Goal: Contribute content

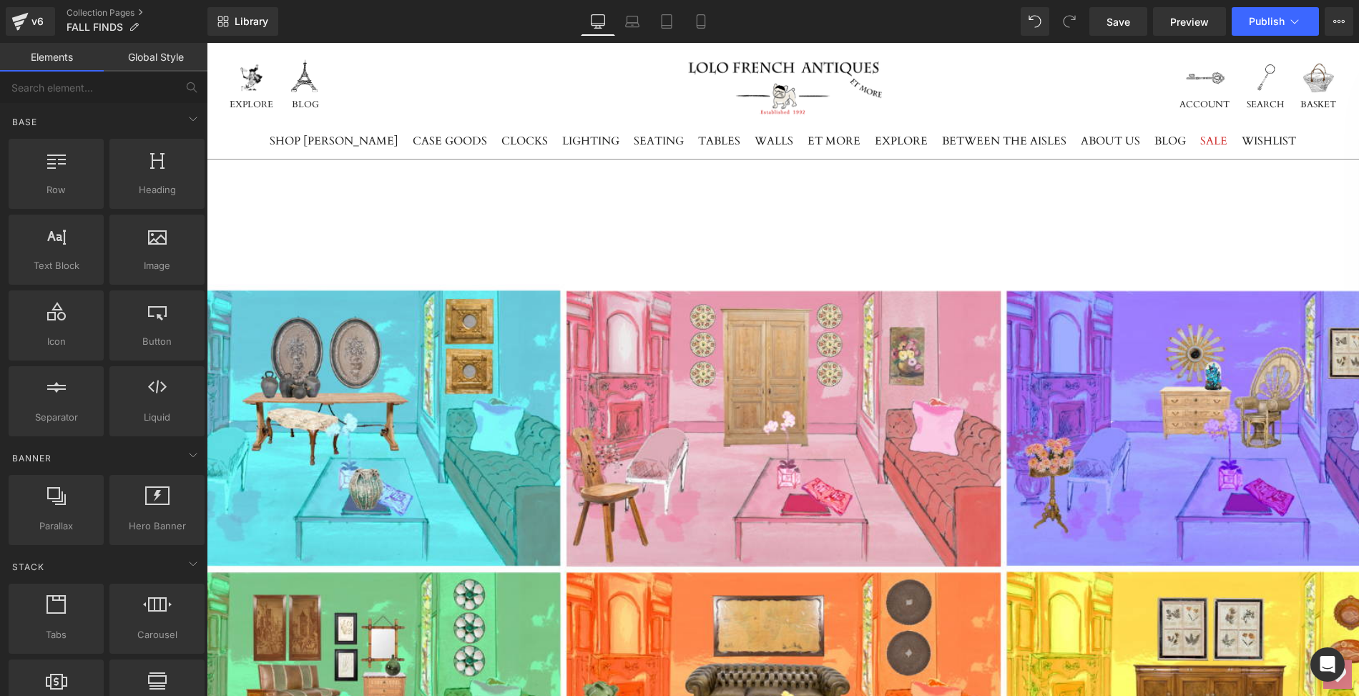
scroll to position [3444, 0]
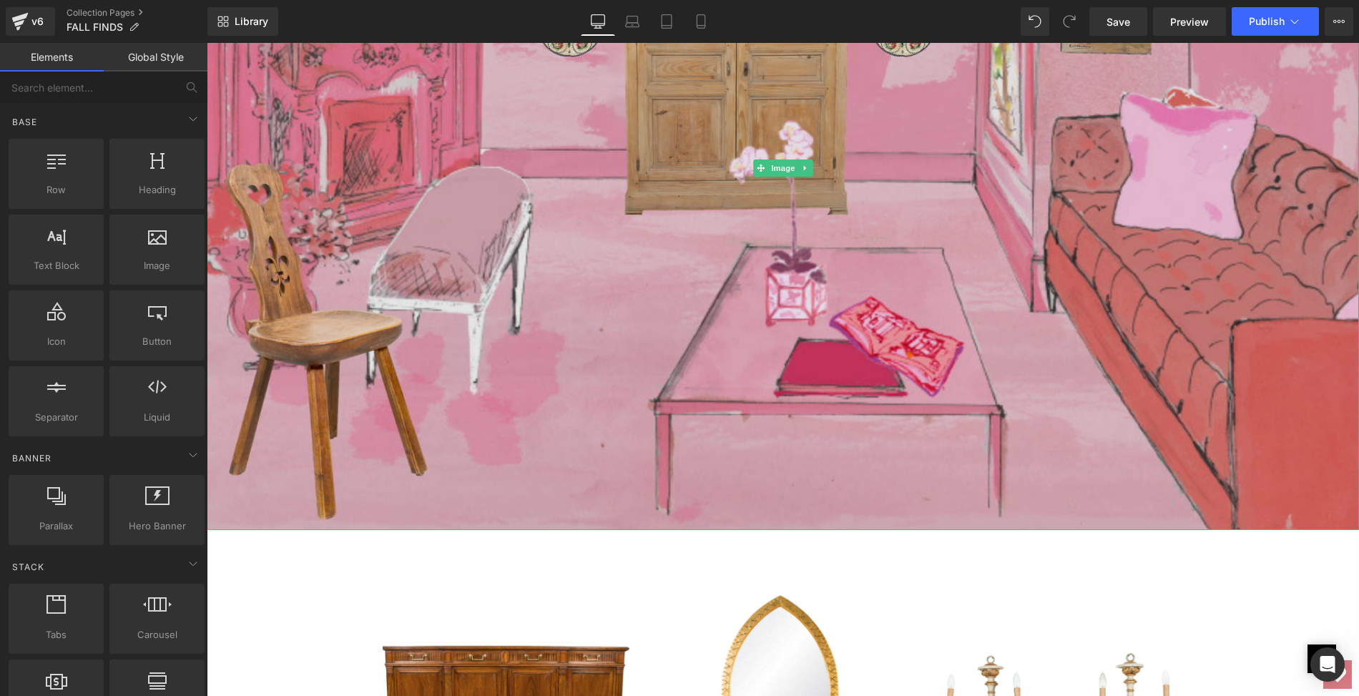
click at [453, 222] on img at bounding box center [783, 168] width 1152 height 724
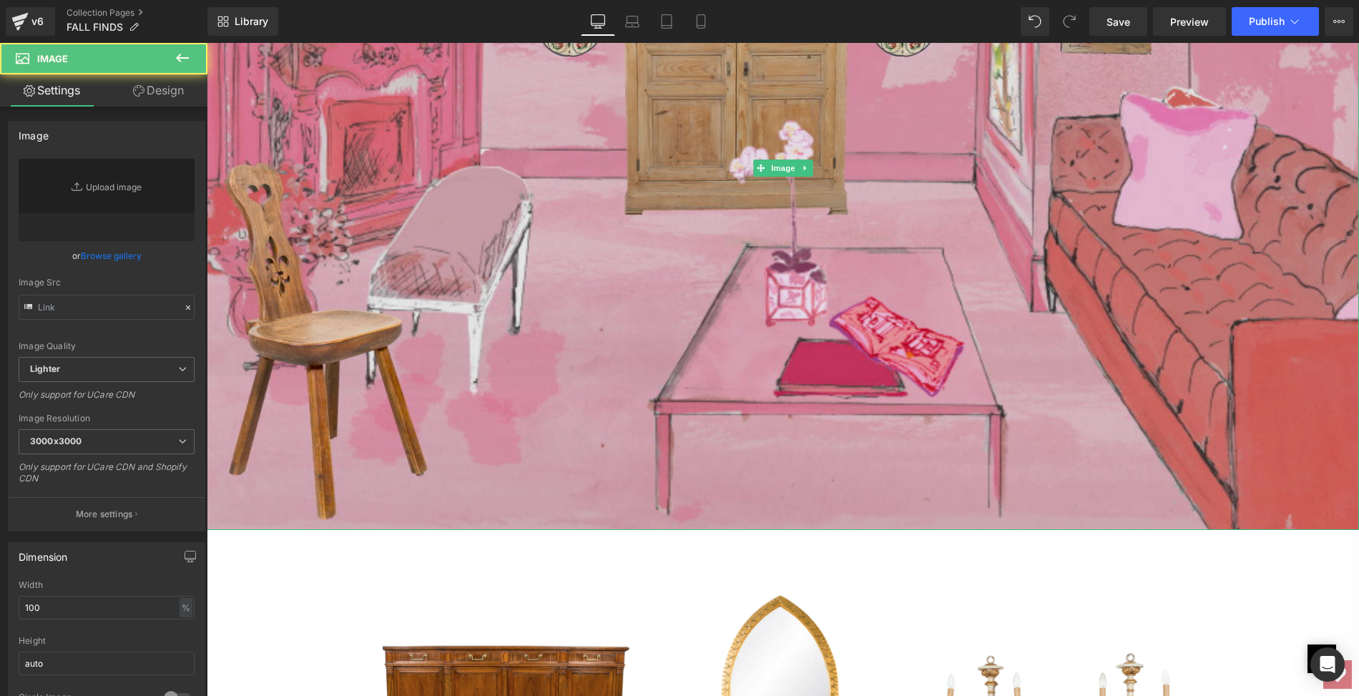
type input "[URL][DOMAIN_NAME]"
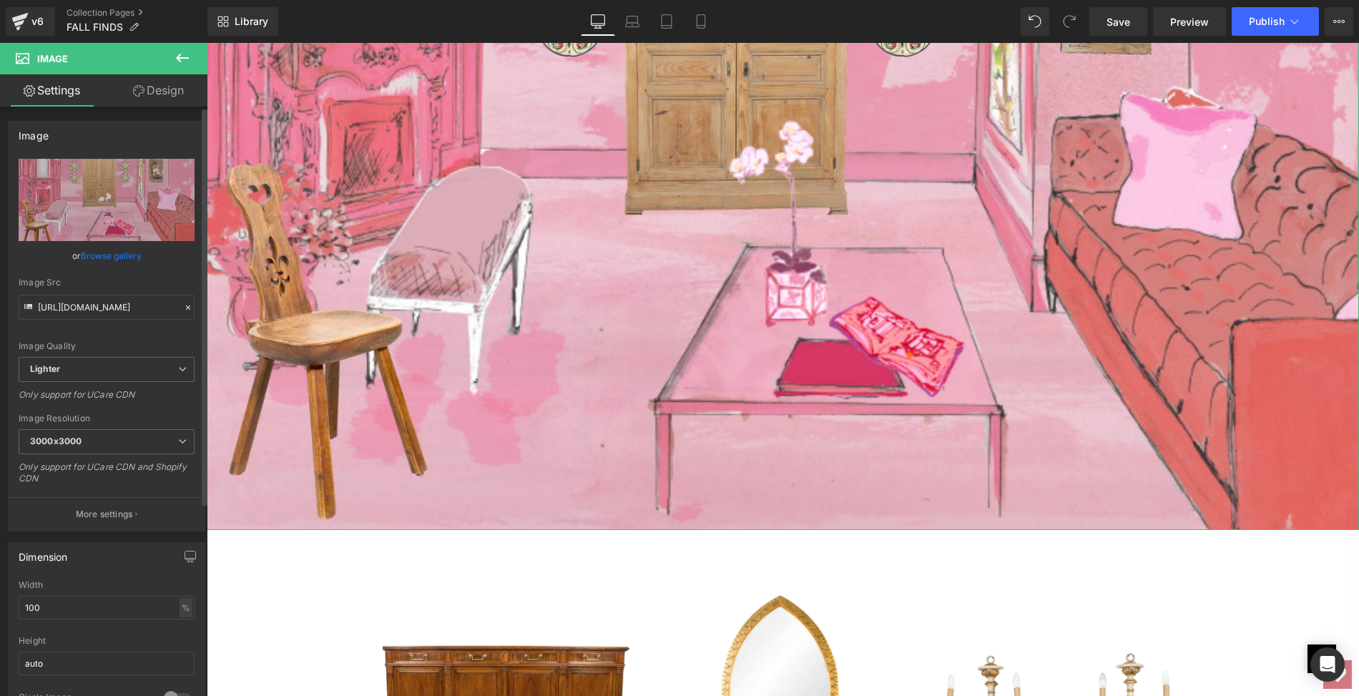
click at [104, 254] on link "Browse gallery" at bounding box center [111, 255] width 61 height 25
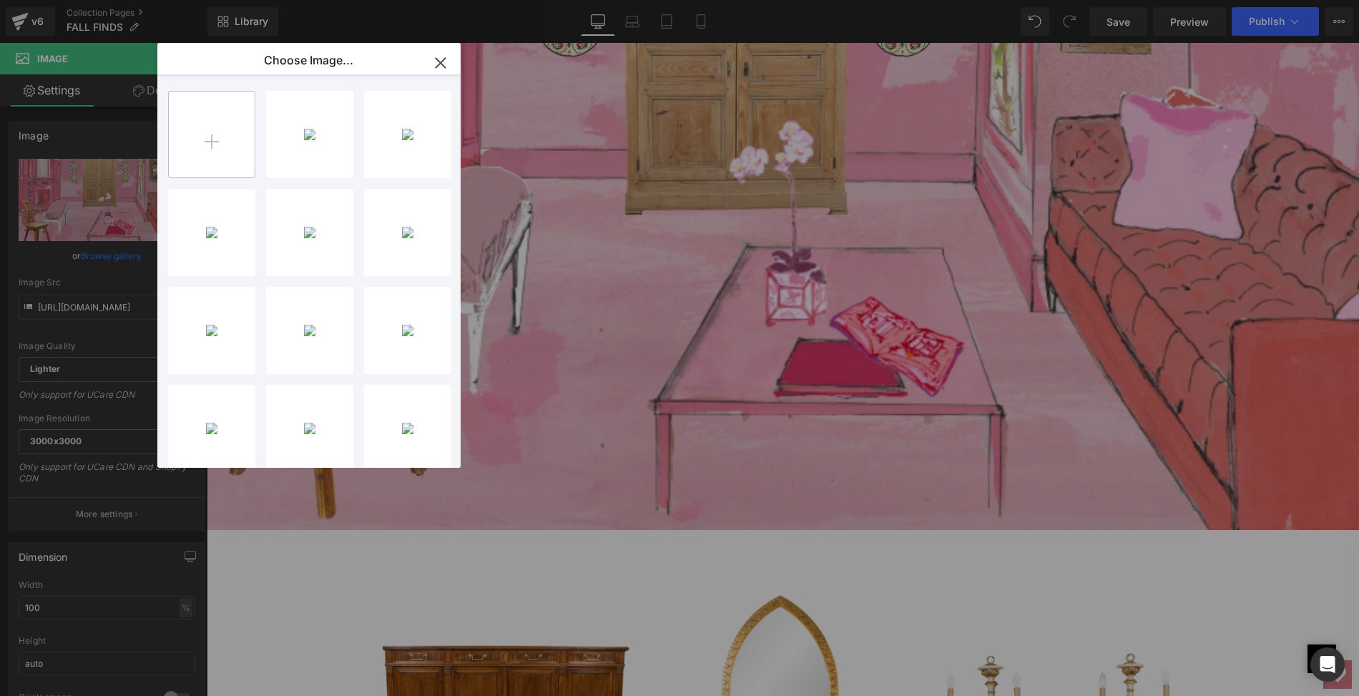
click at [210, 136] on input "file" at bounding box center [212, 135] width 86 height 86
click at [441, 64] on icon "button" at bounding box center [440, 62] width 9 height 9
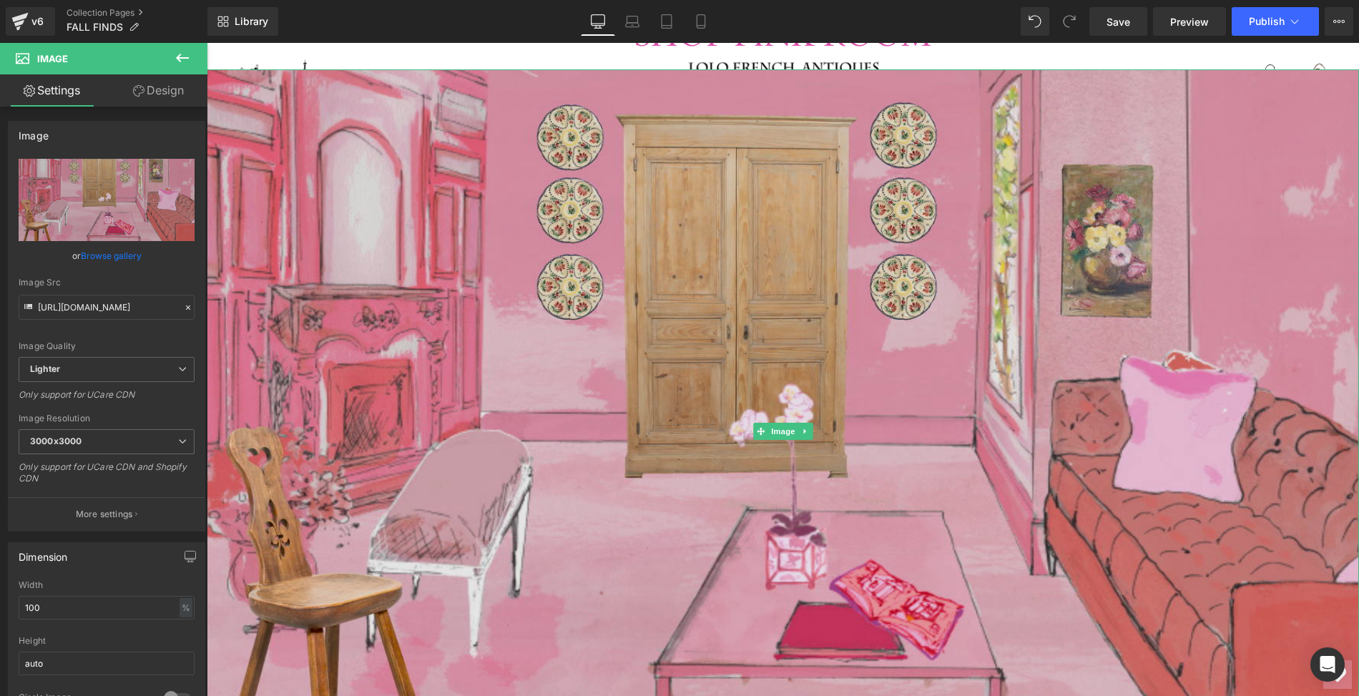
scroll to position [3175, 0]
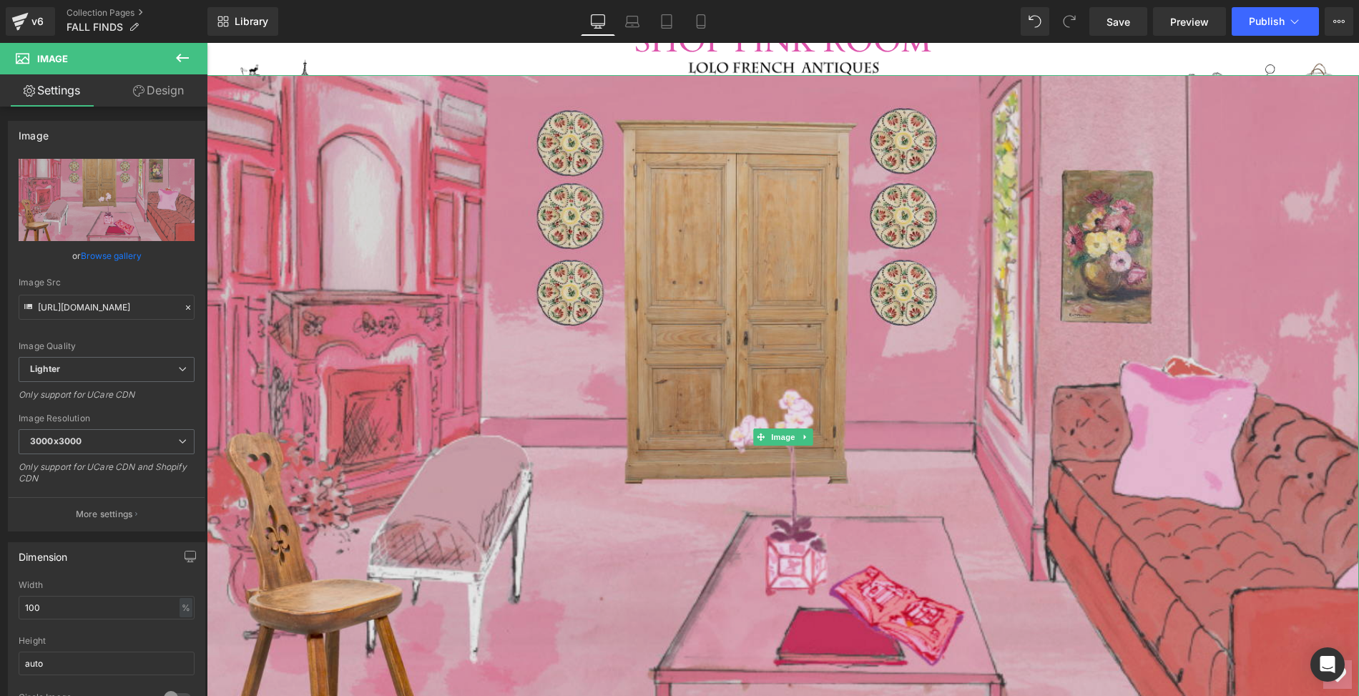
click at [453, 398] on img at bounding box center [783, 437] width 1152 height 724
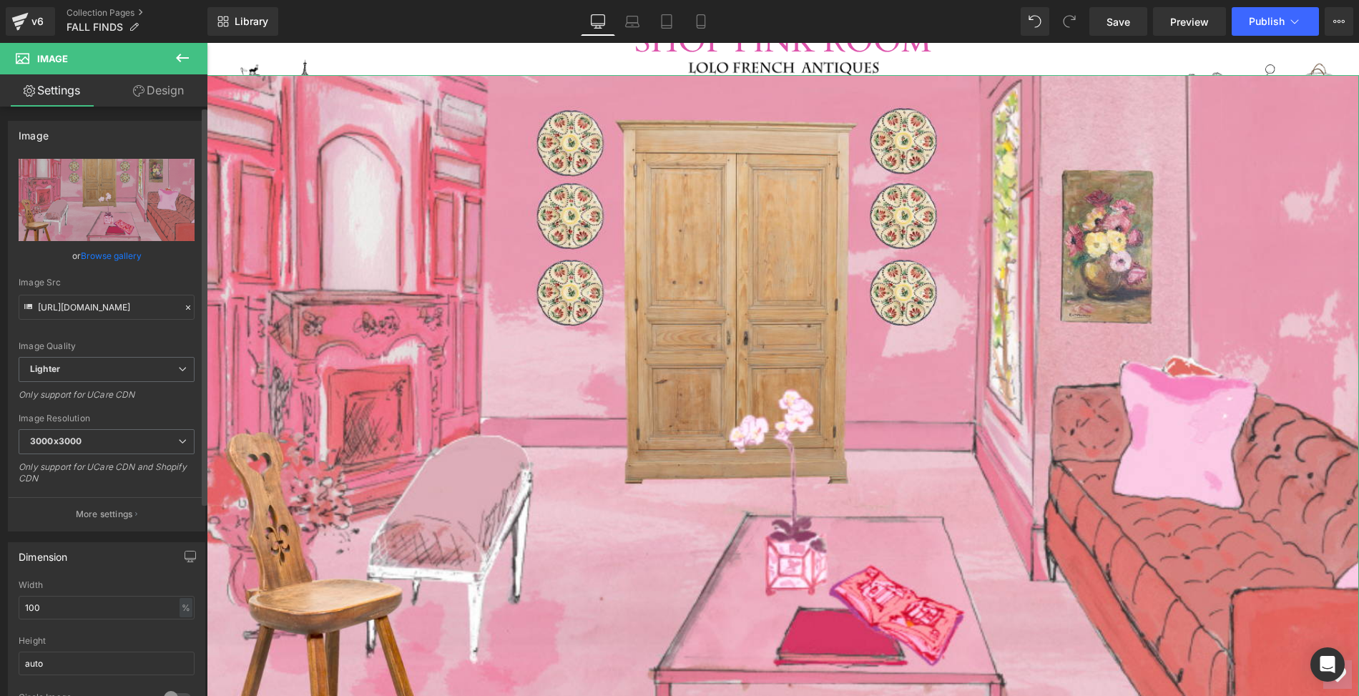
click at [130, 257] on link "Browse gallery" at bounding box center [111, 255] width 61 height 25
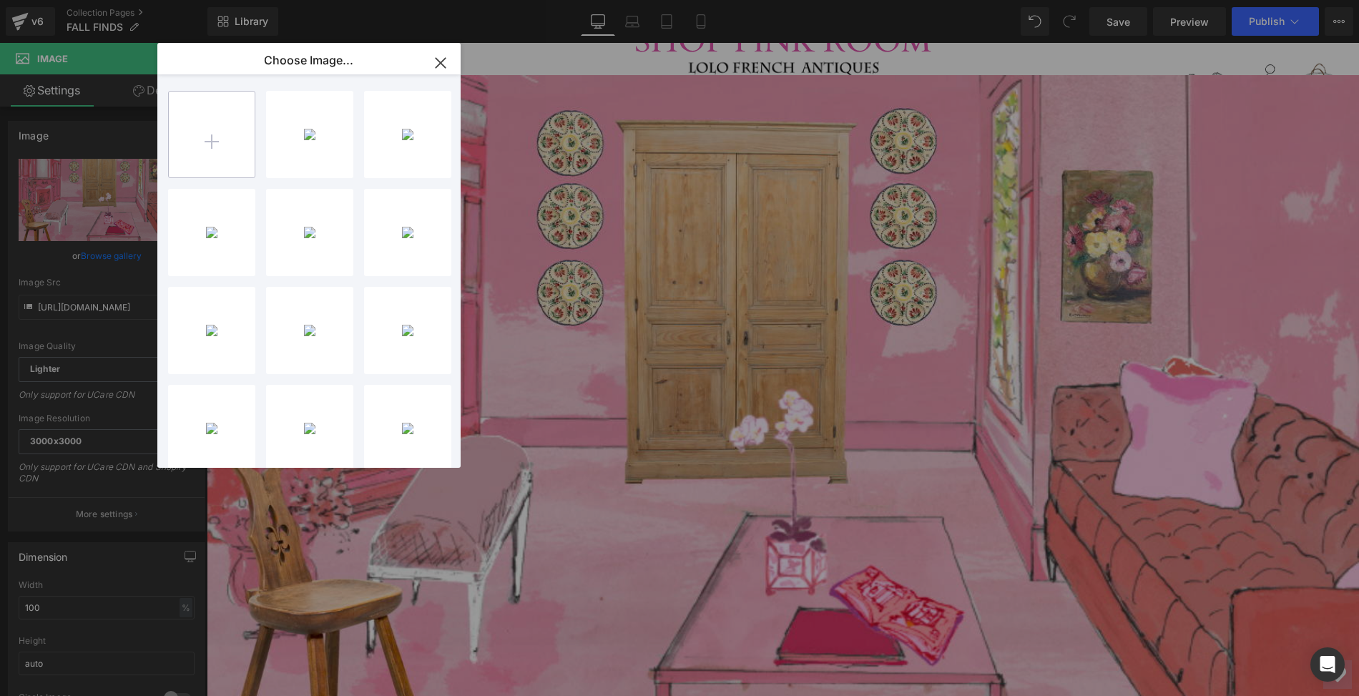
click at [210, 139] on input "file" at bounding box center [212, 135] width 86 height 86
type input "C:\fakepath\2025.LOLO.PinkRoom.FALL FINDS.HOME.png"
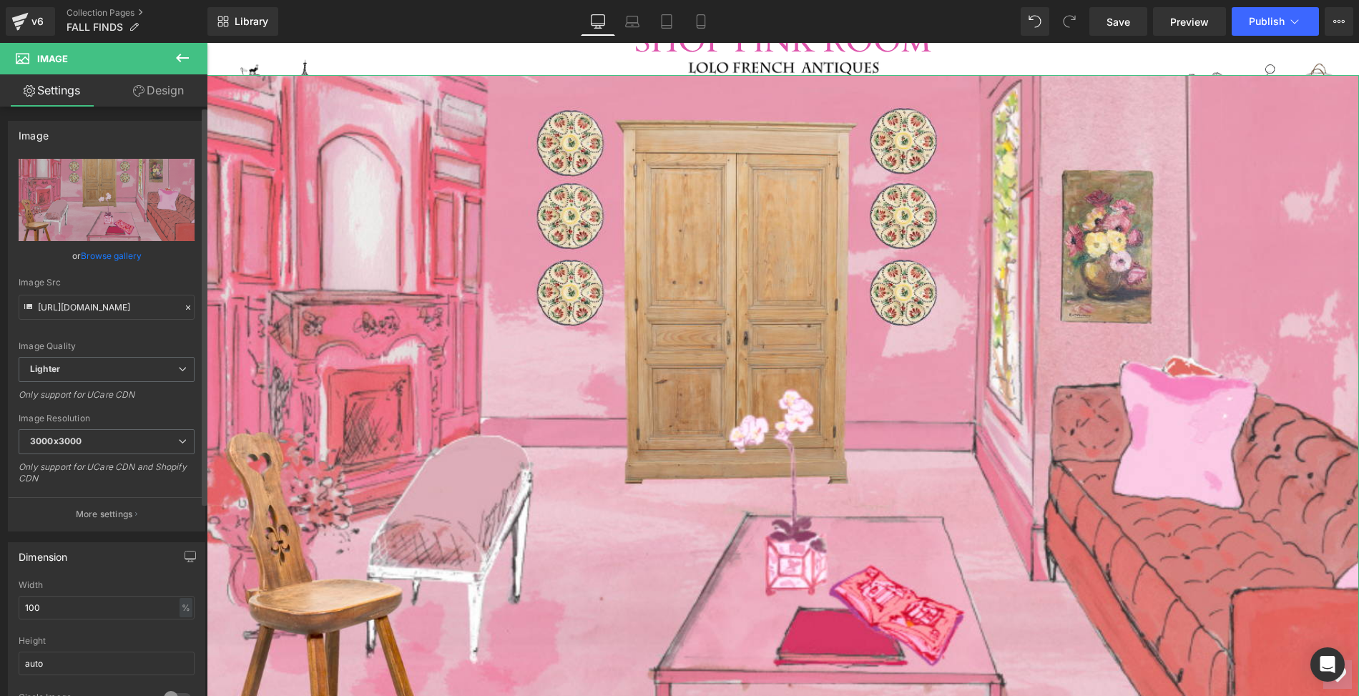
click at [115, 257] on link "Browse gallery" at bounding box center [111, 255] width 61 height 25
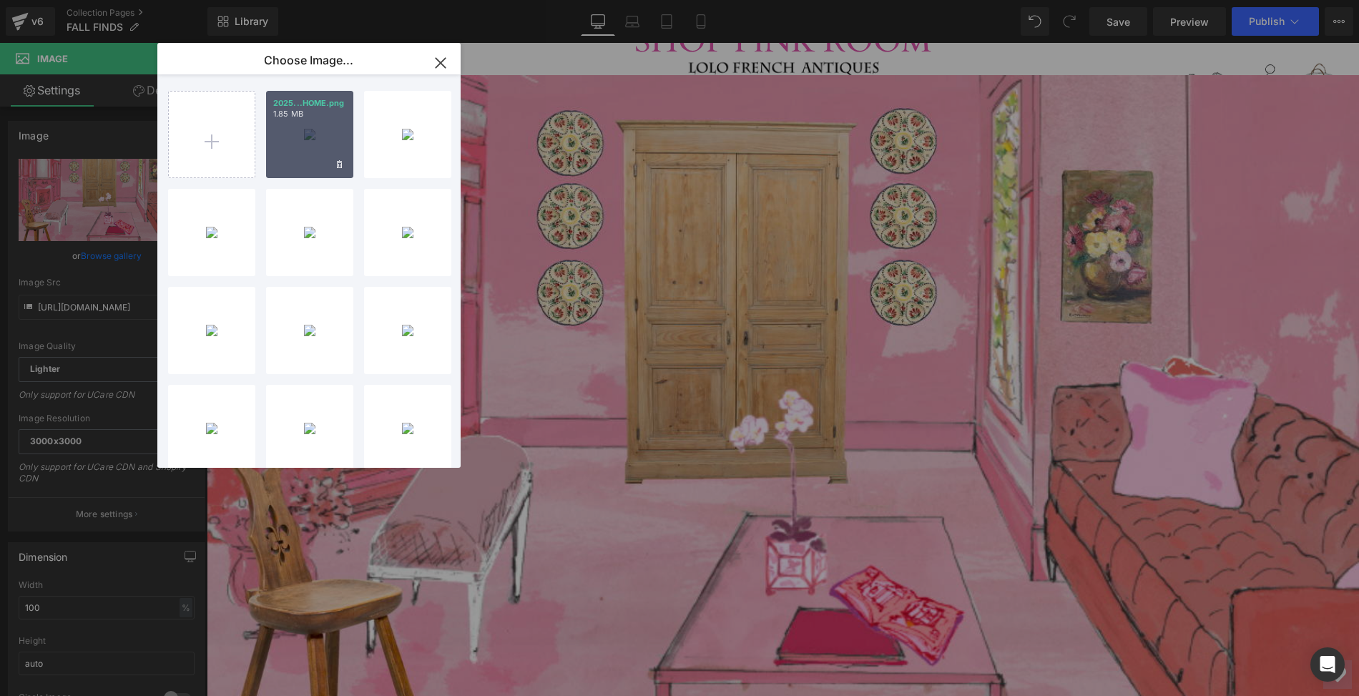
click at [305, 132] on div "2025...HOME.png 1.85 MB" at bounding box center [309, 134] width 87 height 87
type input "[URL][DOMAIN_NAME]"
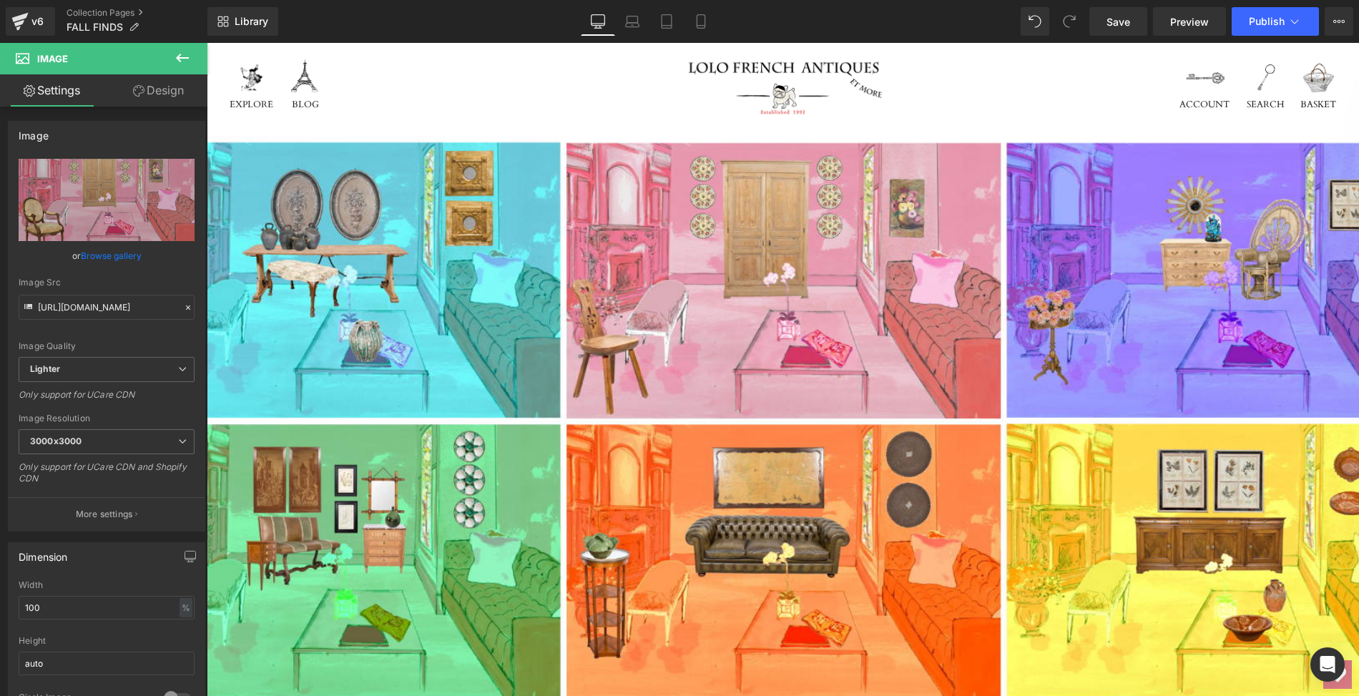
scroll to position [200, 0]
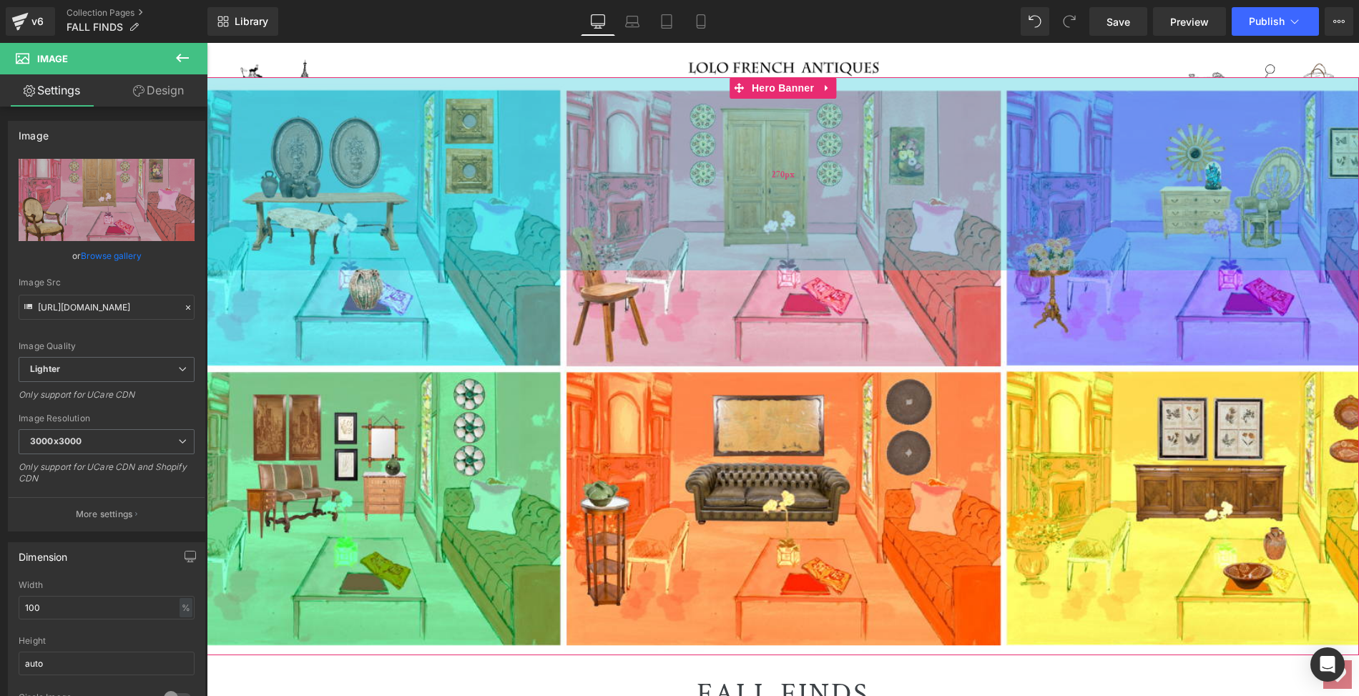
click at [289, 260] on div "270px" at bounding box center [783, 173] width 1152 height 193
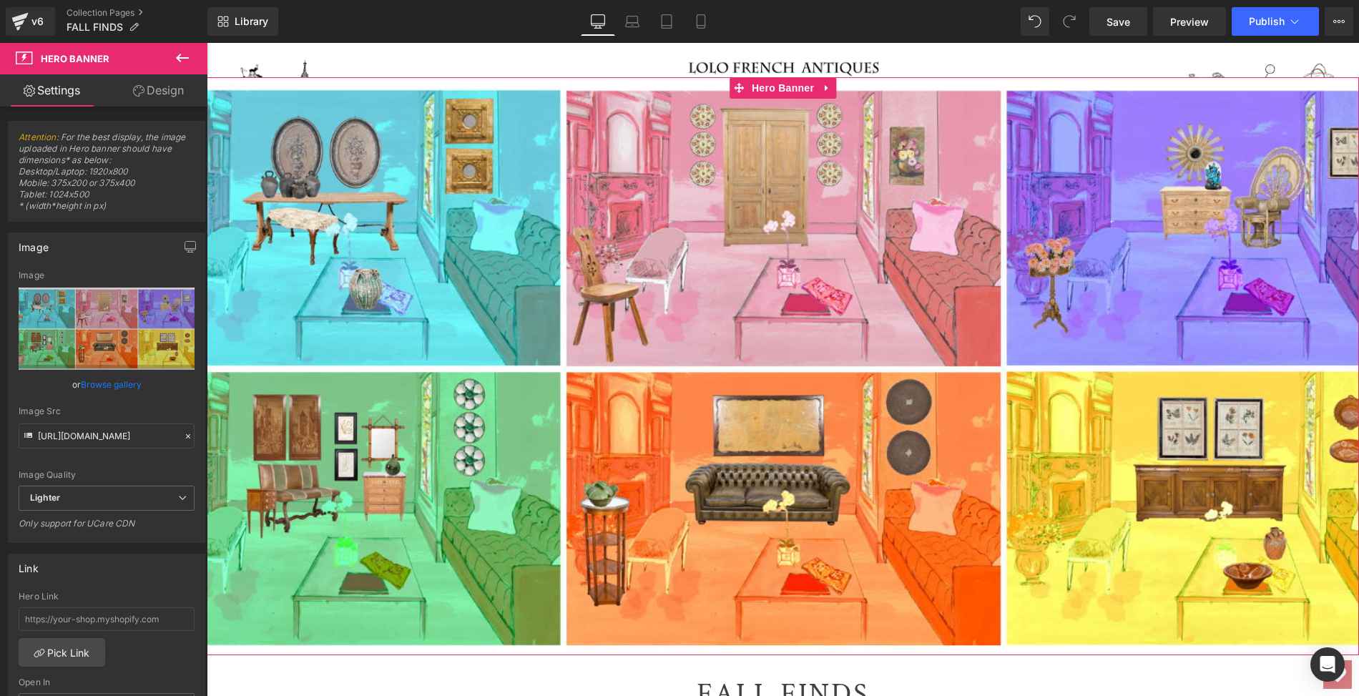
click at [114, 381] on link "Browse gallery" at bounding box center [111, 384] width 61 height 25
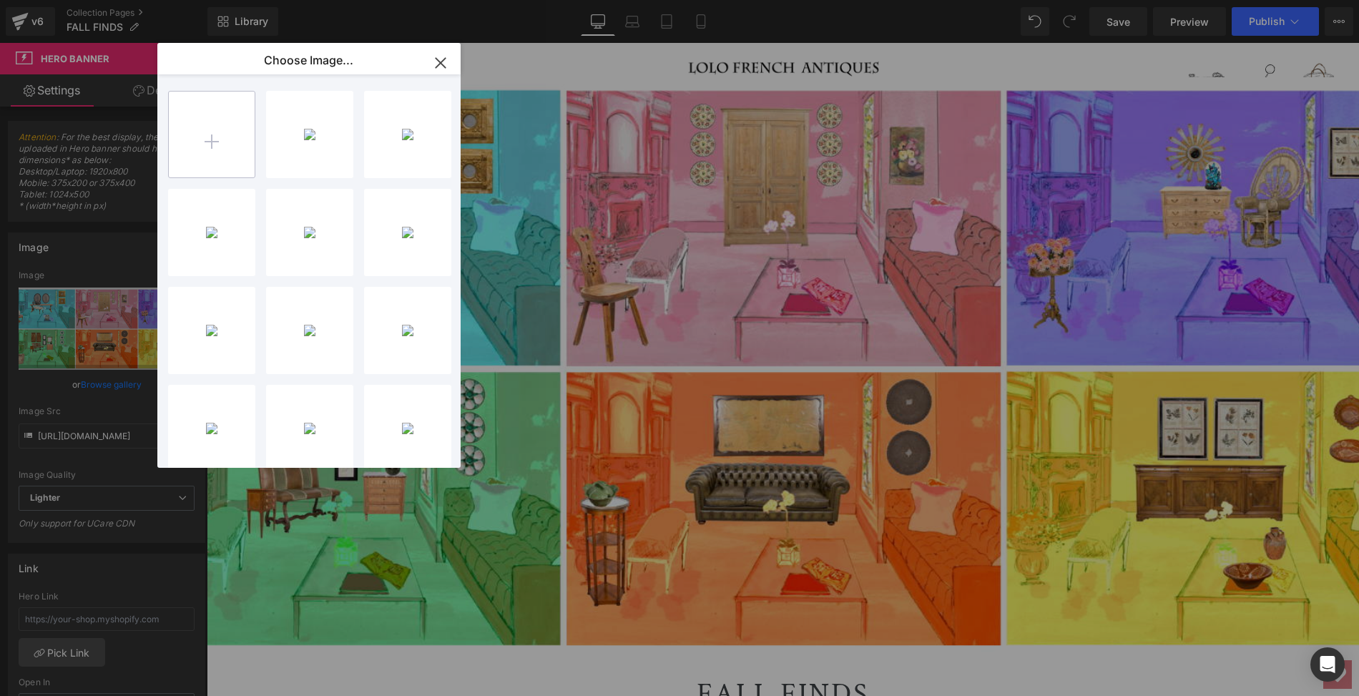
click at [215, 139] on input "file" at bounding box center [212, 135] width 86 height 86
type input "C:\fakepath\2025.LOLO.FallFinds.HOME.FINAL.png"
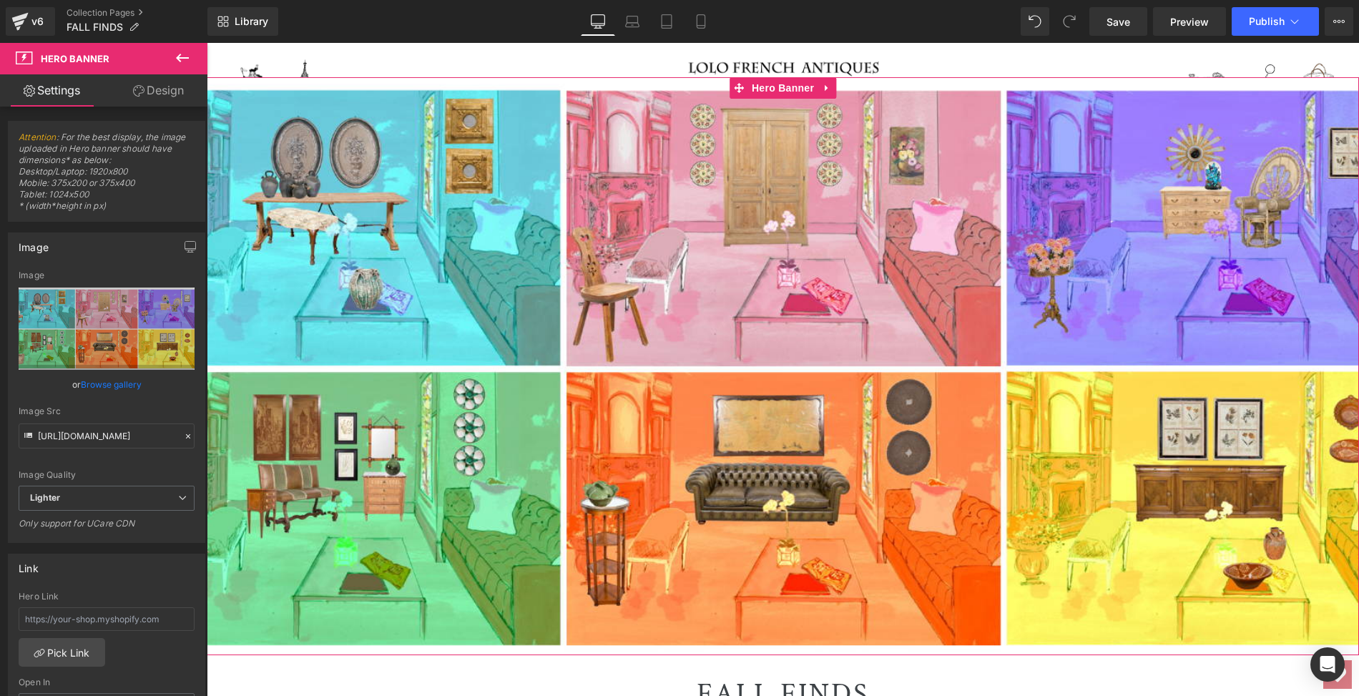
click at [94, 380] on link "Browse gallery" at bounding box center [111, 384] width 61 height 25
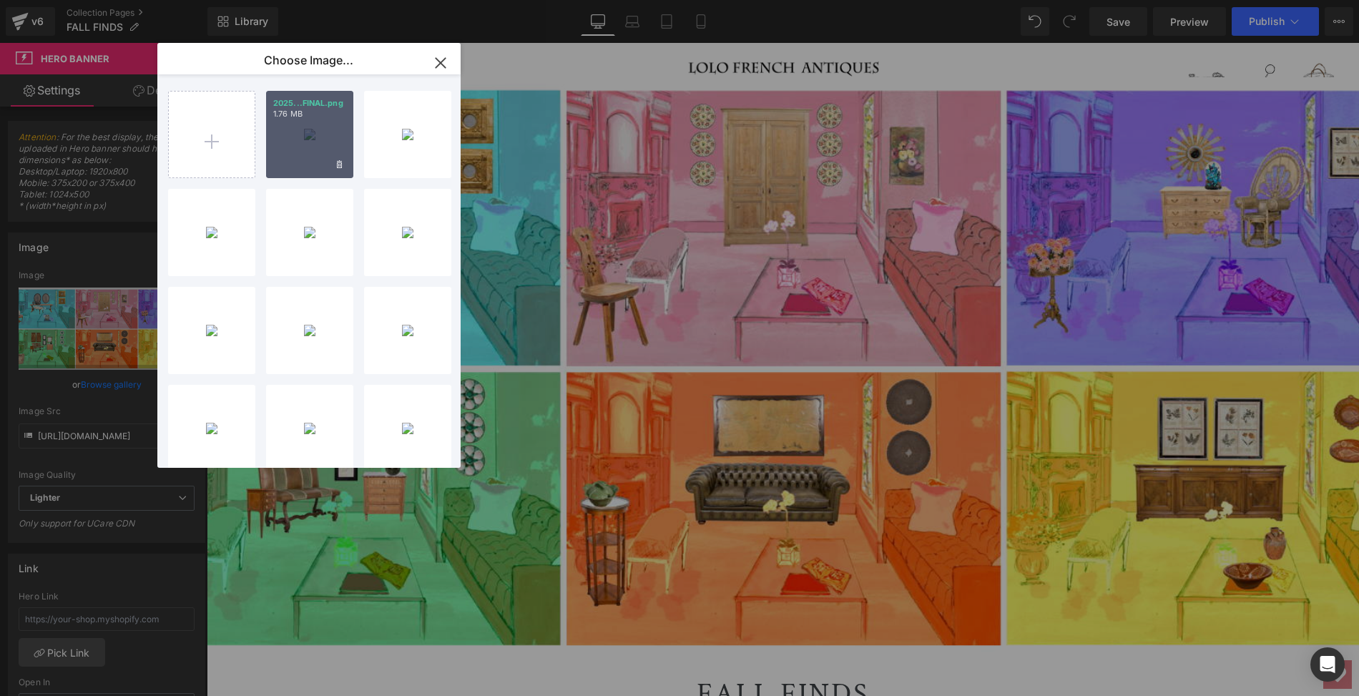
click at [297, 147] on div "2025...FINAL.png 1.76 MB" at bounding box center [309, 134] width 87 height 87
type input "[URL][DOMAIN_NAME]"
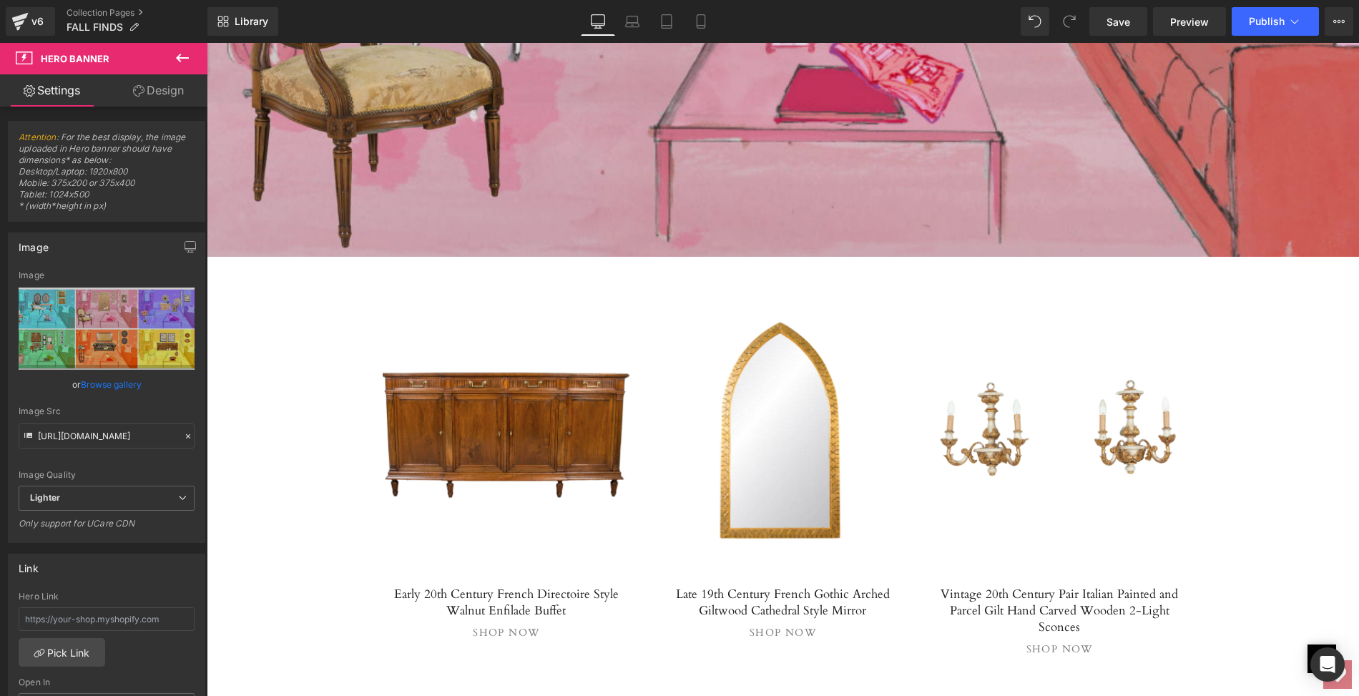
scroll to position [3739, 0]
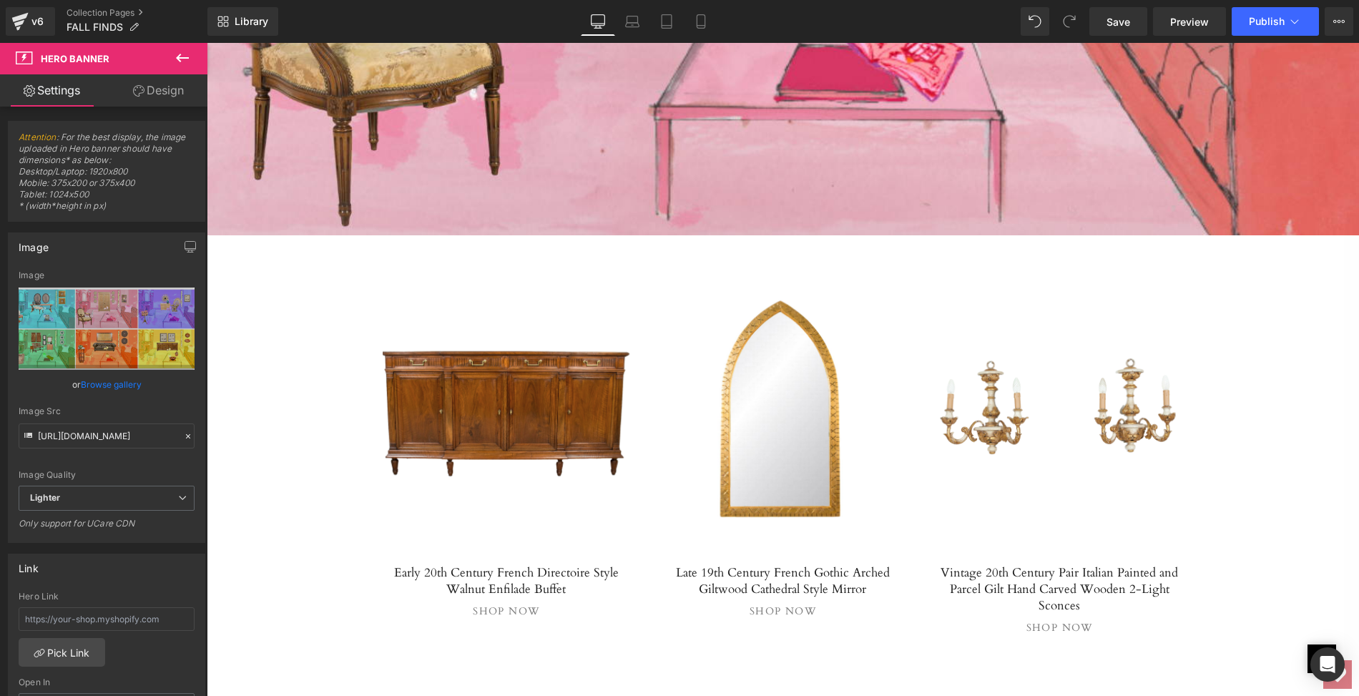
click at [496, 446] on div at bounding box center [507, 410] width 248 height 265
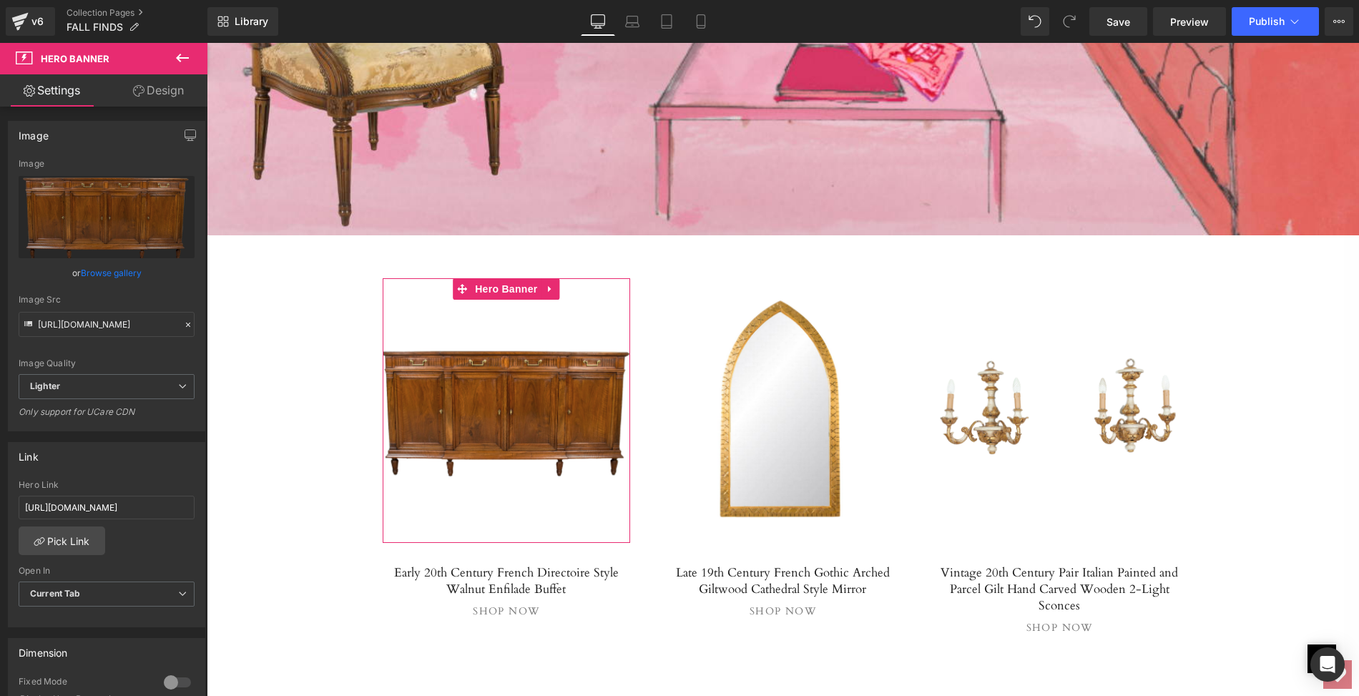
click at [106, 271] on link "Browse gallery" at bounding box center [111, 272] width 61 height 25
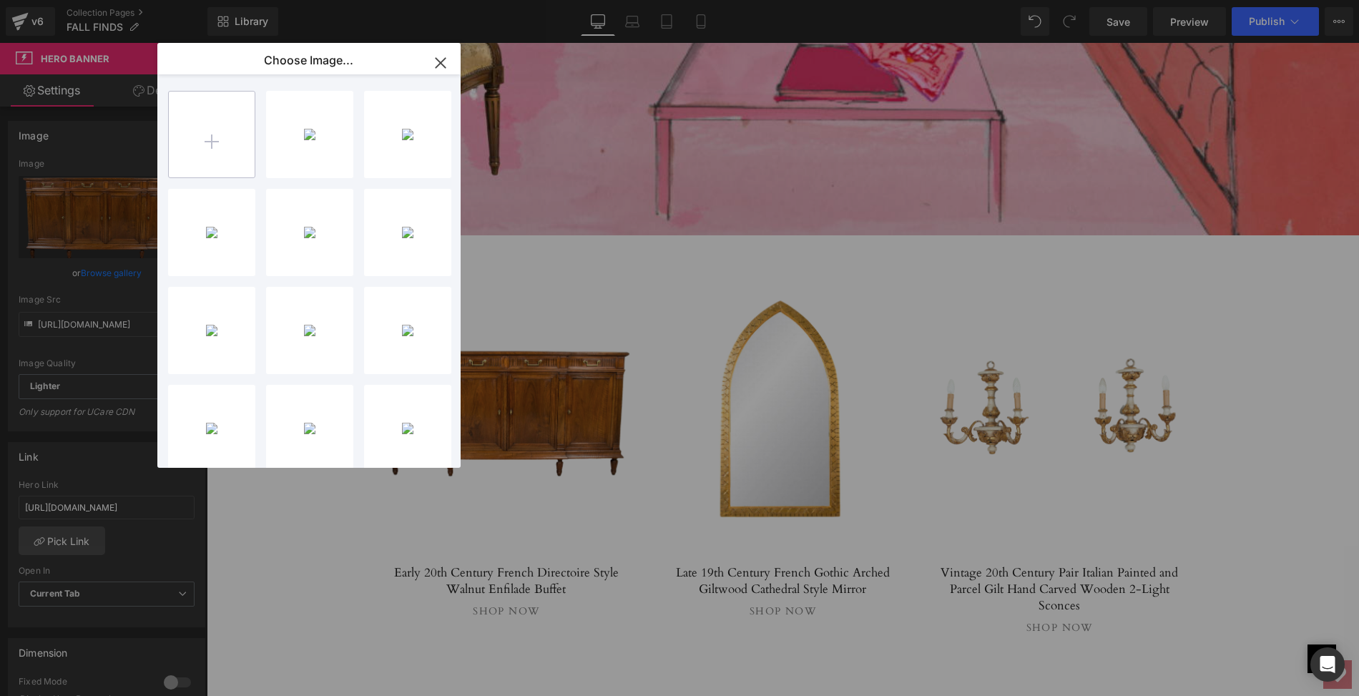
click at [207, 139] on input "file" at bounding box center [212, 135] width 86 height 86
type input "C:\fakepath\LO474-9_clipped_rev_1.png"
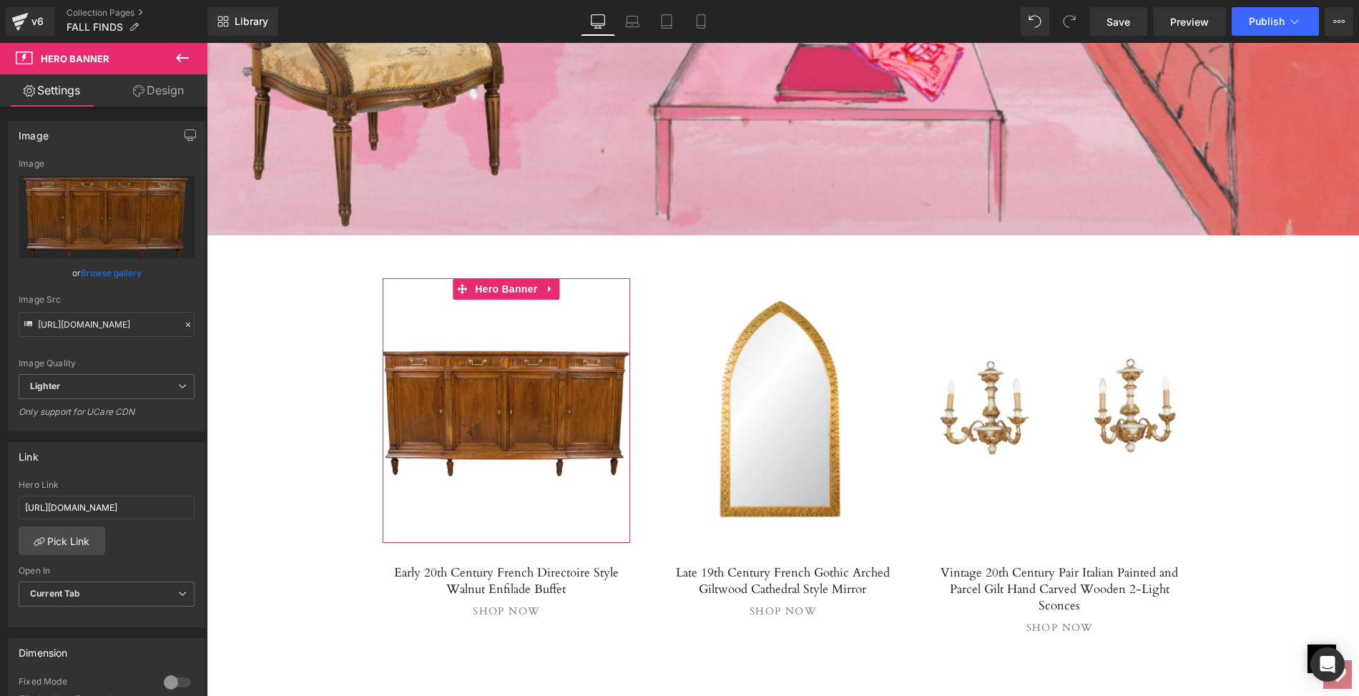
click at [105, 273] on link "Browse gallery" at bounding box center [111, 272] width 61 height 25
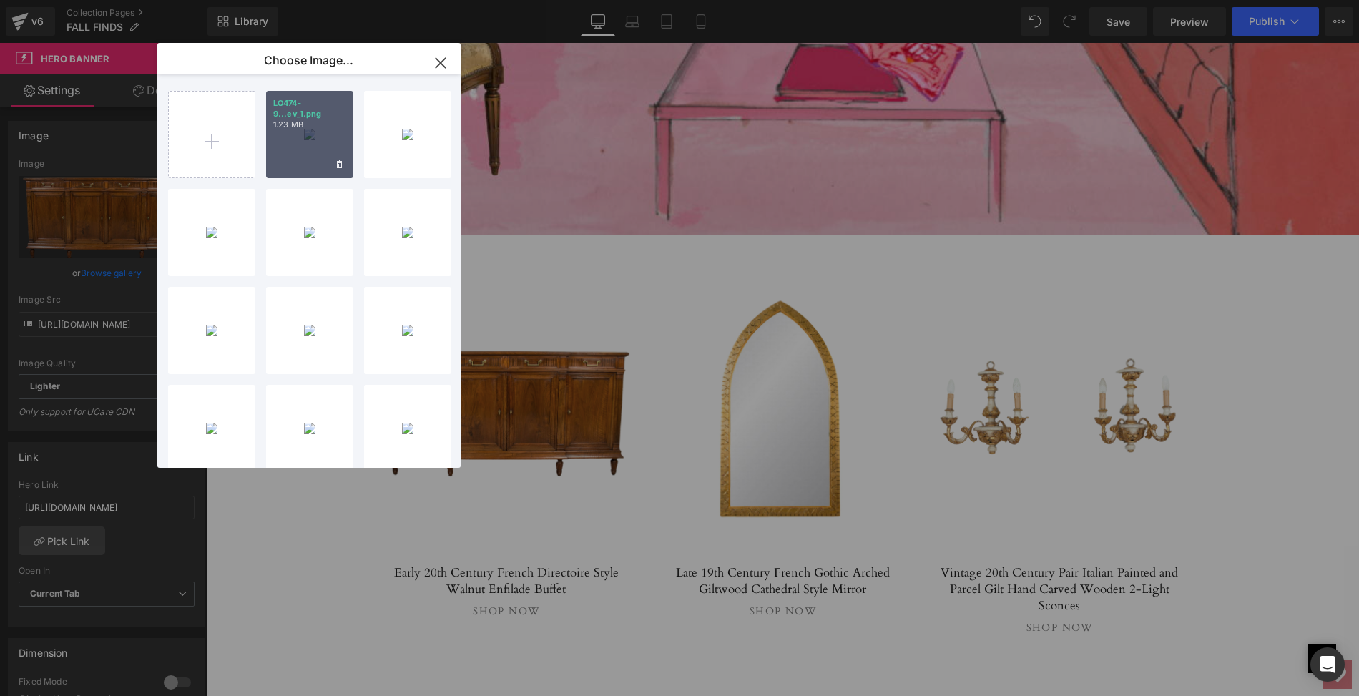
click at [310, 139] on div "LO474-9...ev_1.png 1.23 MB" at bounding box center [309, 134] width 87 height 87
type input "[URL][DOMAIN_NAME]"
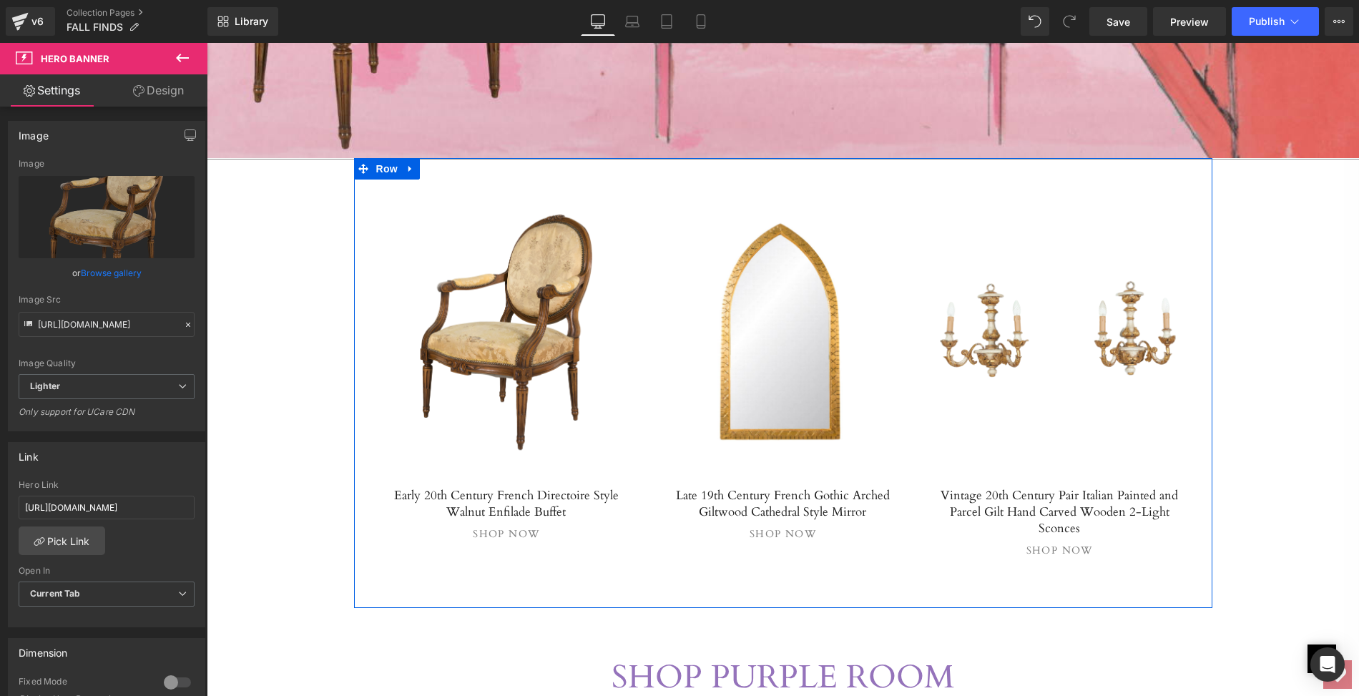
scroll to position [3821, 0]
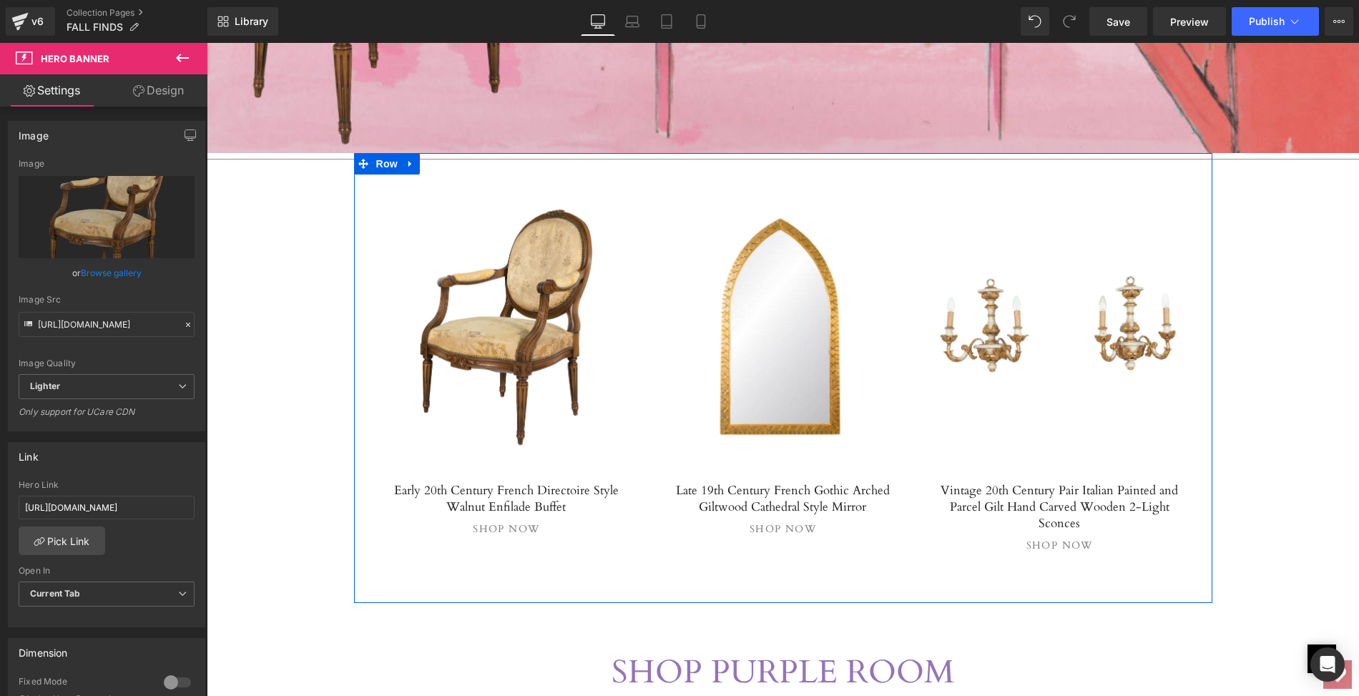
click at [388, 482] on h5 "Early 20th Century French Directoire Style Walnut Enfilade Buffet" at bounding box center [506, 498] width 262 height 33
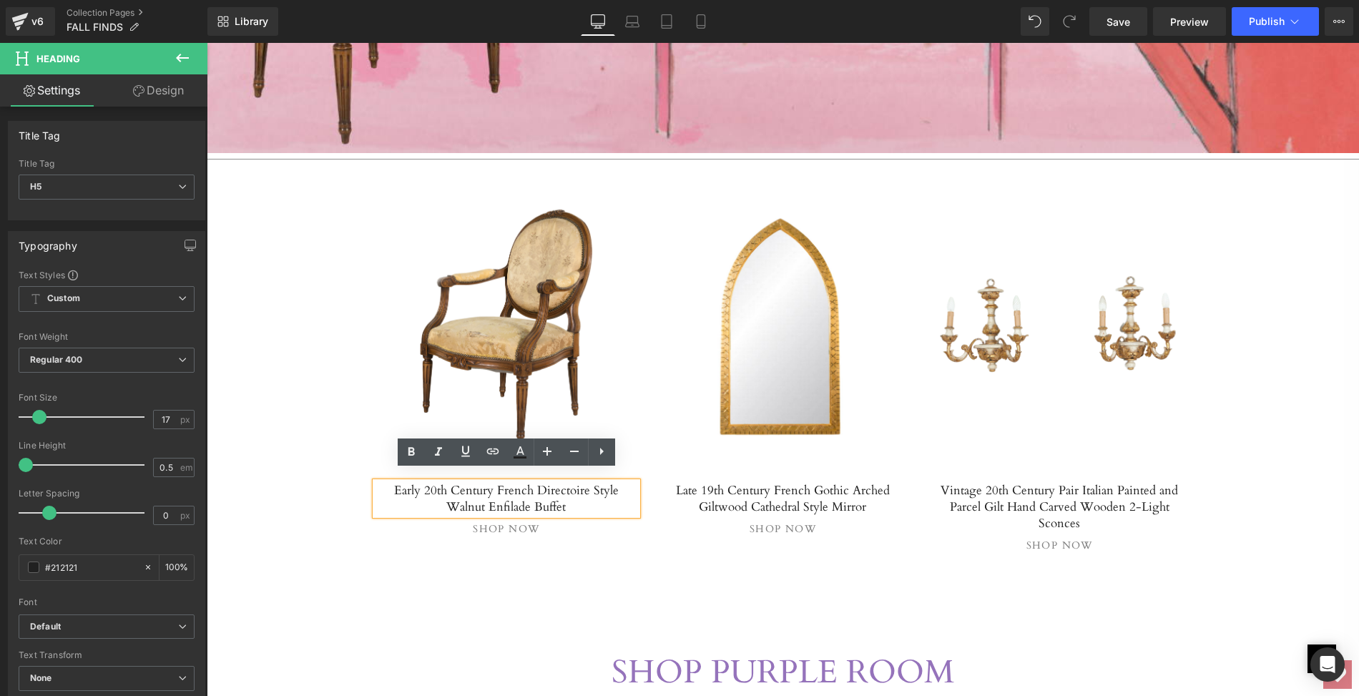
click at [380, 482] on h5 "Early 20th Century French Directoire Style Walnut Enfilade Buffet" at bounding box center [506, 498] width 262 height 33
drag, startPoint x: 380, startPoint y: 478, endPoint x: 559, endPoint y: 490, distance: 178.5
click at [559, 490] on h5 "Early 20th Century French Directoire Style Walnut Enfilade Buffet" at bounding box center [506, 498] width 262 height 33
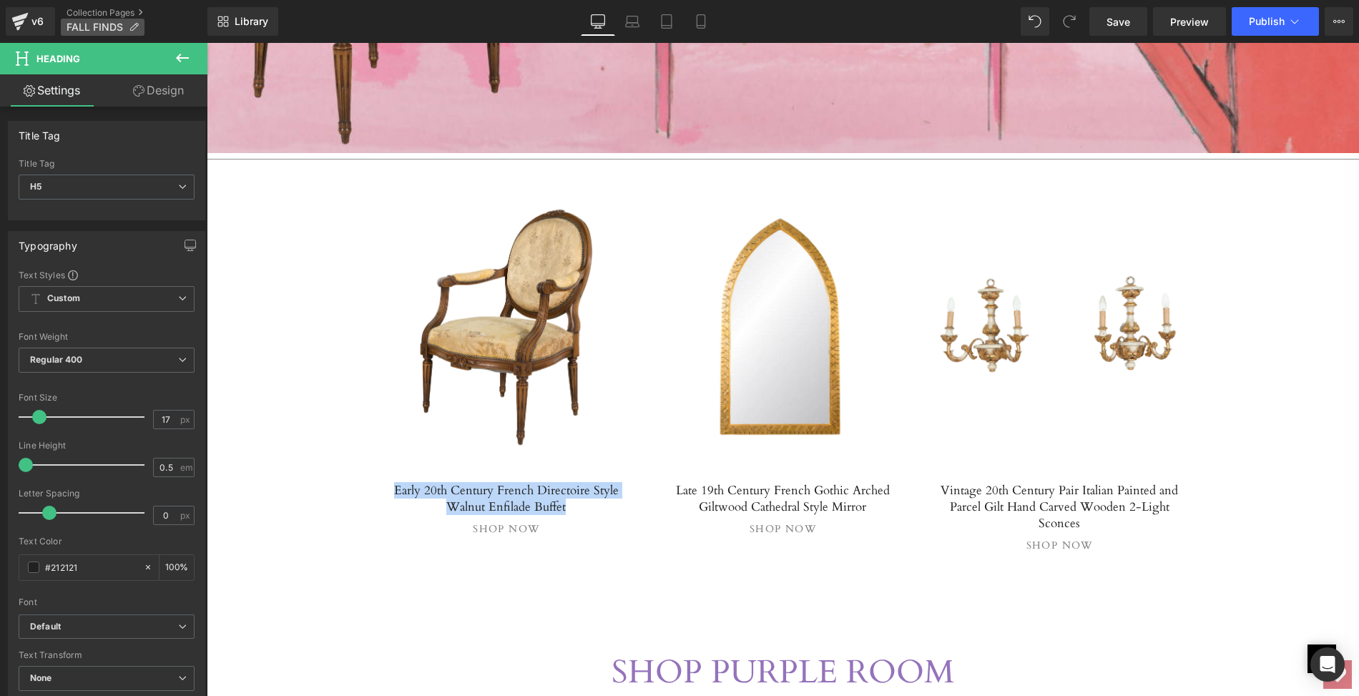
paste div
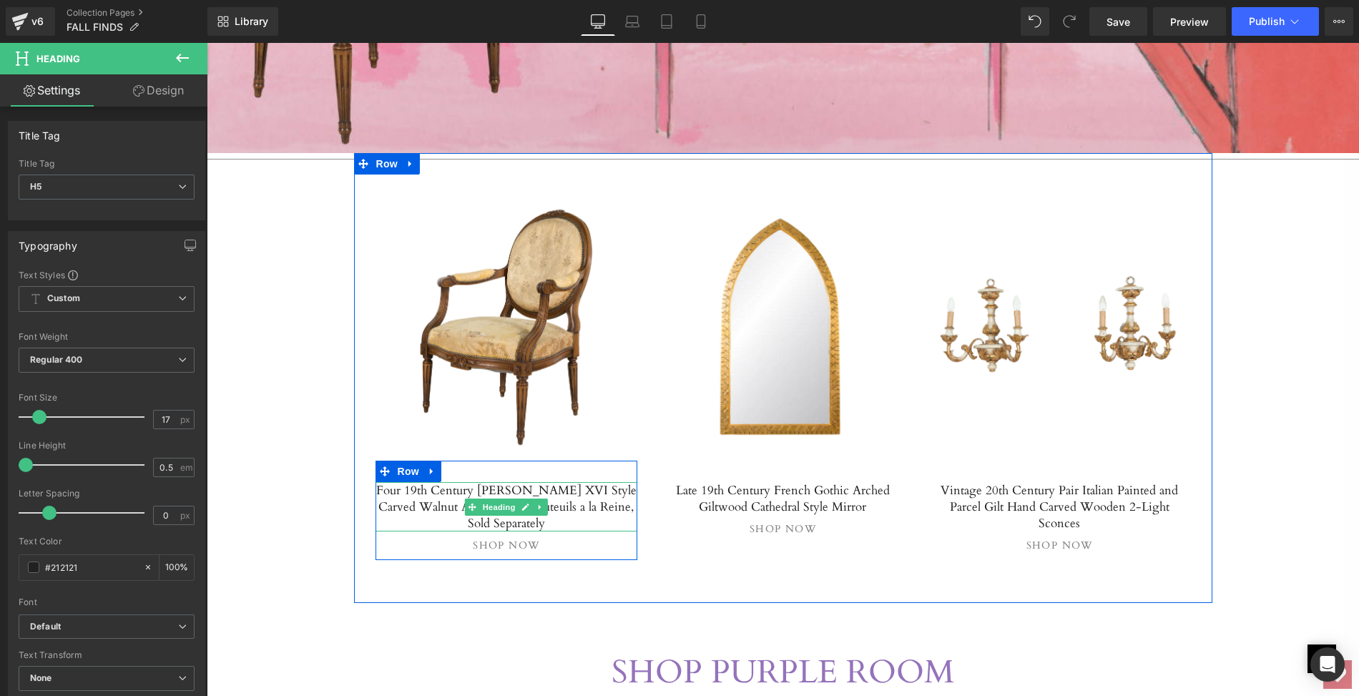
click at [408, 482] on h5 "Four 19th Century [PERSON_NAME] XVI Style Carved Walnut Armchairs or Fauteuils …" at bounding box center [506, 506] width 262 height 49
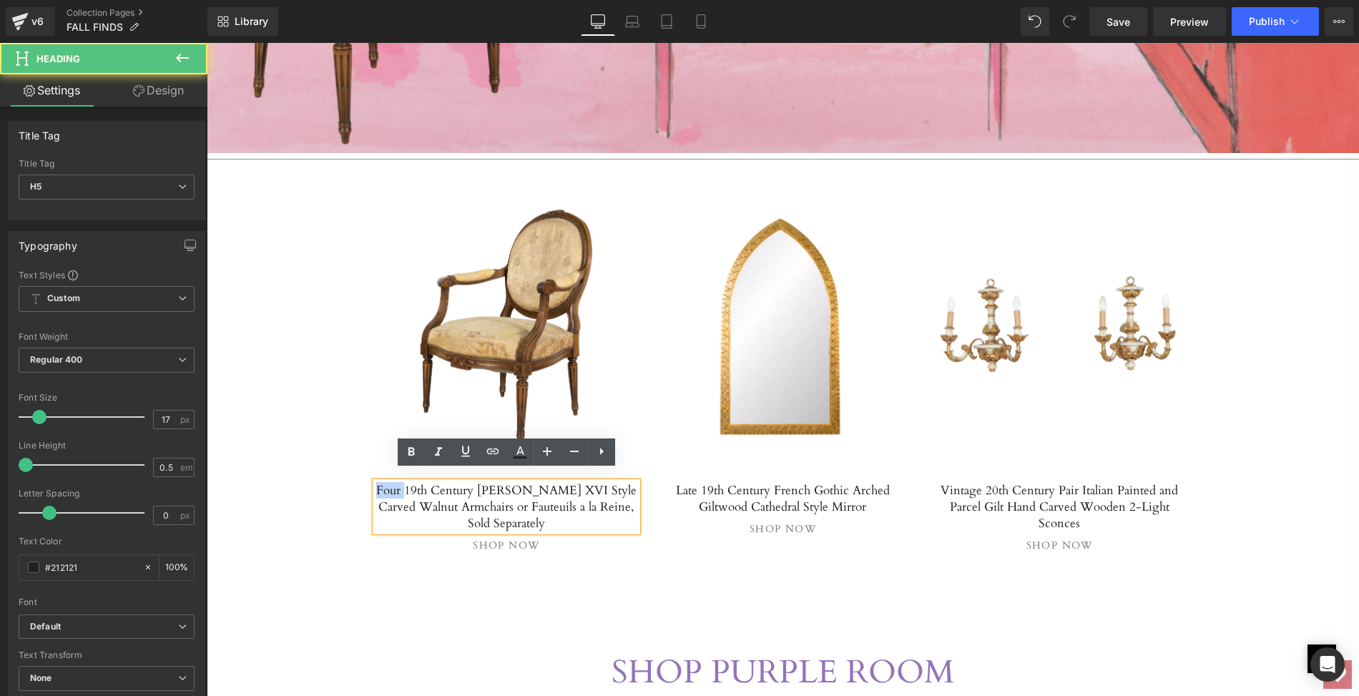
drag, startPoint x: 408, startPoint y: 477, endPoint x: 380, endPoint y: 475, distance: 28.0
click at [380, 482] on h5 "Four 19th Century [PERSON_NAME] XVI Style Carved Walnut Armchairs or Fauteuils …" at bounding box center [506, 506] width 262 height 49
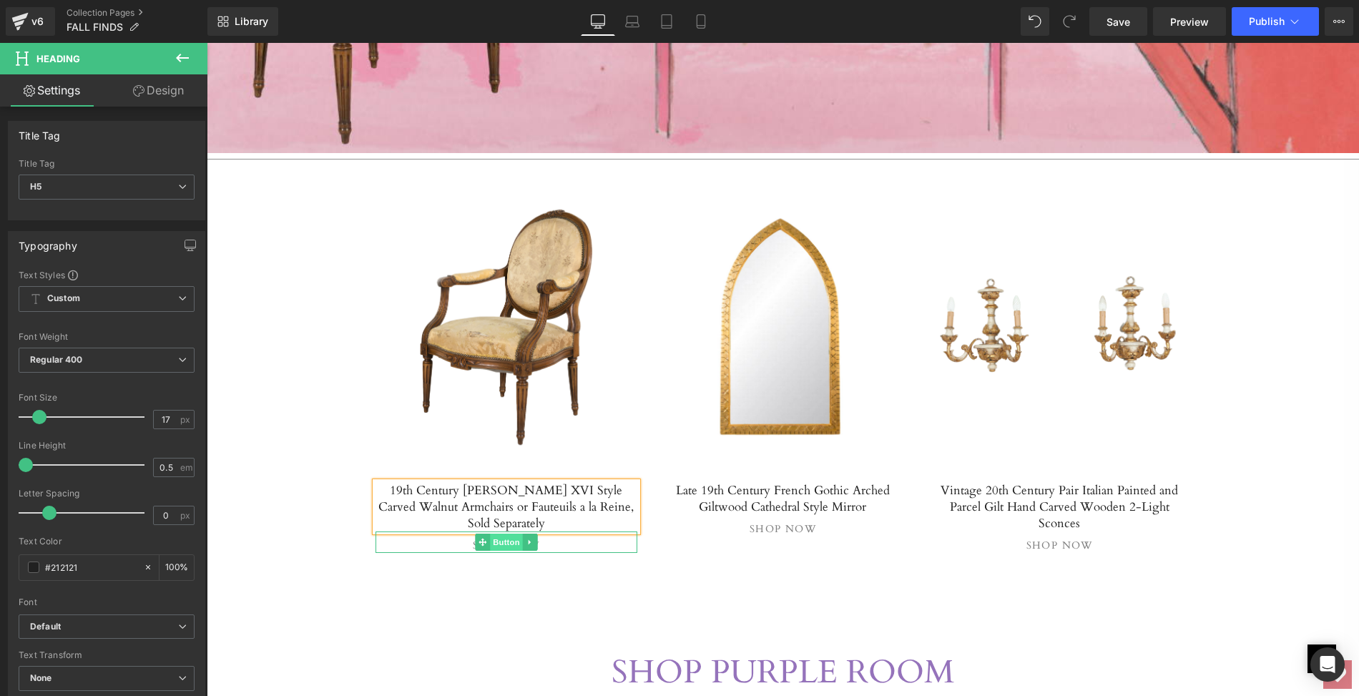
click at [507, 533] on span "Button" at bounding box center [506, 541] width 33 height 17
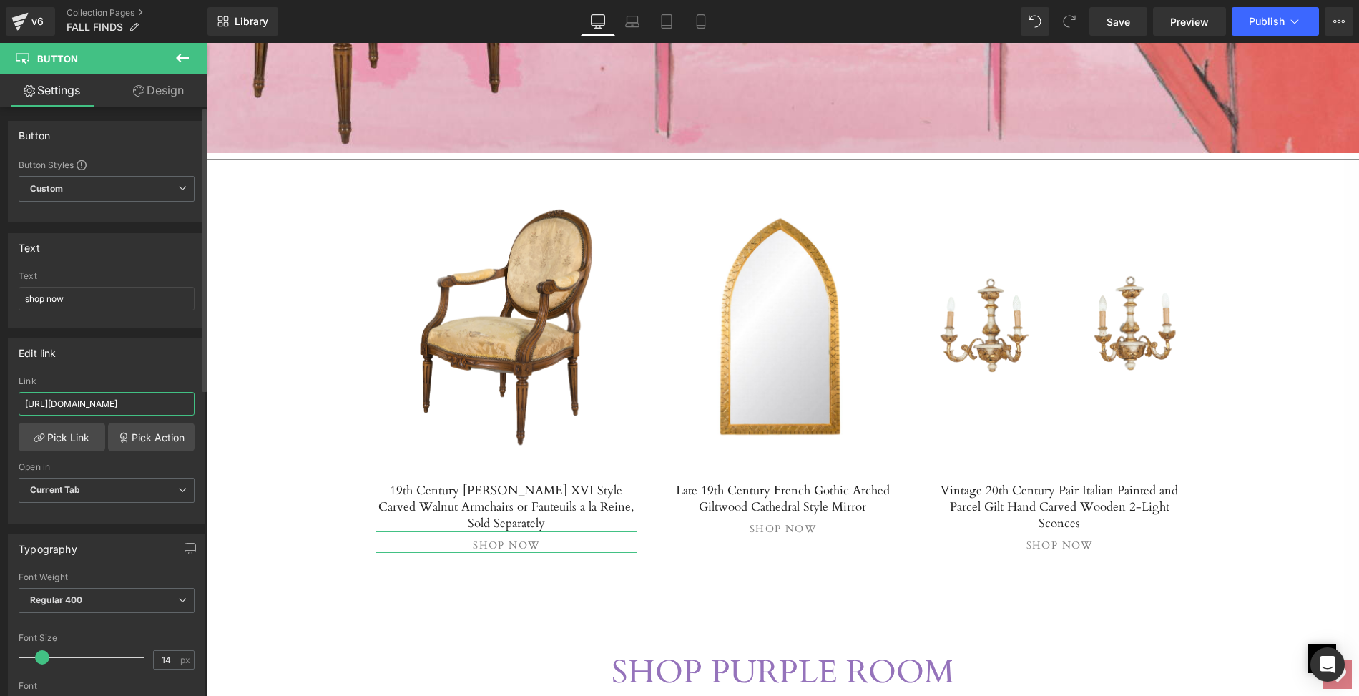
click at [24, 400] on input "[URL][DOMAIN_NAME]" at bounding box center [107, 404] width 176 height 24
drag, startPoint x: 24, startPoint y: 400, endPoint x: 205, endPoint y: 405, distance: 180.3
click at [205, 405] on div "Button Button Styles Custom Custom Setup Global Style Custom Setup Global Style…" at bounding box center [103, 405] width 207 height 596
paste input "four-19th-century-french-louis-xvi-style-carved-walnut-armchairs-or-fauteuils-a…"
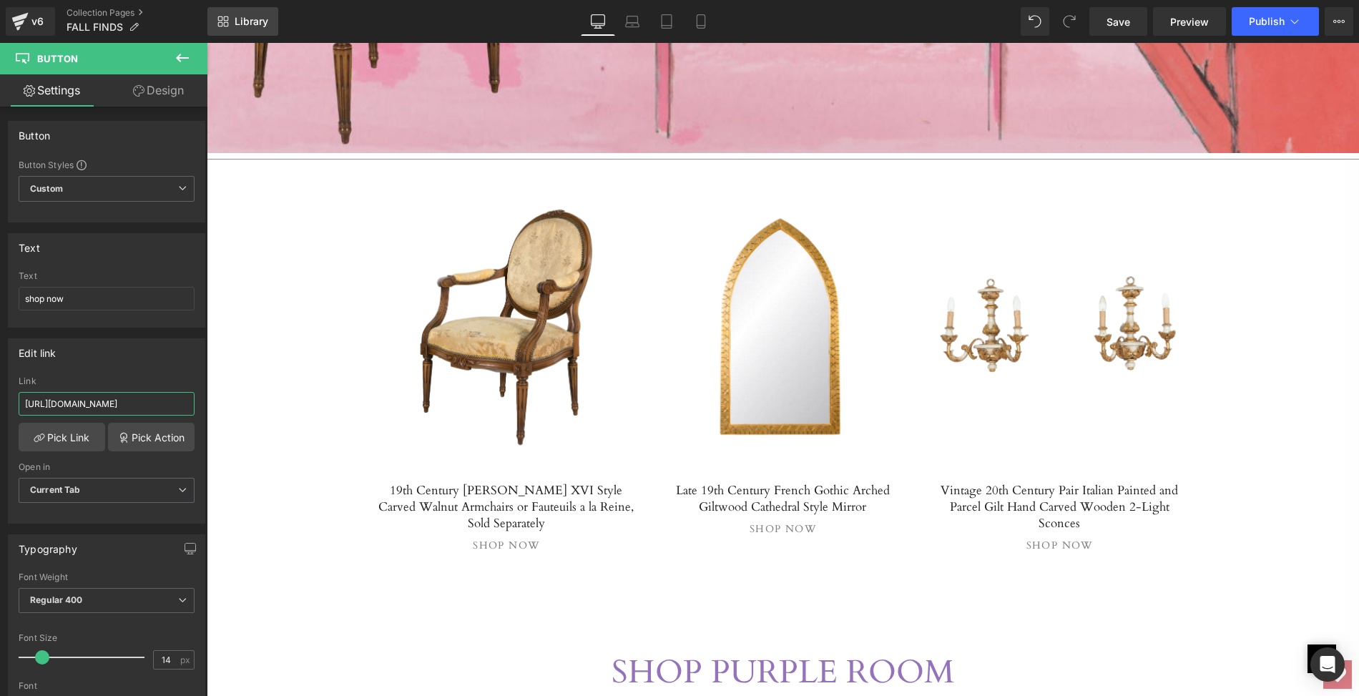
type input "[URL][DOMAIN_NAME][PERSON_NAME]"
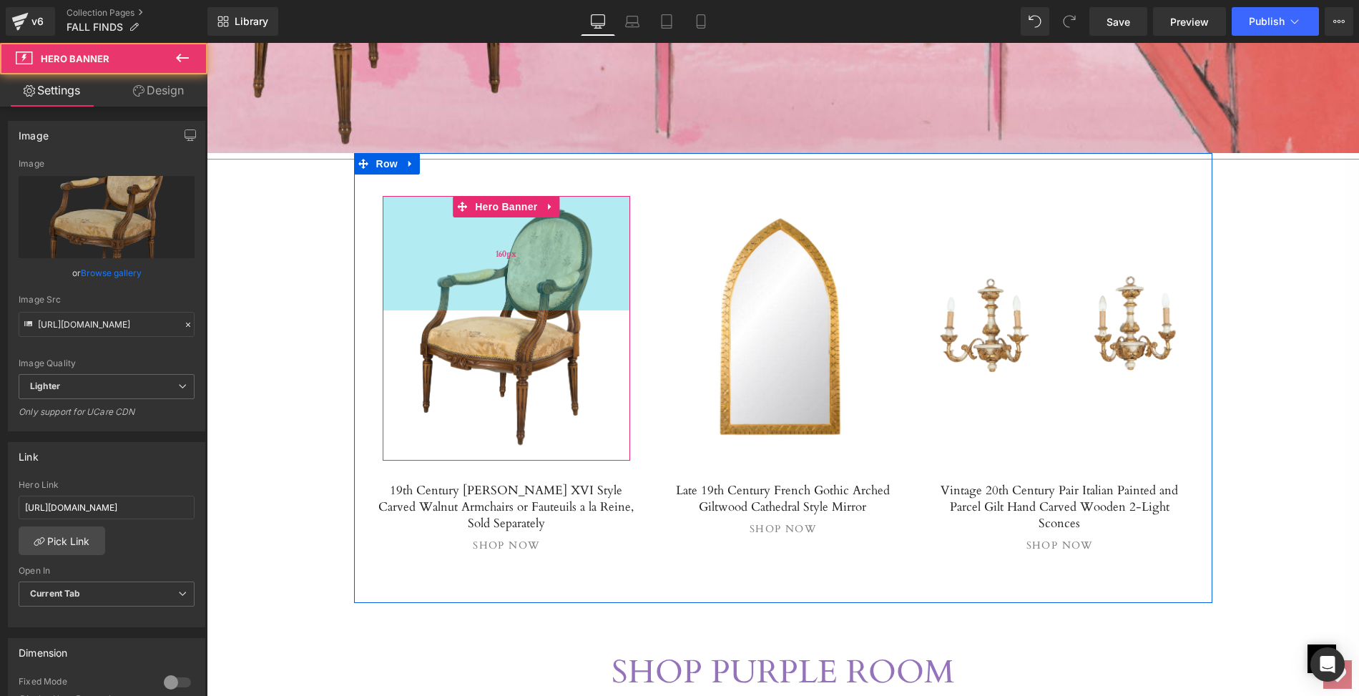
click at [447, 275] on div "160px" at bounding box center [507, 253] width 248 height 114
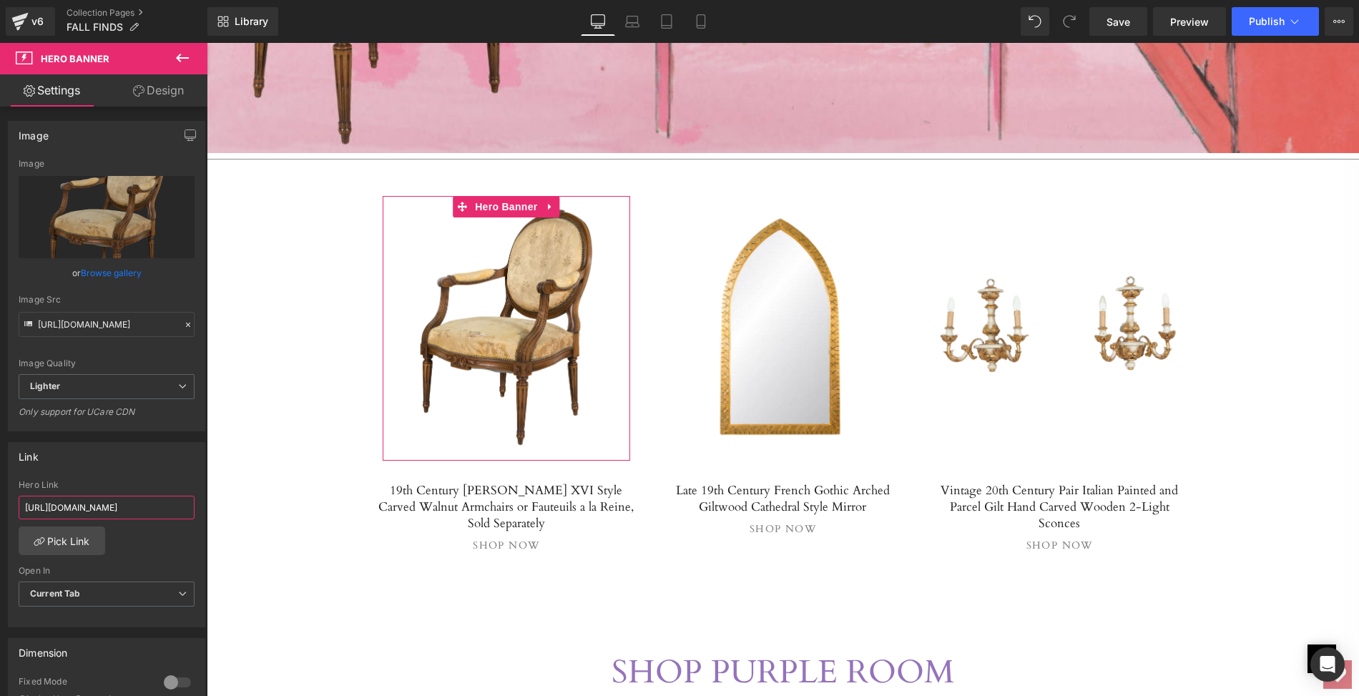
click at [21, 501] on input "[URL][DOMAIN_NAME]" at bounding box center [107, 508] width 176 height 24
drag, startPoint x: 21, startPoint y: 501, endPoint x: 205, endPoint y: 510, distance: 184.0
click at [205, 510] on div "Link [URL][DOMAIN_NAME] Hero Link [URL][DOMAIN_NAME] Pick Link Current Tab New …" at bounding box center [107, 529] width 214 height 196
paste input "four-19th-century-french-louis-xvi-style-carved-walnut-armchairs-or-fauteuils-a…"
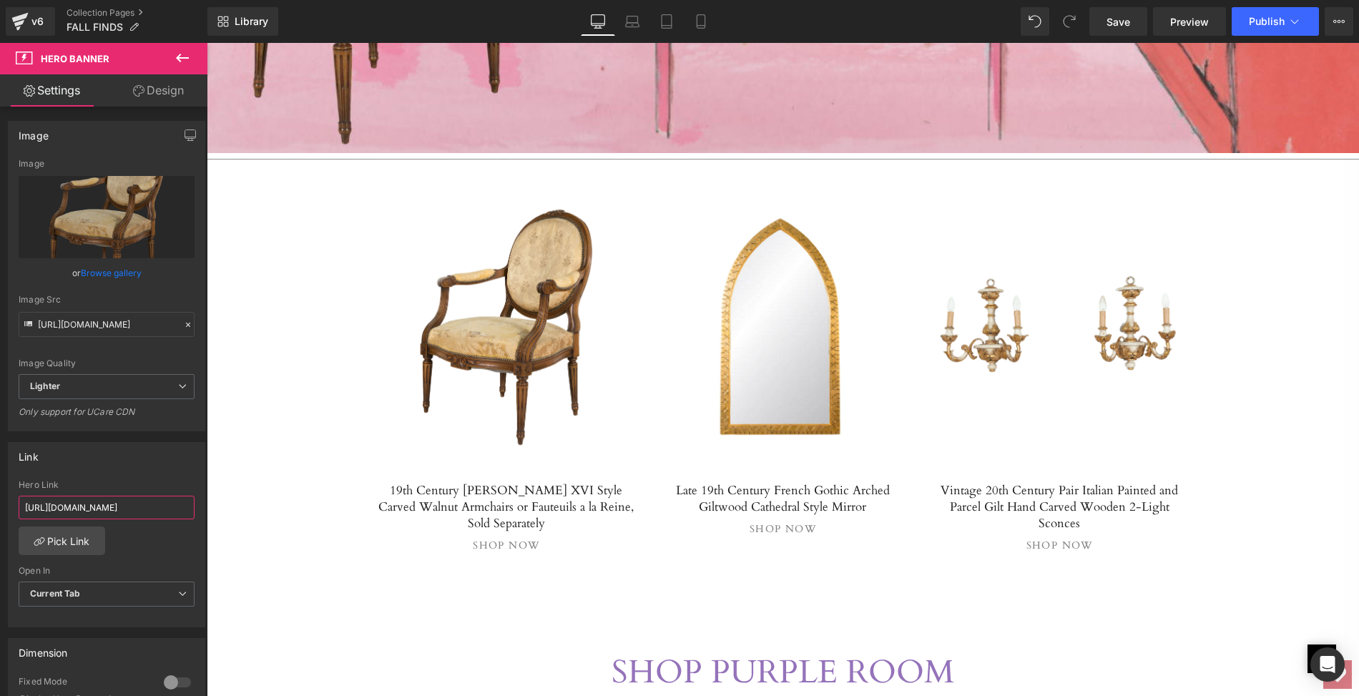
type input "[URL][DOMAIN_NAME][PERSON_NAME]"
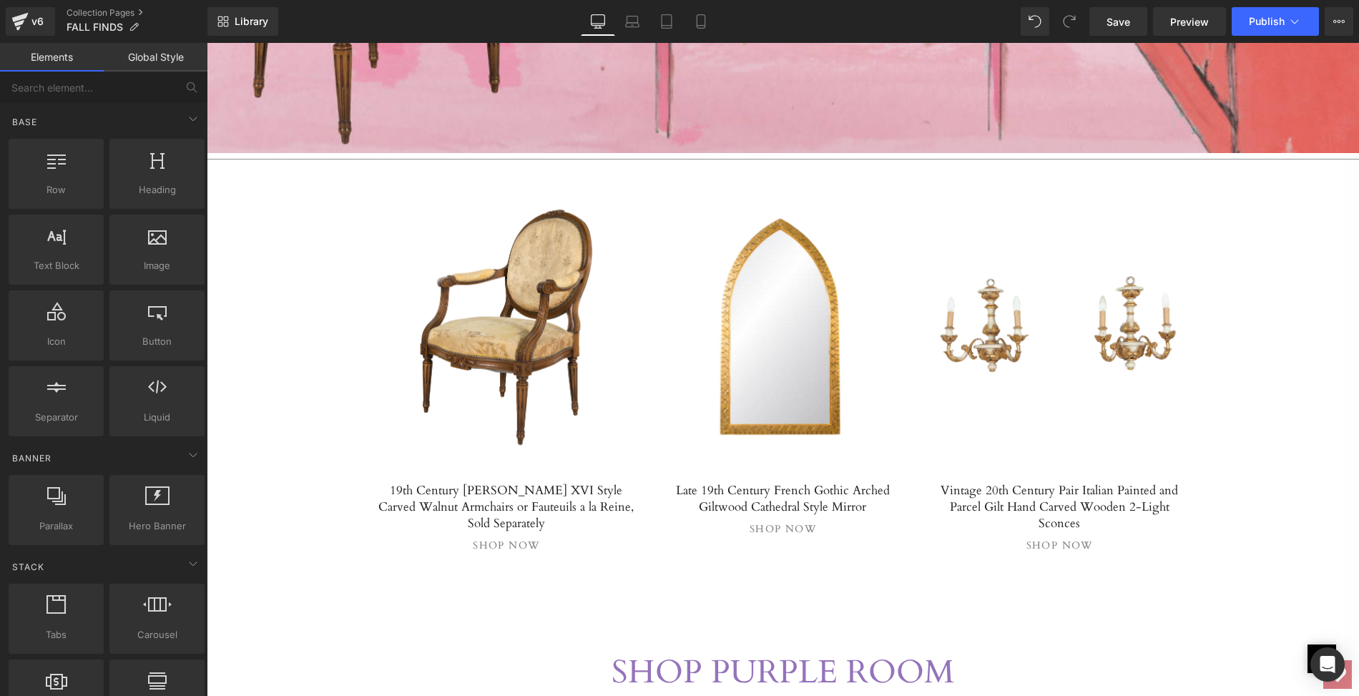
scroll to position [0, 0]
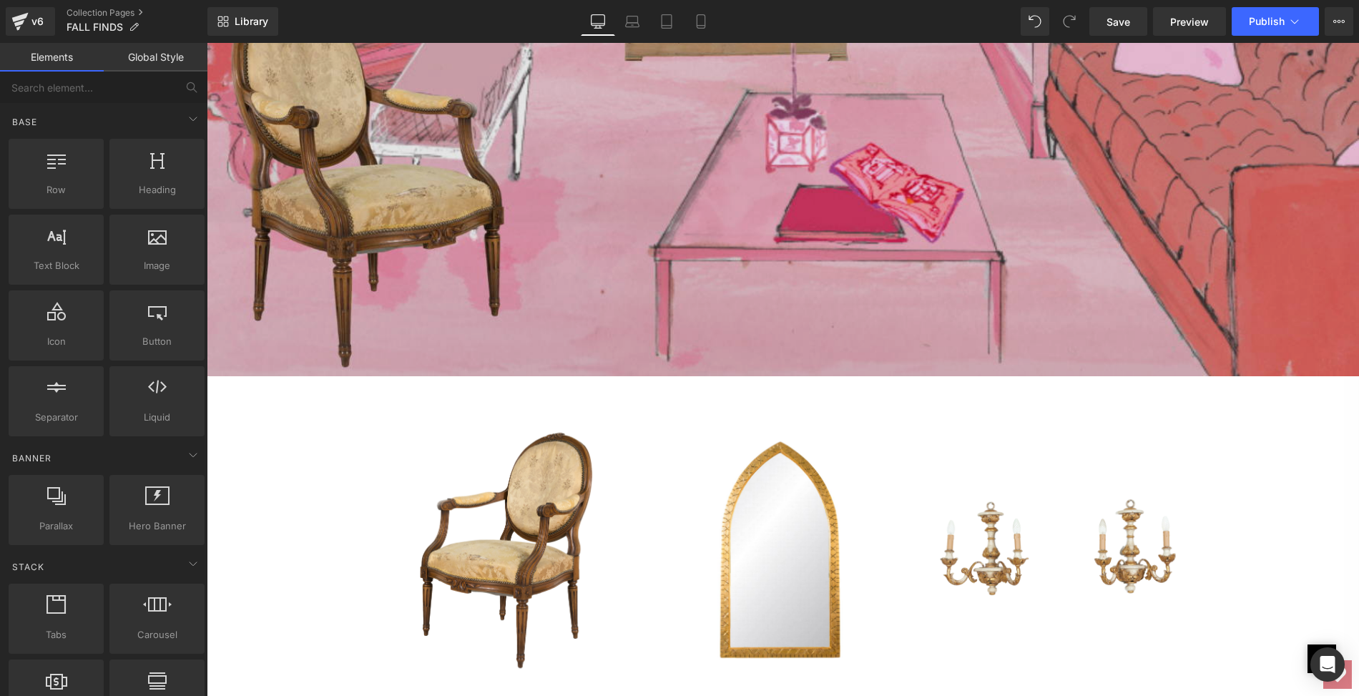
scroll to position [3762, 0]
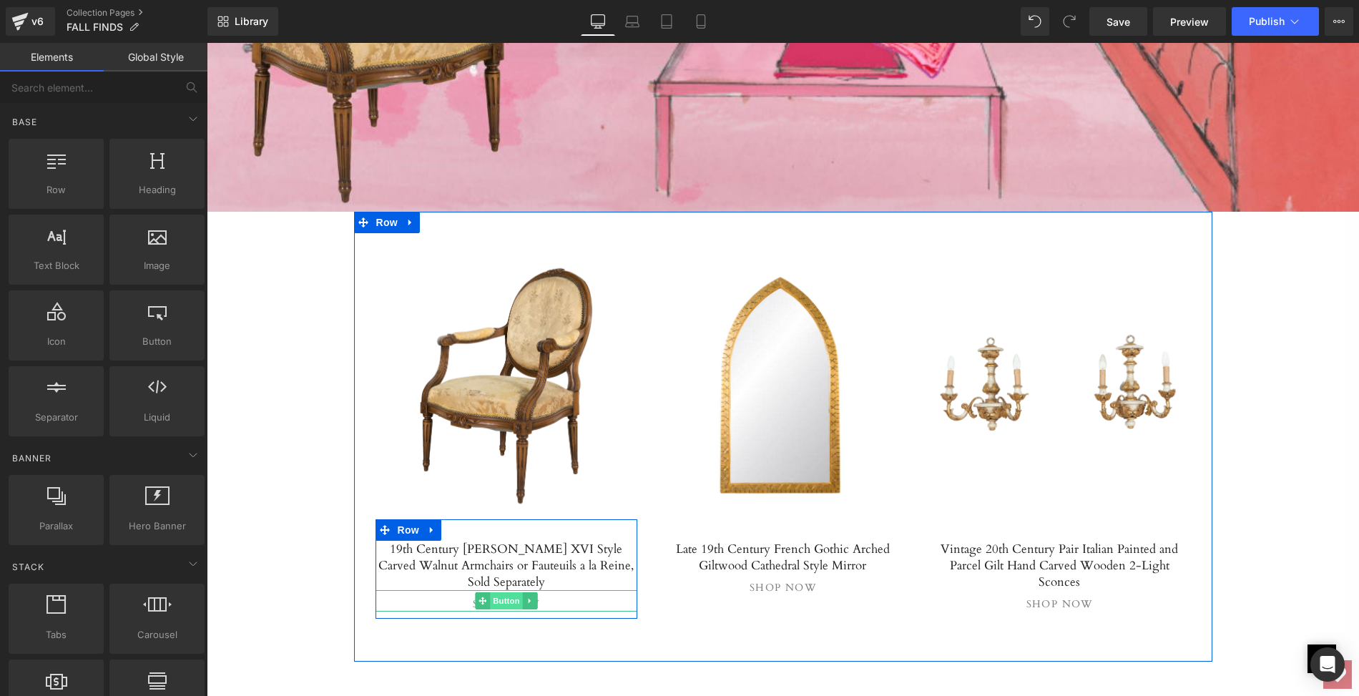
click at [508, 592] on span "Button" at bounding box center [506, 600] width 33 height 17
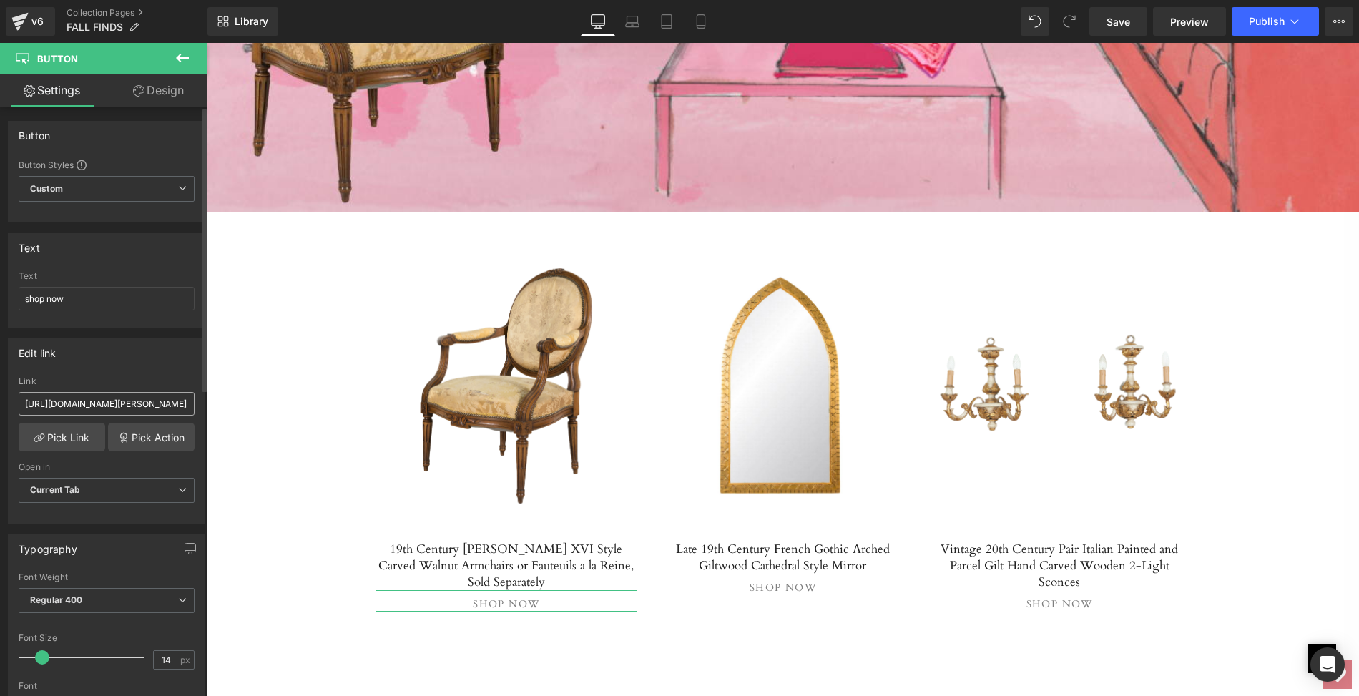
scroll to position [0, 441]
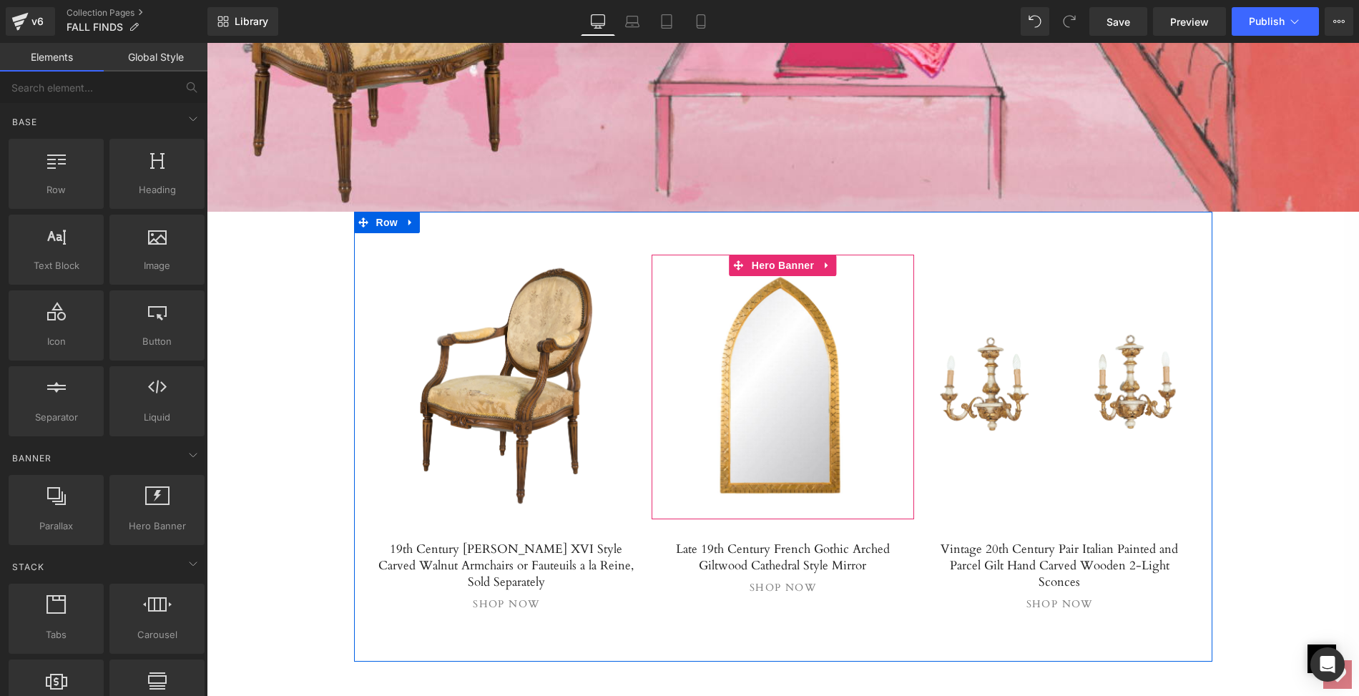
click at [758, 397] on div at bounding box center [782, 387] width 262 height 265
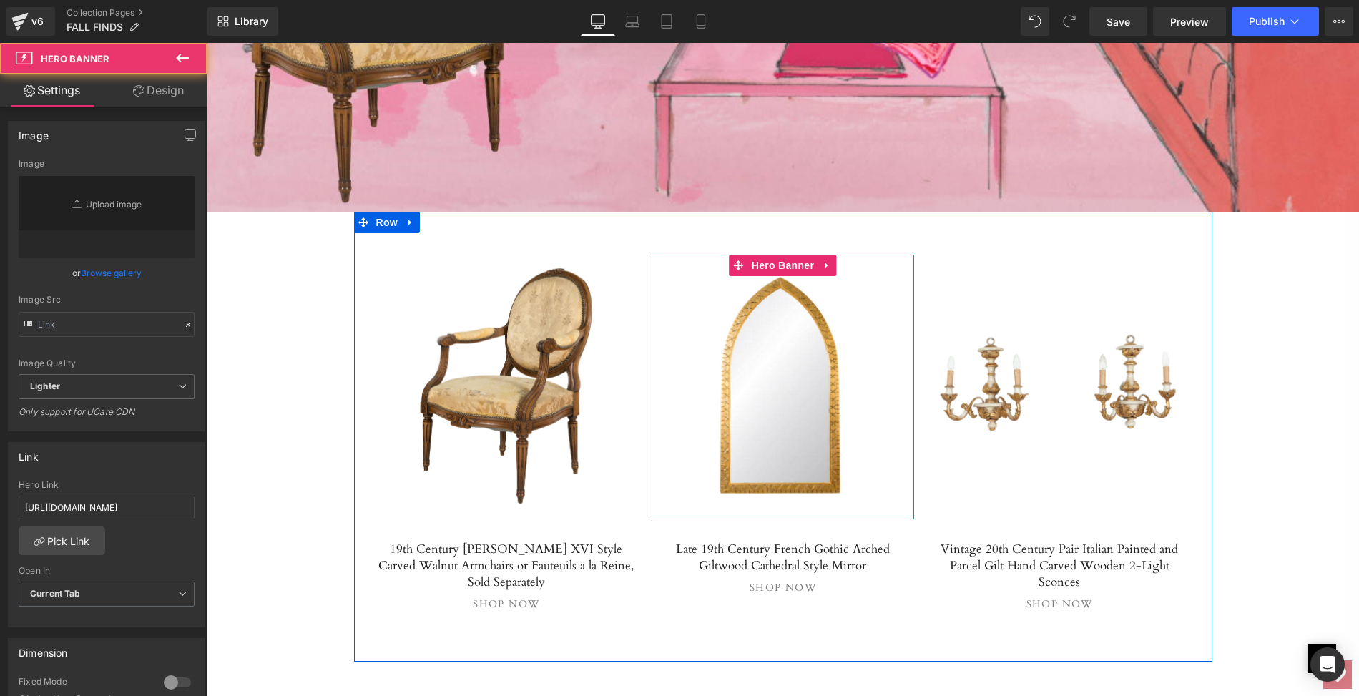
type input "[URL][DOMAIN_NAME]"
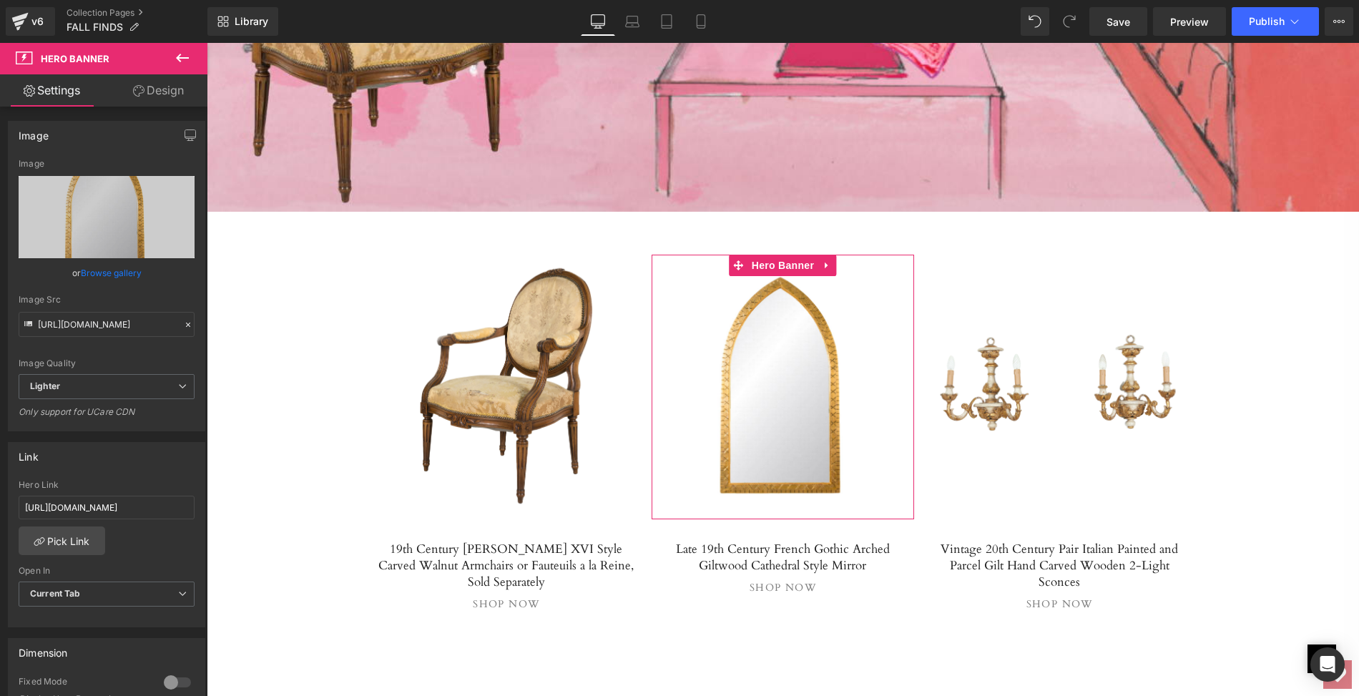
click at [104, 277] on link "Browse gallery" at bounding box center [111, 272] width 61 height 25
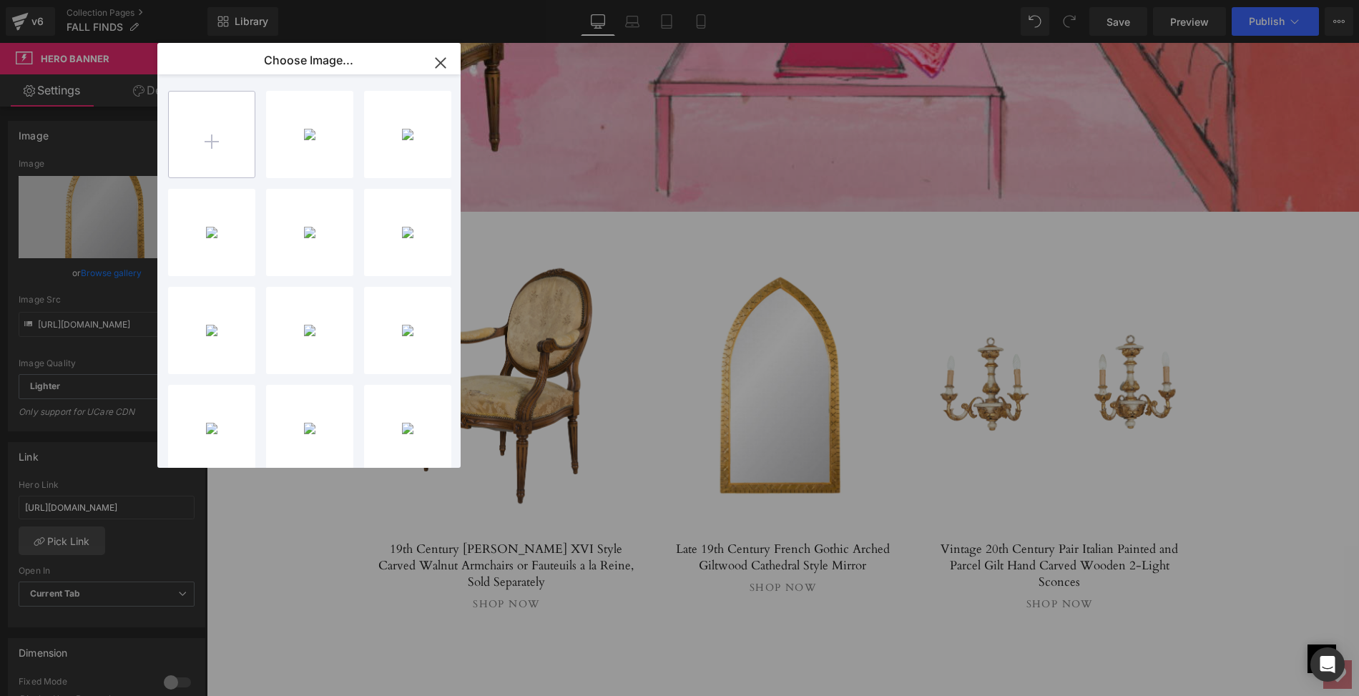
click at [214, 135] on input "file" at bounding box center [212, 135] width 86 height 86
type input "C:\fakepath\LOPM171-mainps.jpg"
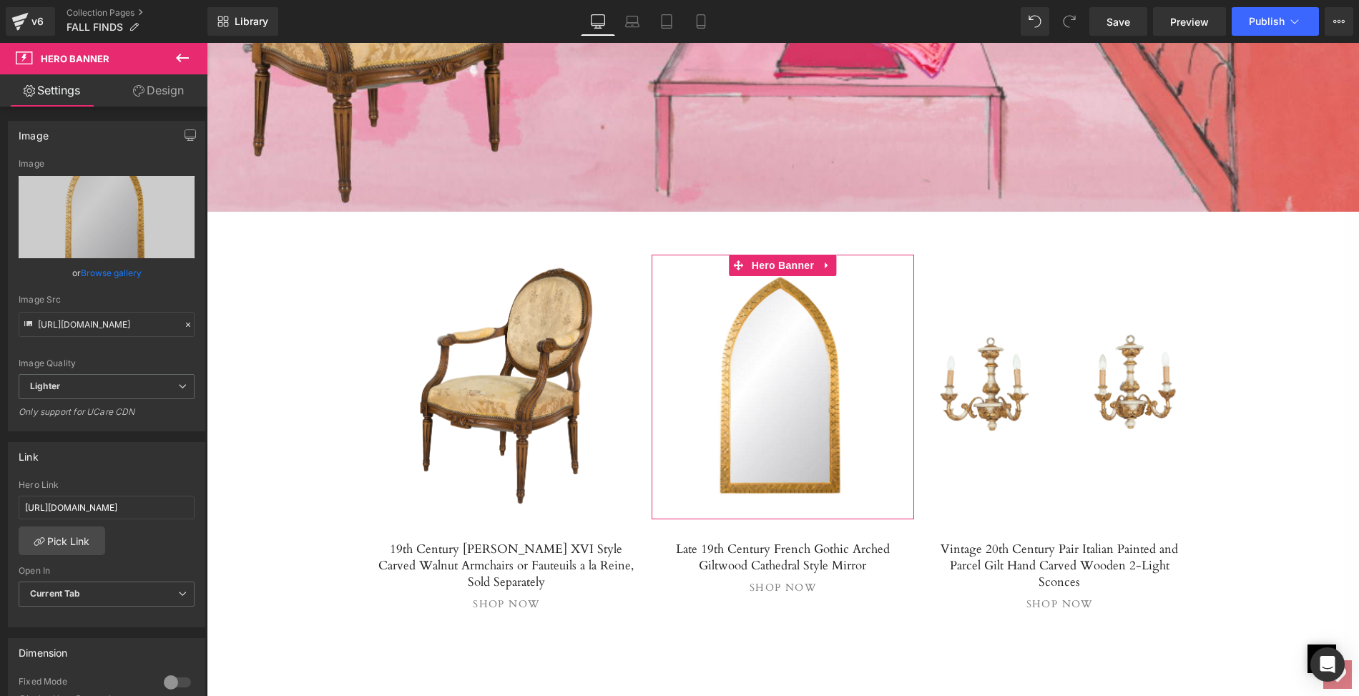
click at [100, 277] on link "Browse gallery" at bounding box center [111, 272] width 61 height 25
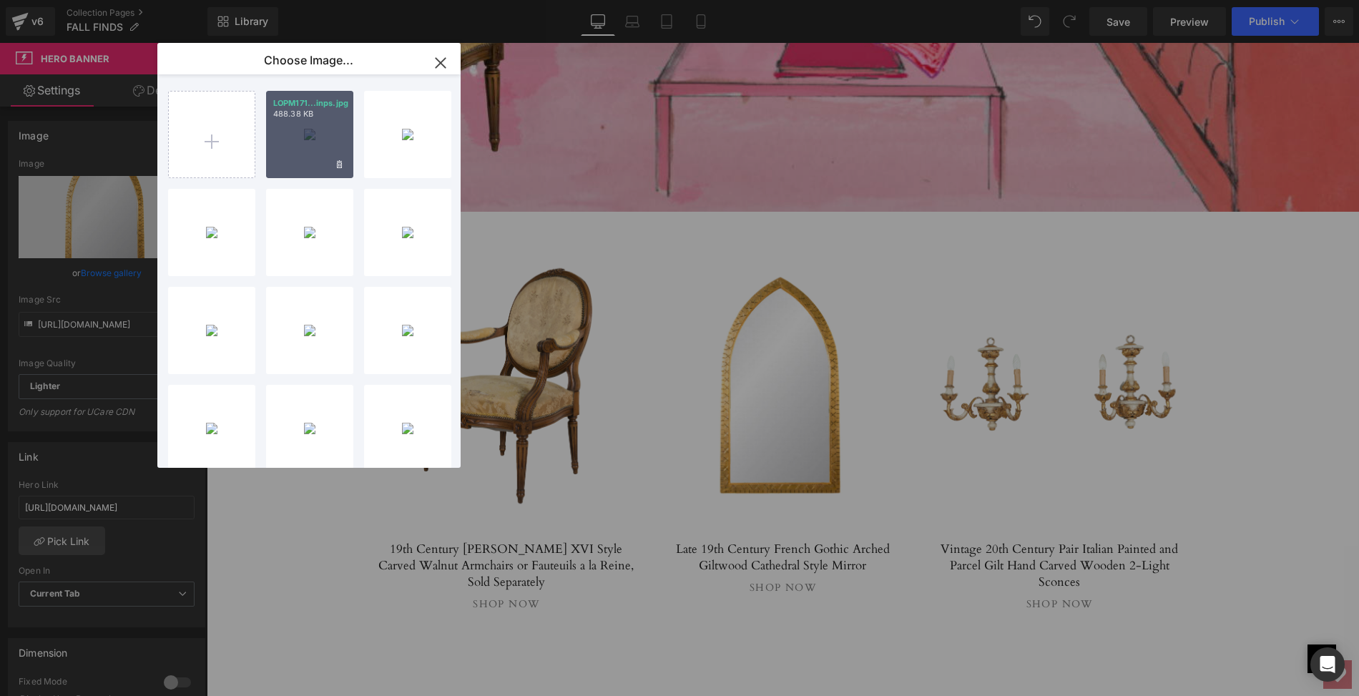
click at [297, 144] on div "LOPM171...inps.jpg 488.38 KB" at bounding box center [309, 134] width 87 height 87
type input "[URL][DOMAIN_NAME]"
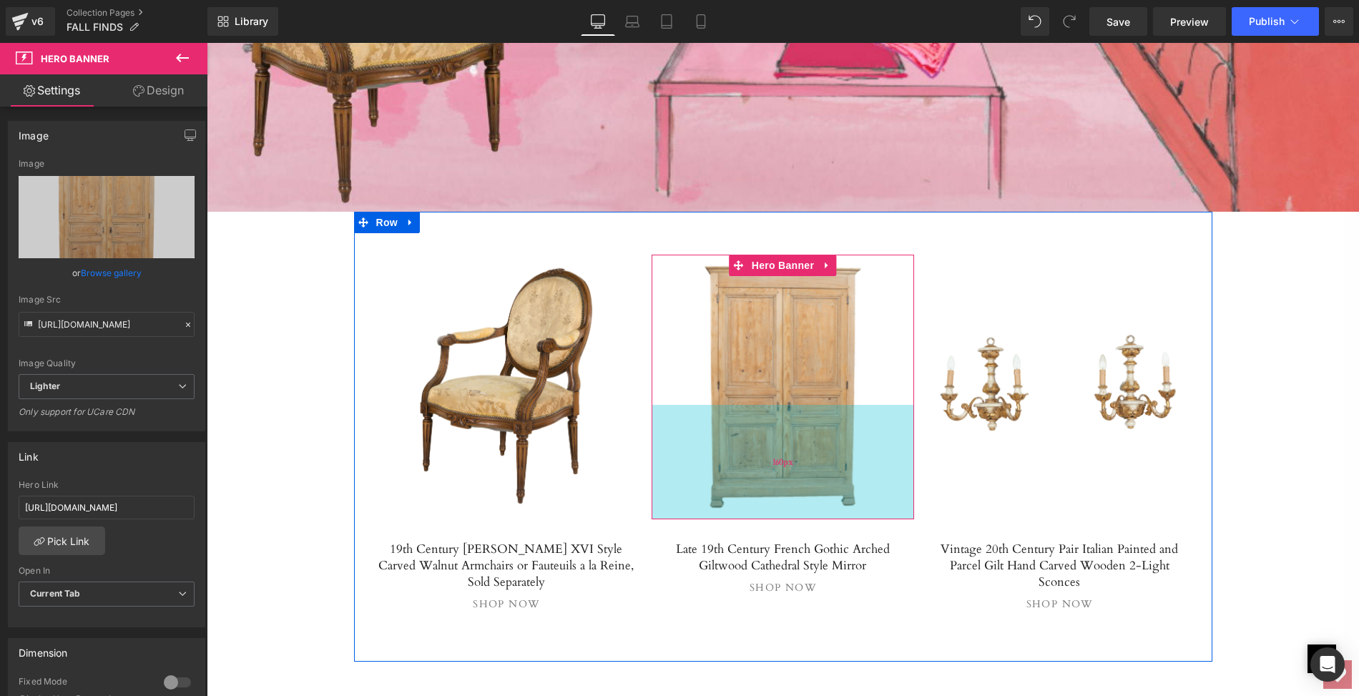
click at [768, 408] on div "160px" at bounding box center [782, 462] width 262 height 114
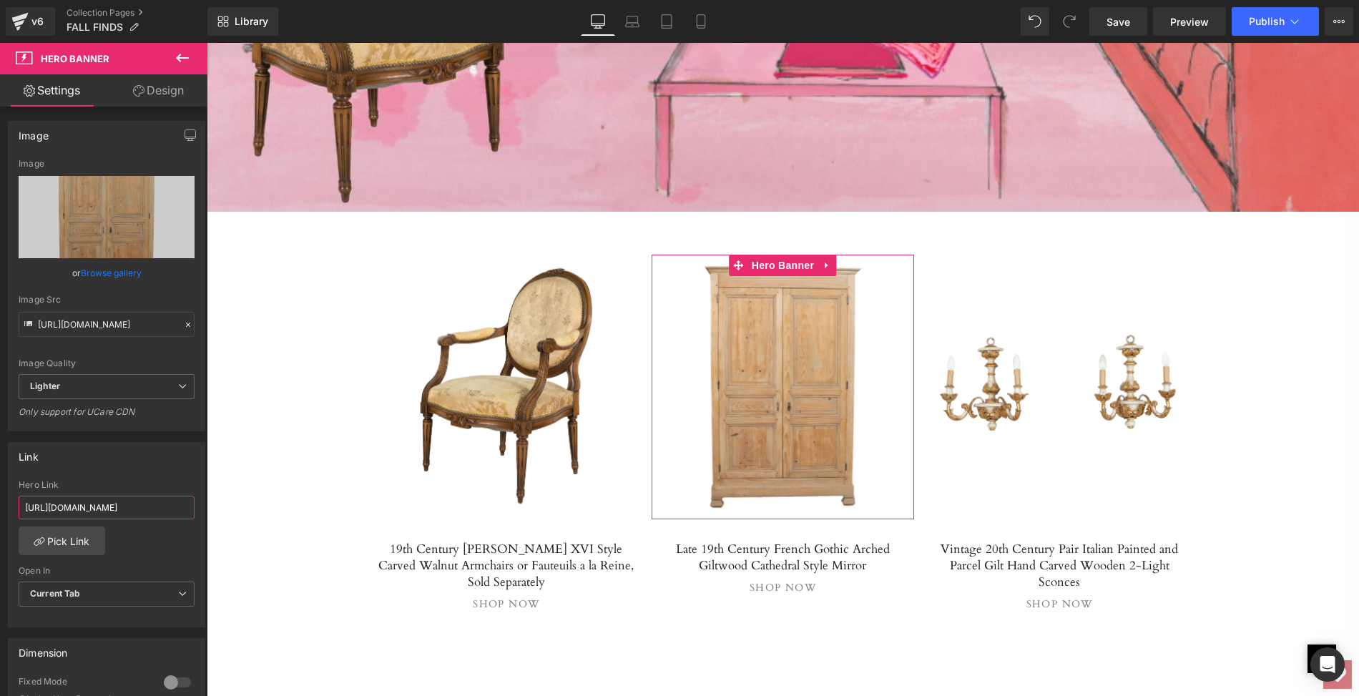
click at [19, 503] on input "[URL][DOMAIN_NAME]" at bounding box center [107, 508] width 176 height 24
drag, startPoint x: 19, startPoint y: 503, endPoint x: 191, endPoint y: 508, distance: 171.7
click at [191, 508] on div "[URL][DOMAIN_NAME] Hero Link [URL][DOMAIN_NAME] Pick Link Current Tab New Tab O…" at bounding box center [107, 553] width 196 height 147
paste input "mid-19th-century-antique-french-[PERSON_NAME]-period-bleached-pine-armoire"
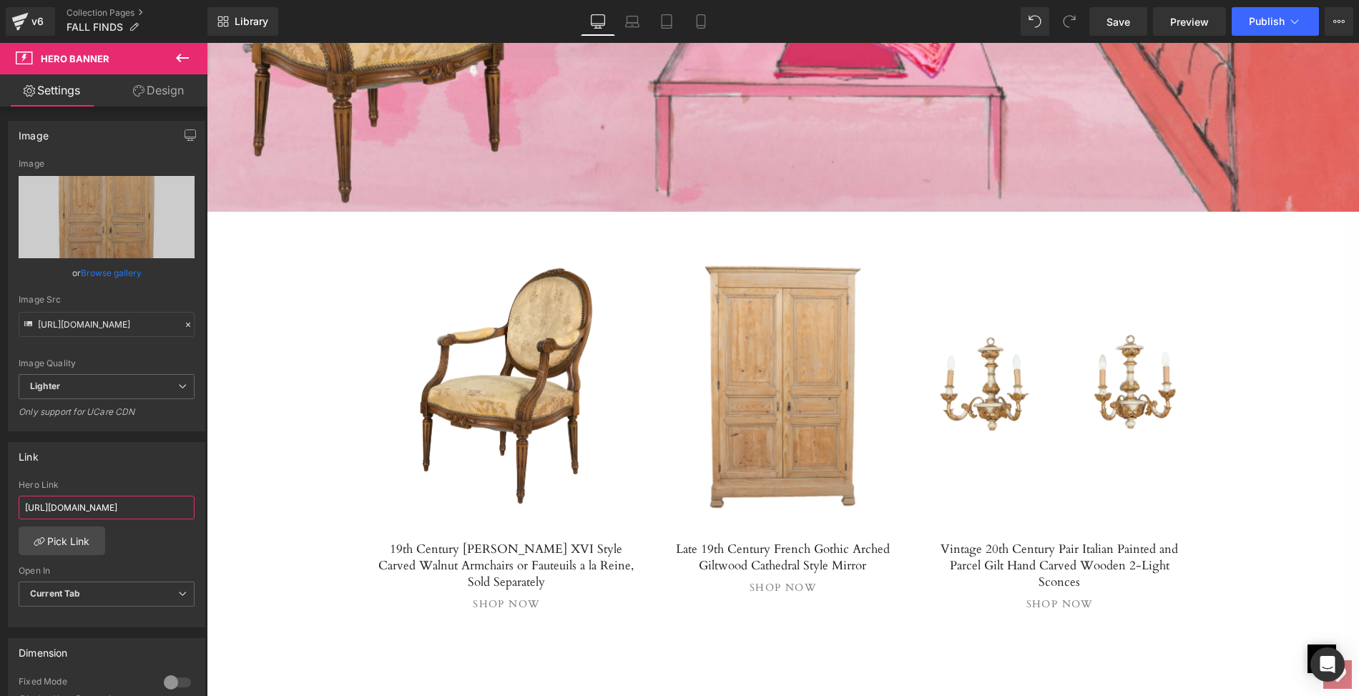
type input "[URL][DOMAIN_NAME][PERSON_NAME]"
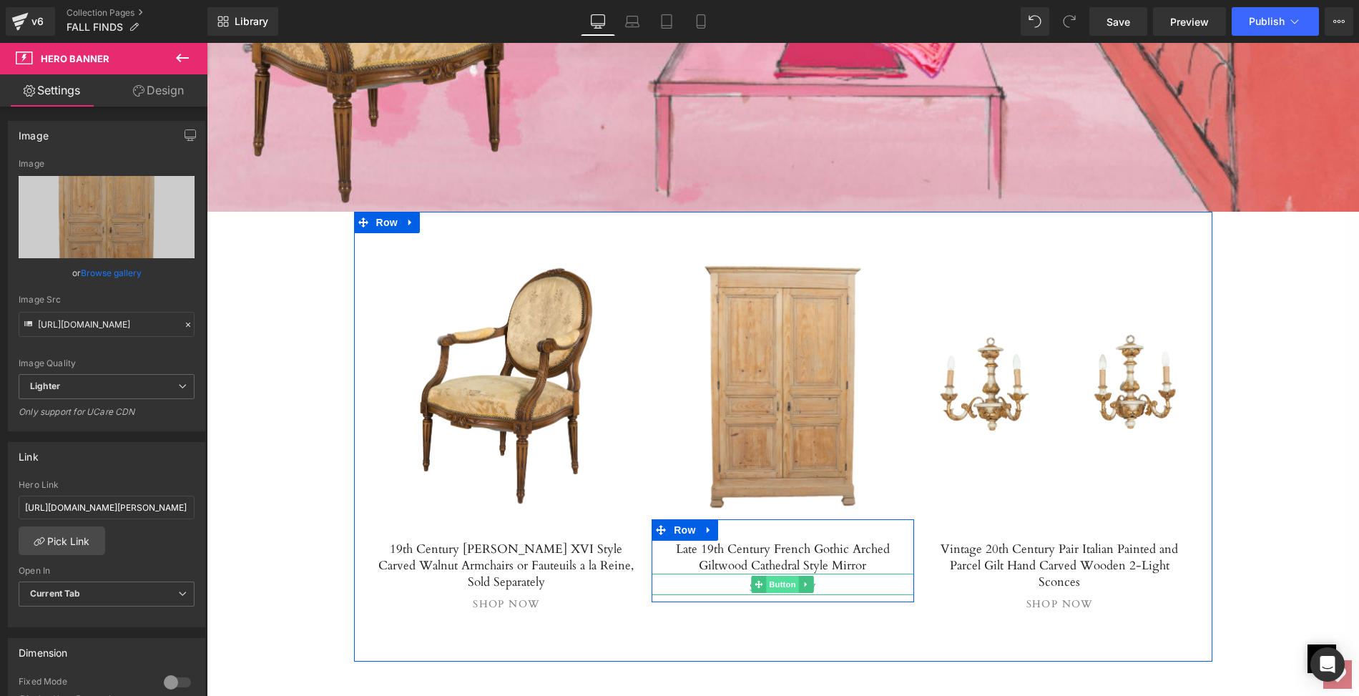
click at [782, 576] on span "Button" at bounding box center [783, 584] width 33 height 17
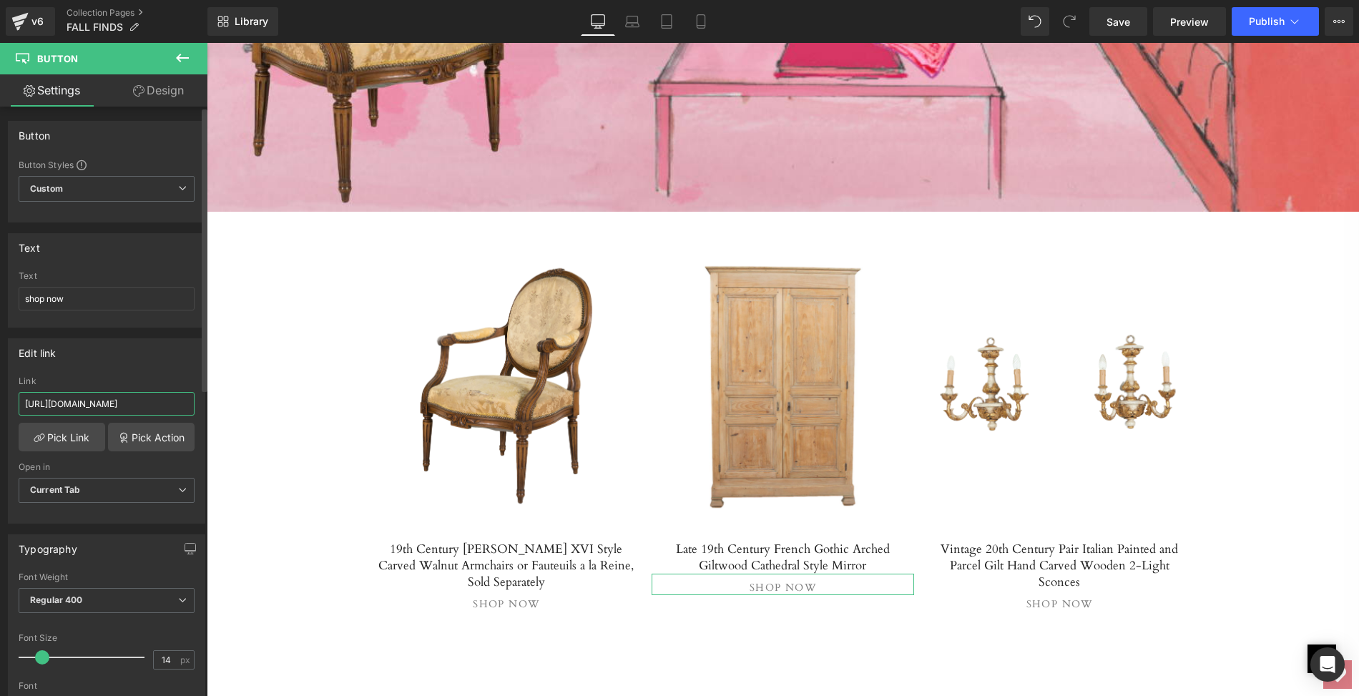
click at [22, 397] on input "[URL][DOMAIN_NAME]" at bounding box center [107, 404] width 176 height 24
drag, startPoint x: 22, startPoint y: 397, endPoint x: 197, endPoint y: 404, distance: 174.6
click at [197, 404] on div "[URL][DOMAIN_NAME] Link [URL][DOMAIN_NAME] Pick Link Pick Action Current Tab Ne…" at bounding box center [107, 449] width 196 height 147
paste input "mid-19th-century-antique-french-[PERSON_NAME]-period-bleached-pine-armoire"
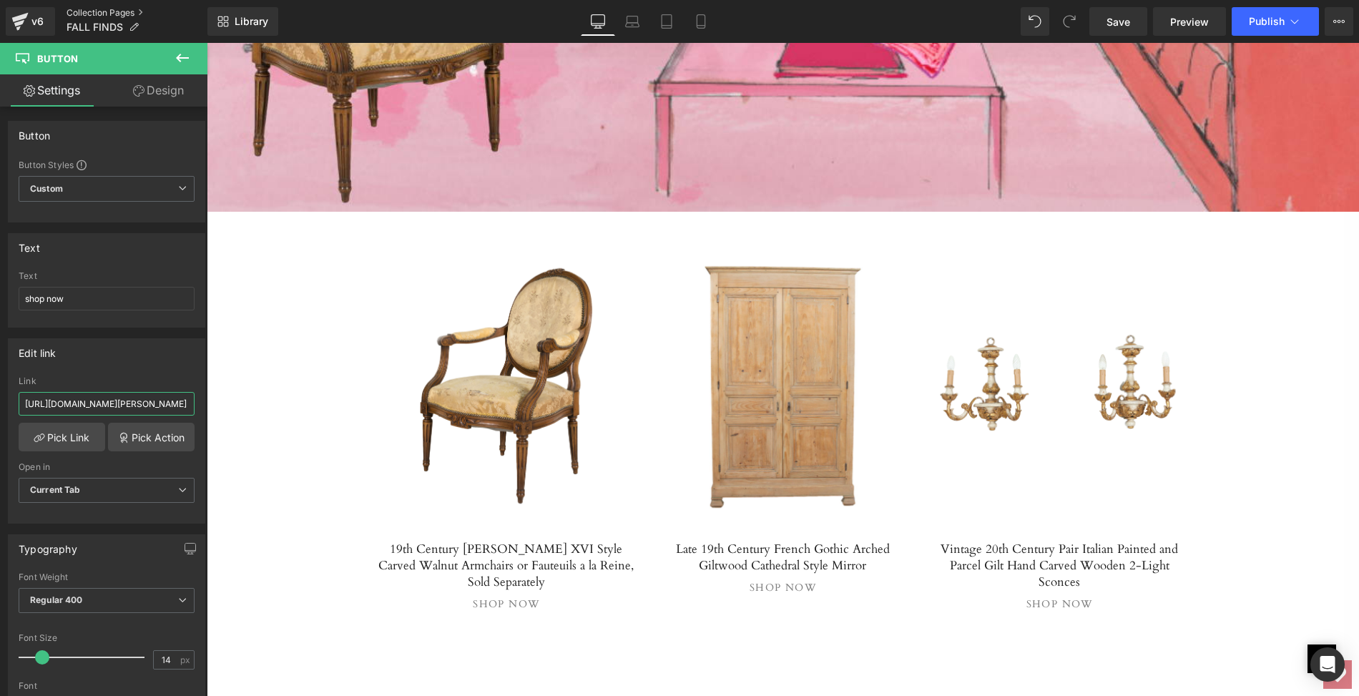
scroll to position [0, 329]
type input "[URL][DOMAIN_NAME][PERSON_NAME]"
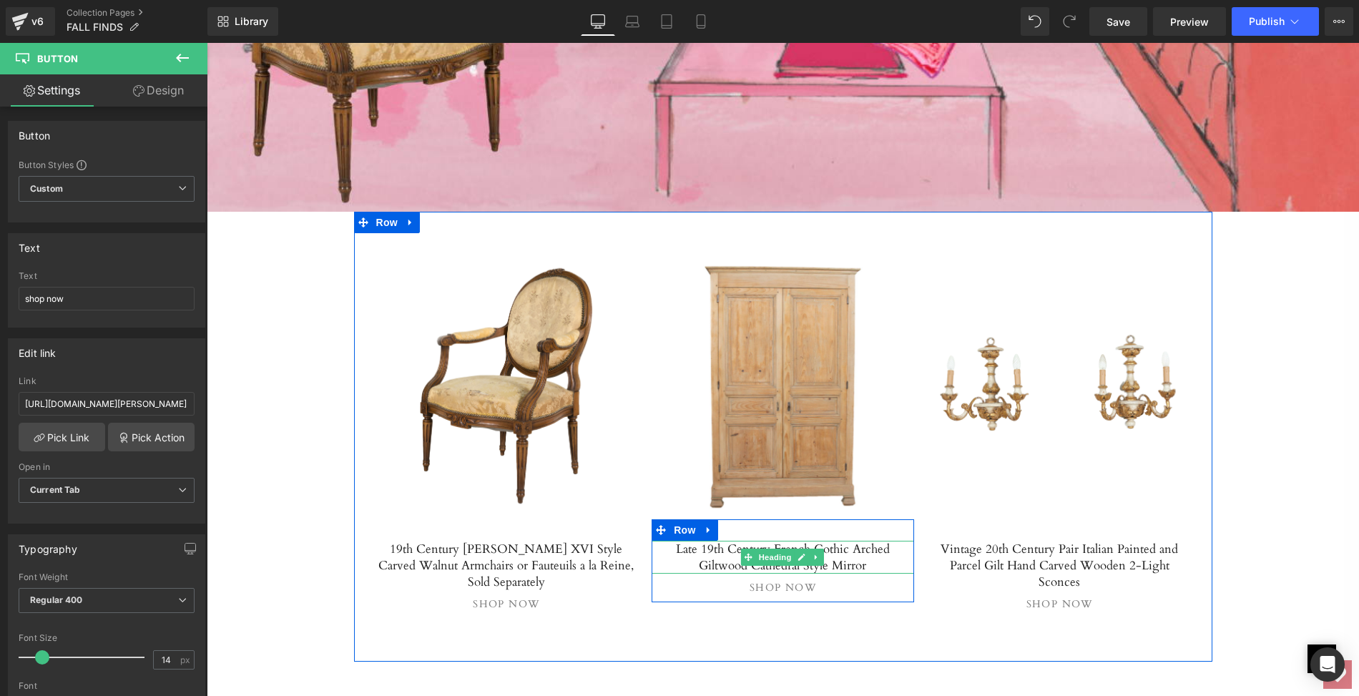
click at [719, 546] on h5 "Late 19th Century French Gothic Arched Giltwood Cathedral Style Mirror" at bounding box center [782, 557] width 262 height 33
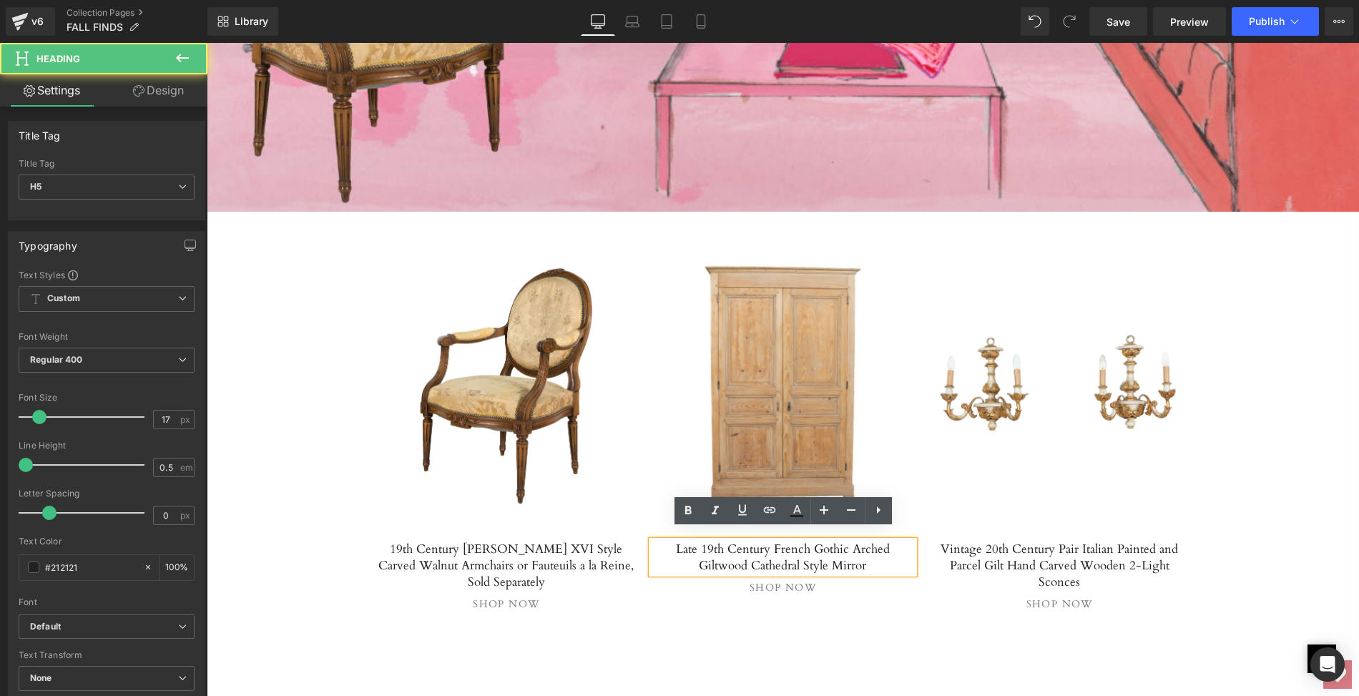
click at [657, 541] on h5 "Late 19th Century French Gothic Arched Giltwood Cathedral Style Mirror" at bounding box center [782, 557] width 262 height 33
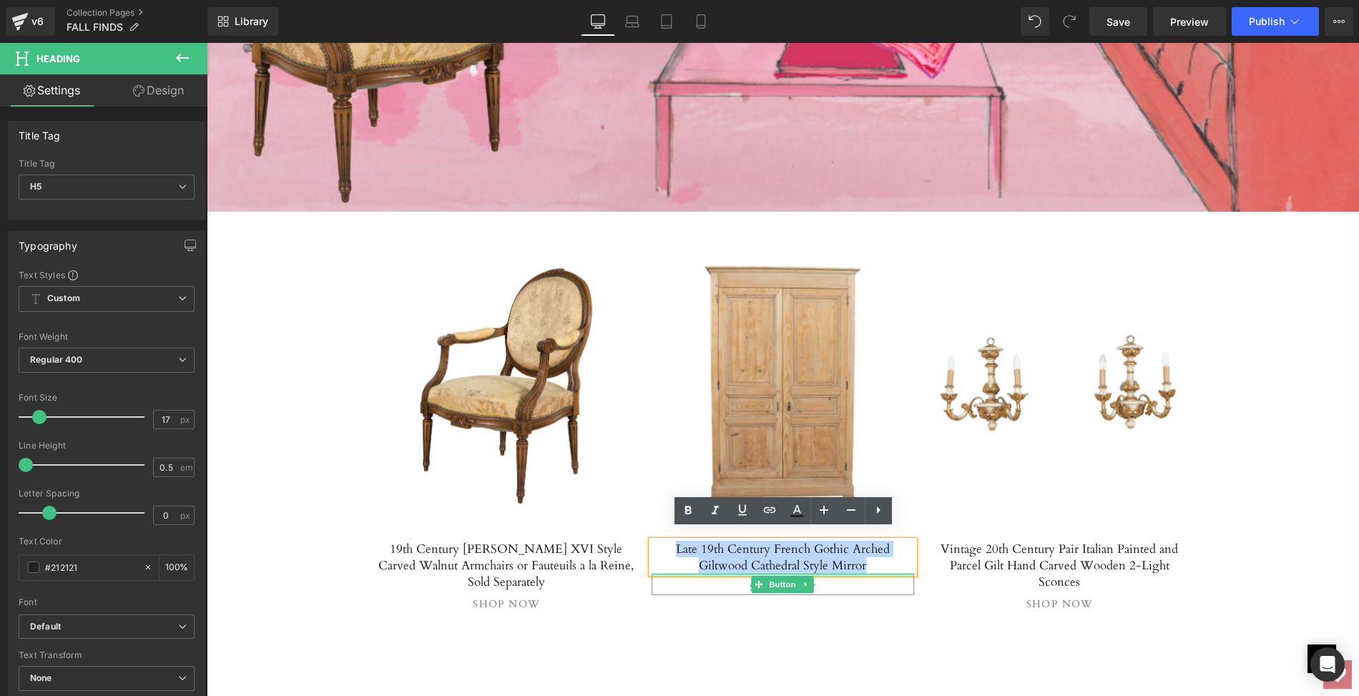
drag, startPoint x: 657, startPoint y: 536, endPoint x: 850, endPoint y: 559, distance: 194.4
click at [850, 559] on div "Late 19th Century French Gothic Arched Giltwood Cathedral Style Mirror Heading …" at bounding box center [782, 568] width 262 height 54
paste div
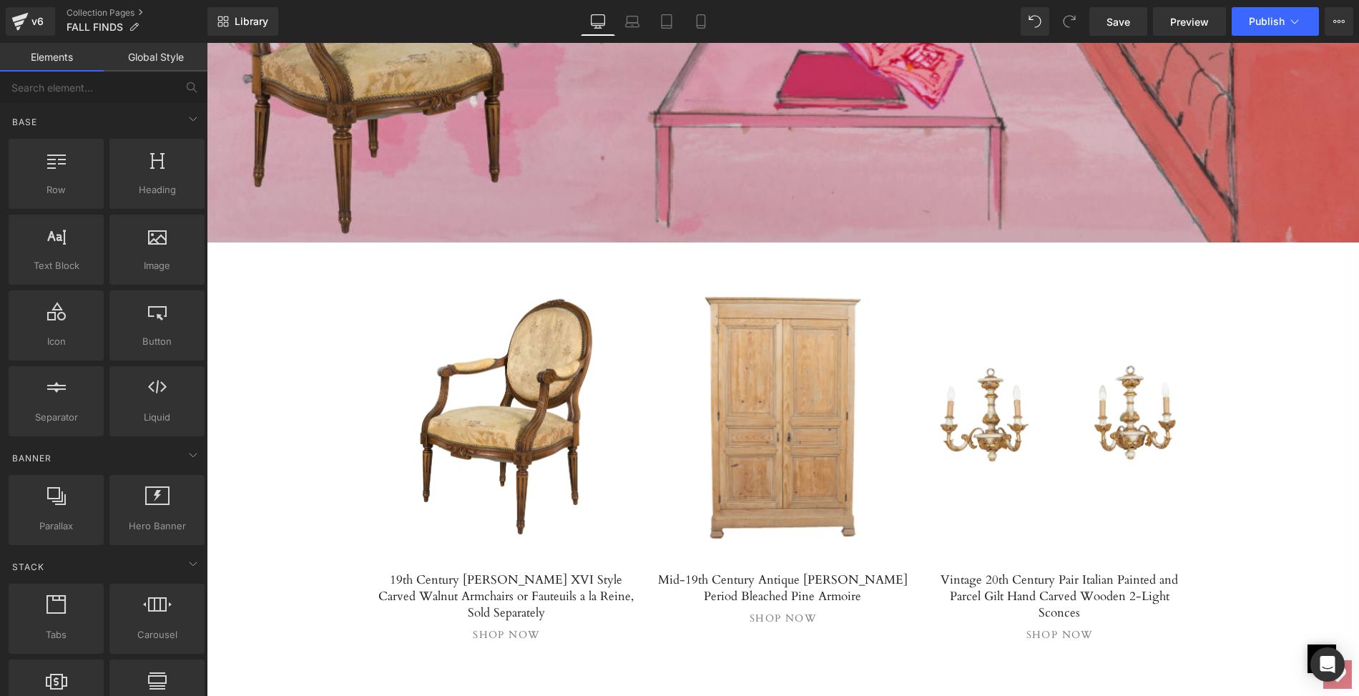
scroll to position [3799, 0]
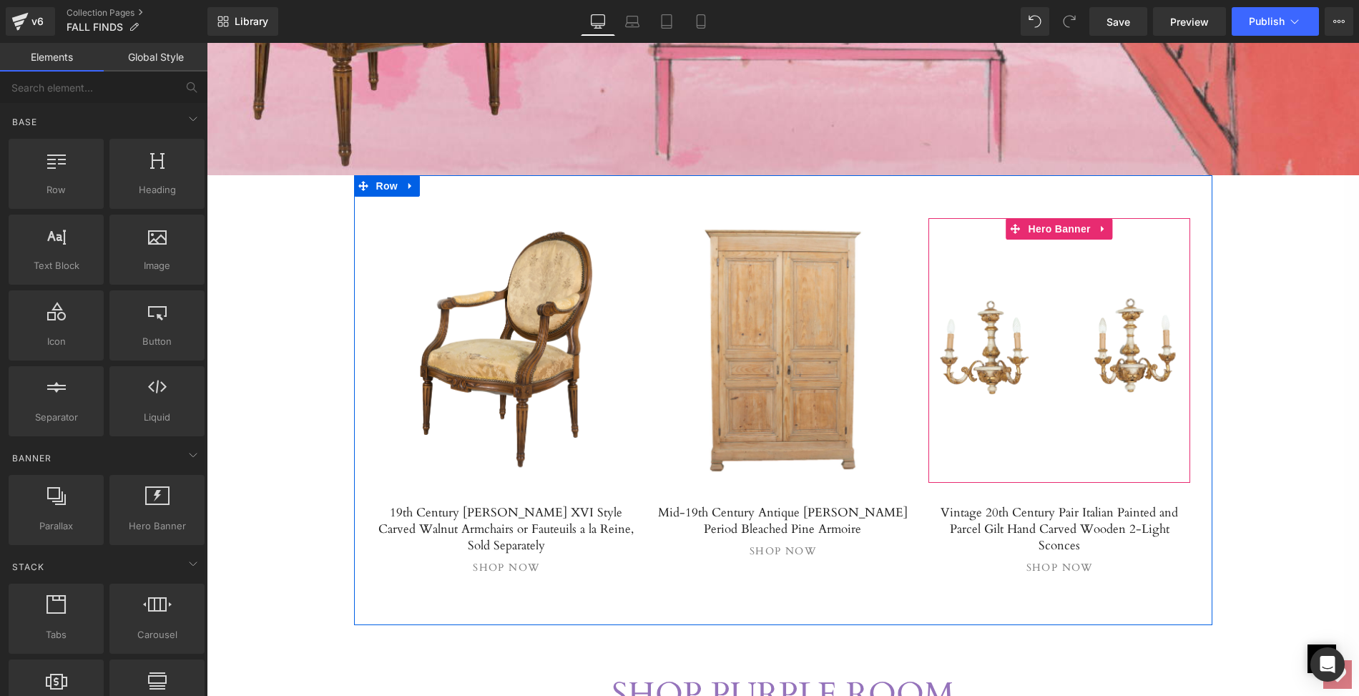
click at [957, 371] on div at bounding box center [1059, 350] width 262 height 265
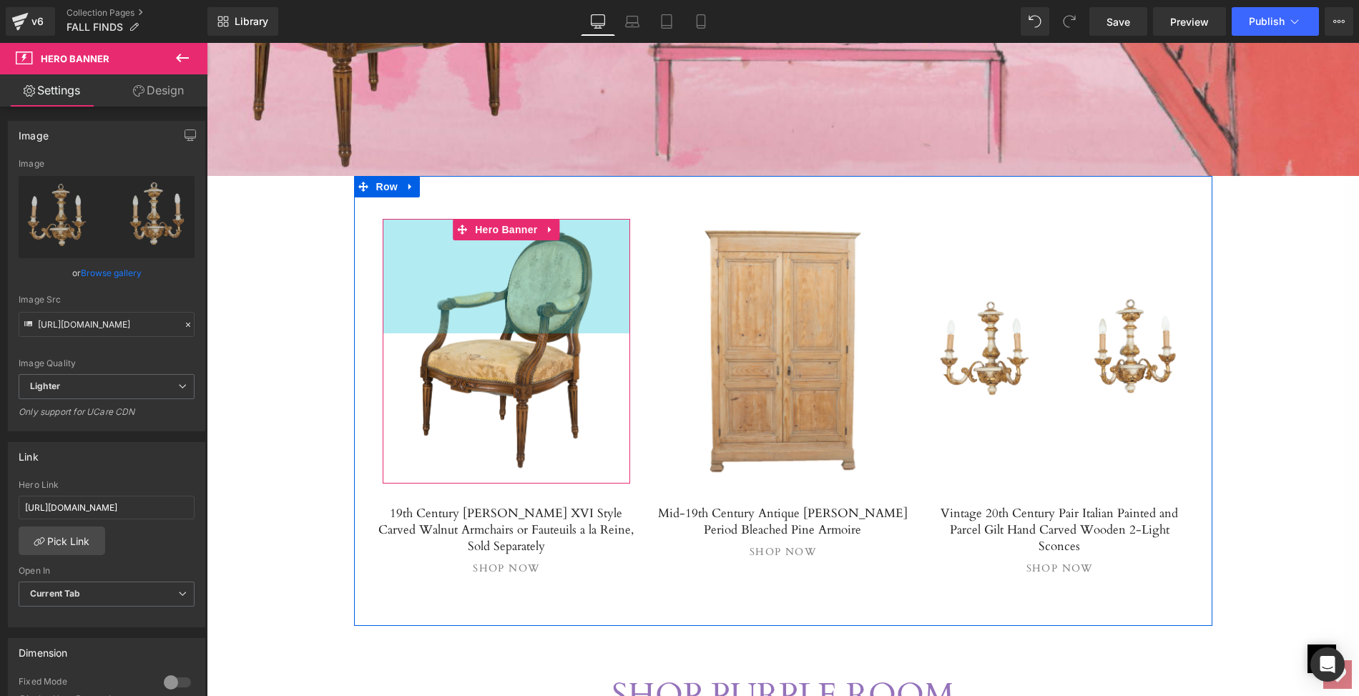
scroll to position [3694, 0]
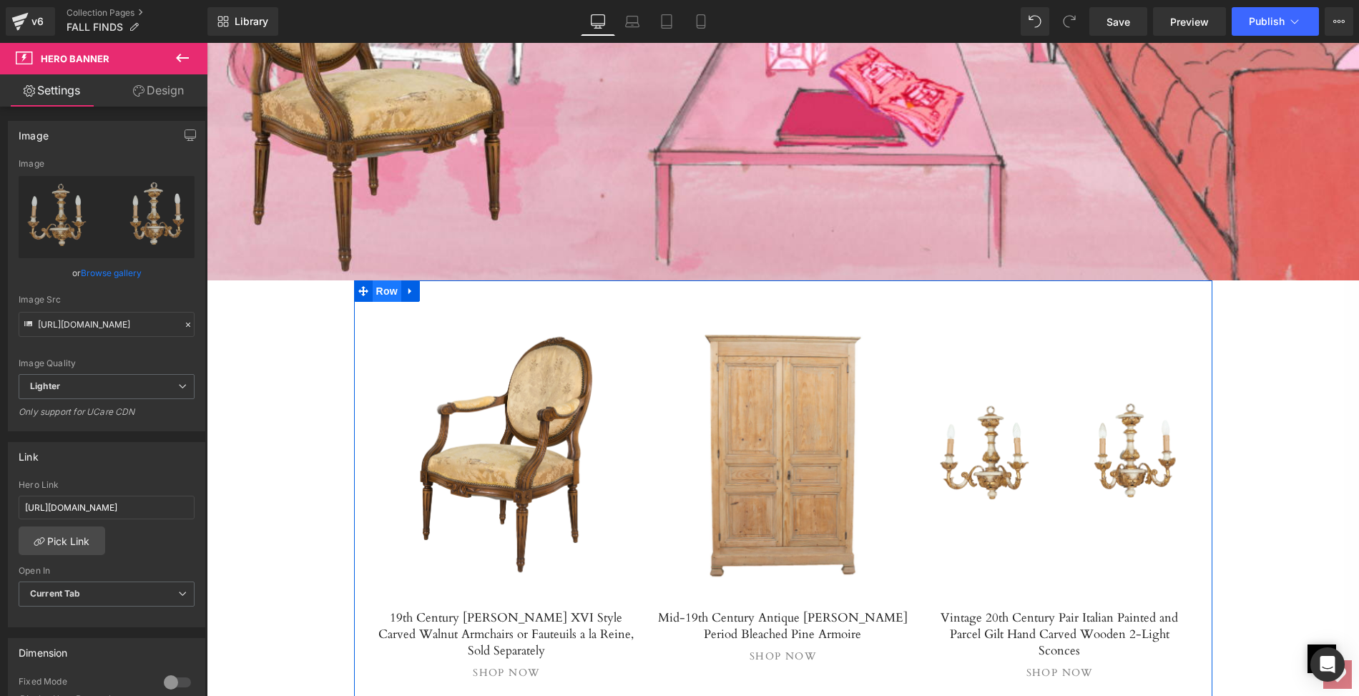
click at [390, 285] on span "Row" at bounding box center [387, 290] width 29 height 21
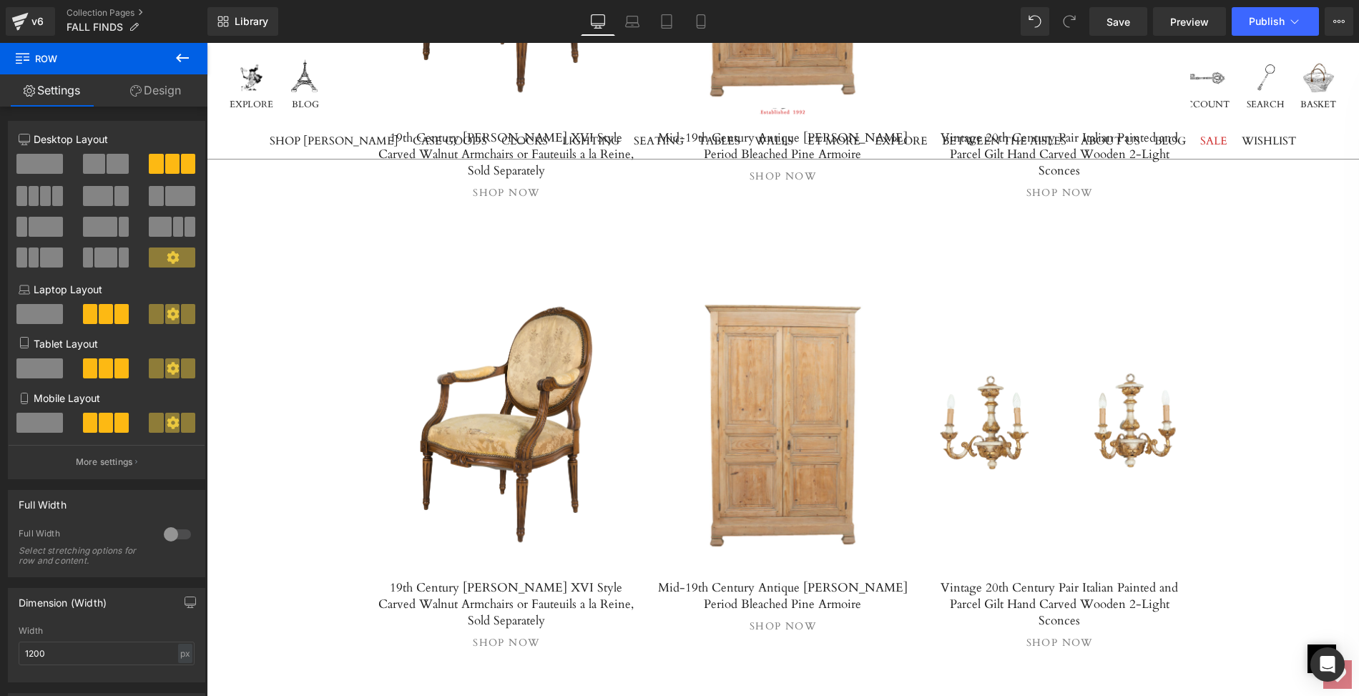
scroll to position [4110, 0]
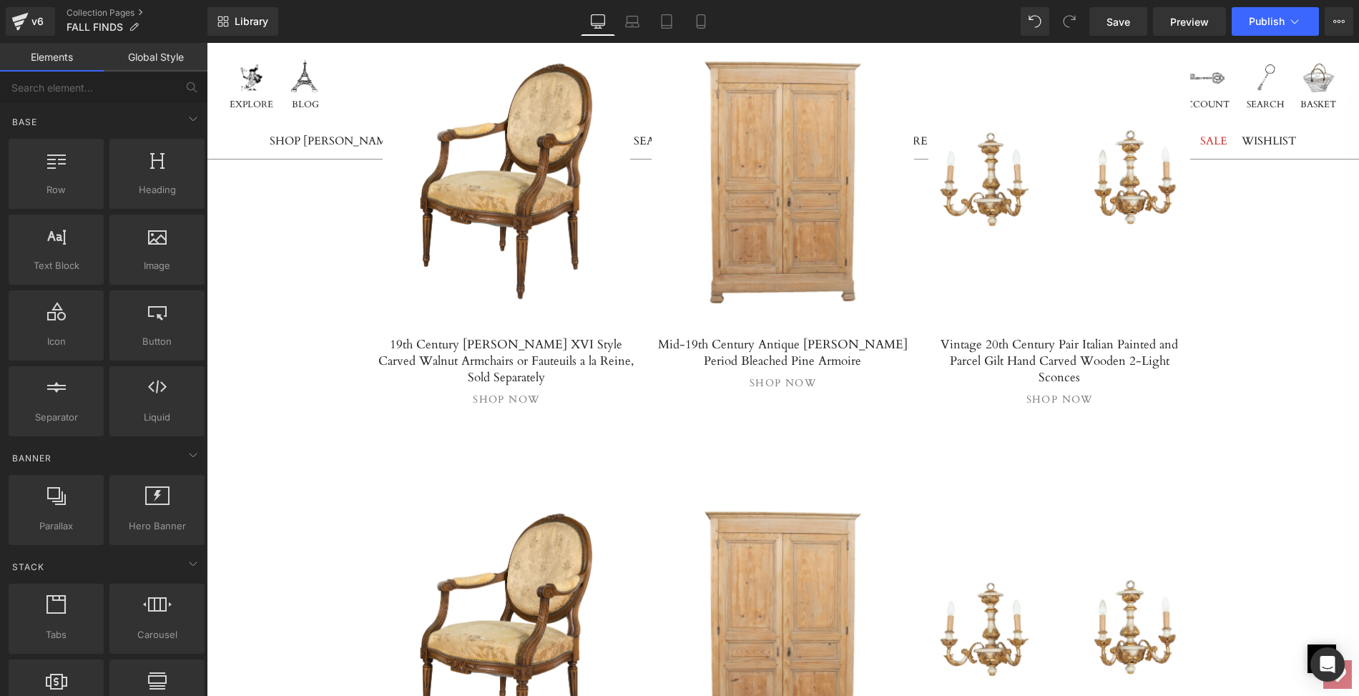
scroll to position [4012, 0]
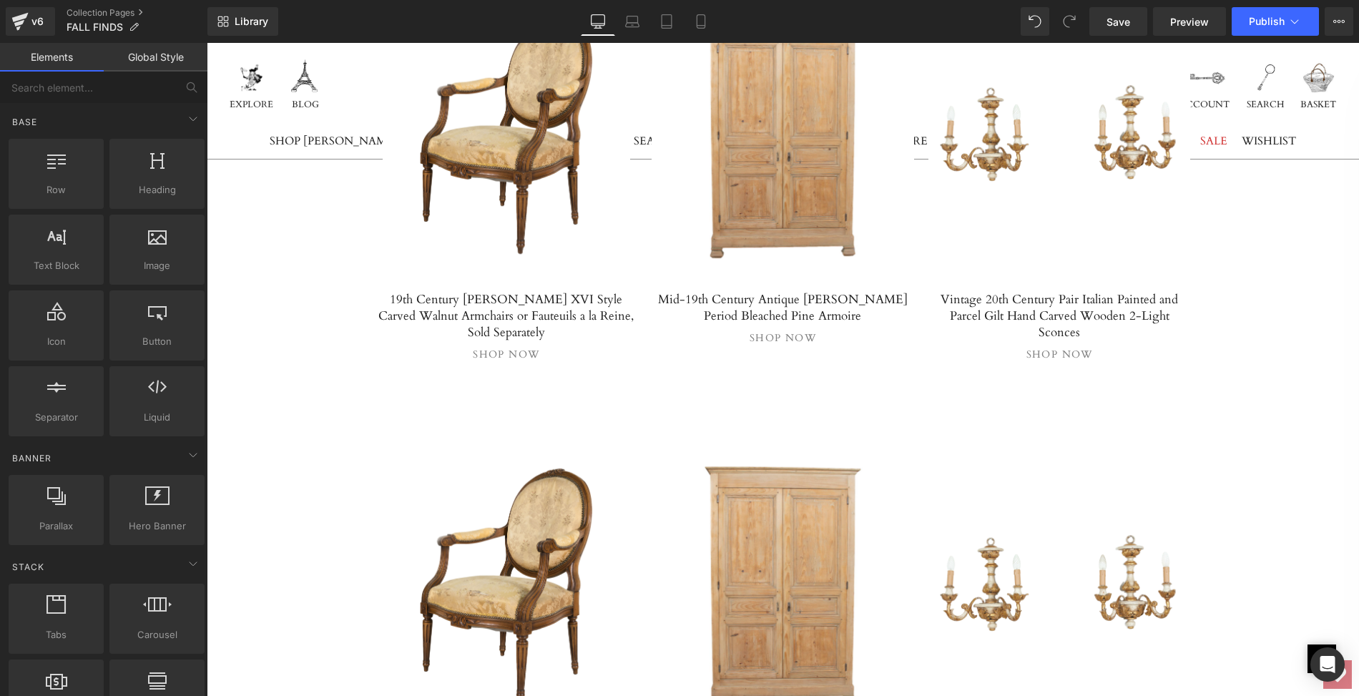
click at [508, 509] on div at bounding box center [507, 587] width 248 height 265
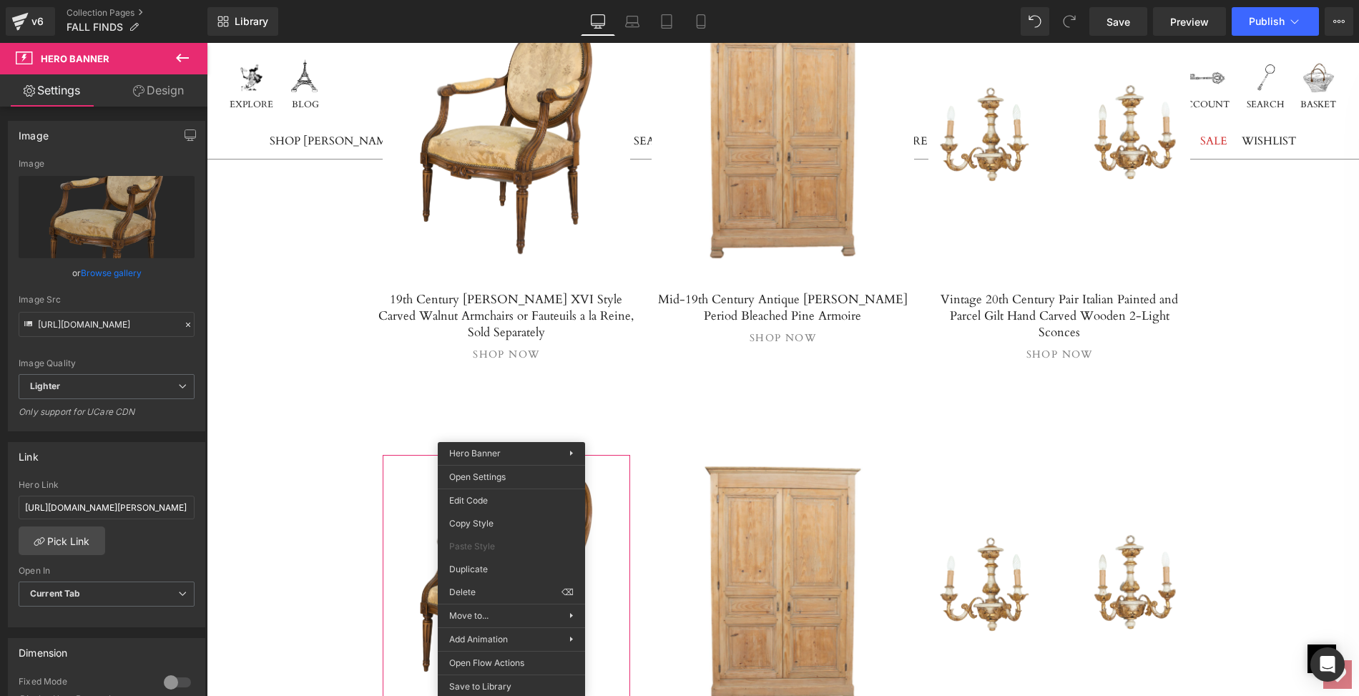
click at [111, 272] on link "Browse gallery" at bounding box center [111, 272] width 61 height 25
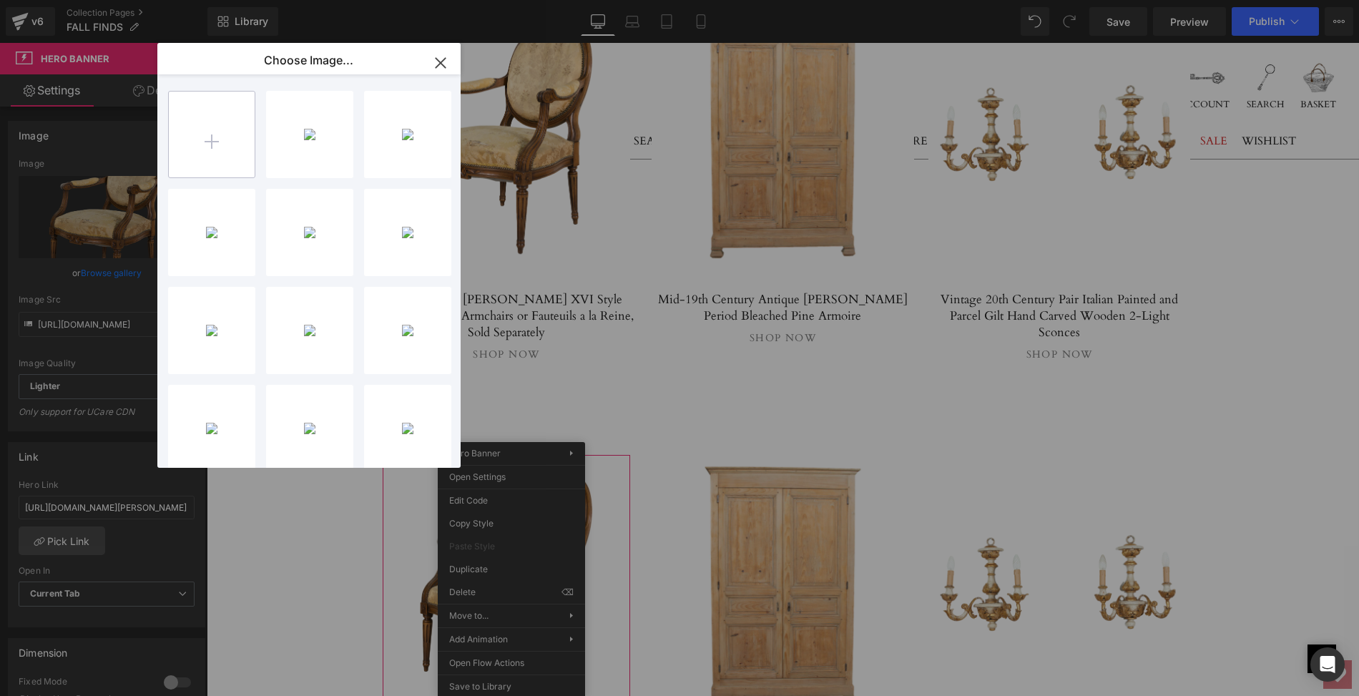
click at [210, 145] on input "file" at bounding box center [212, 135] width 86 height 86
type input "C:\fakepath\LOPMFL01ps.jpg"
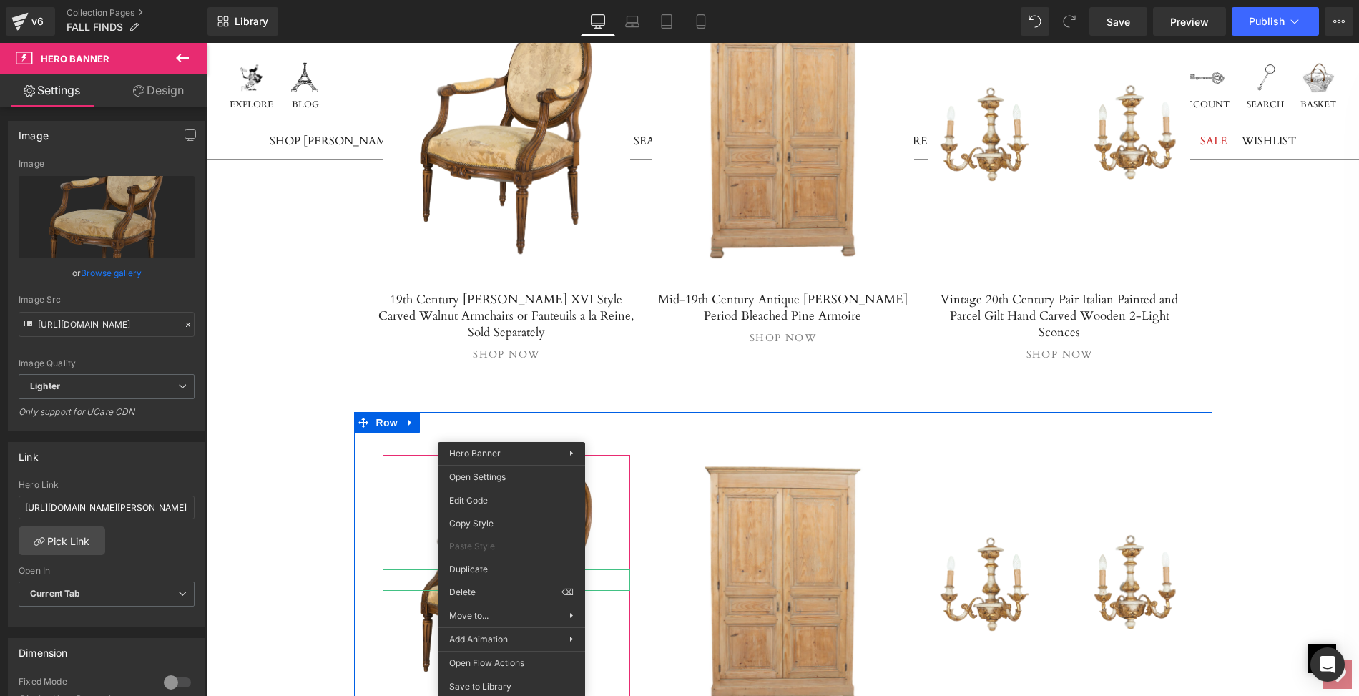
click at [411, 576] on hr at bounding box center [507, 583] width 248 height 14
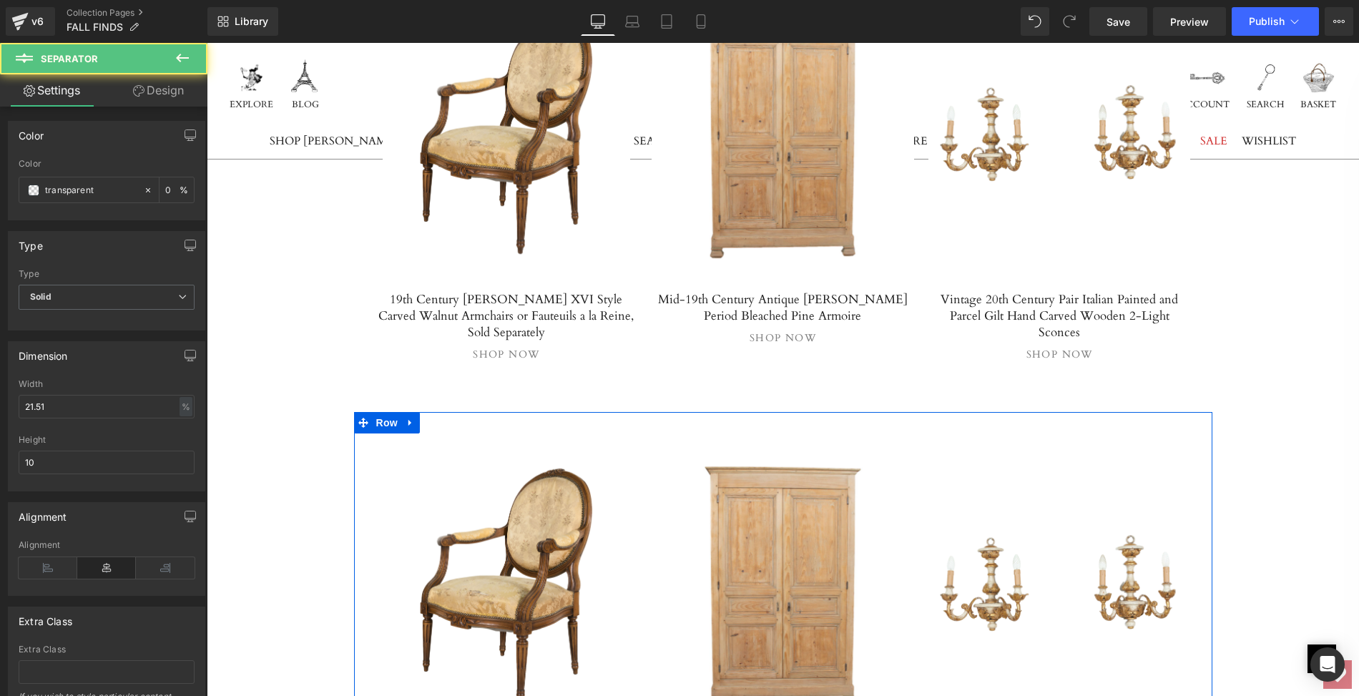
click at [414, 482] on div at bounding box center [507, 587] width 248 height 265
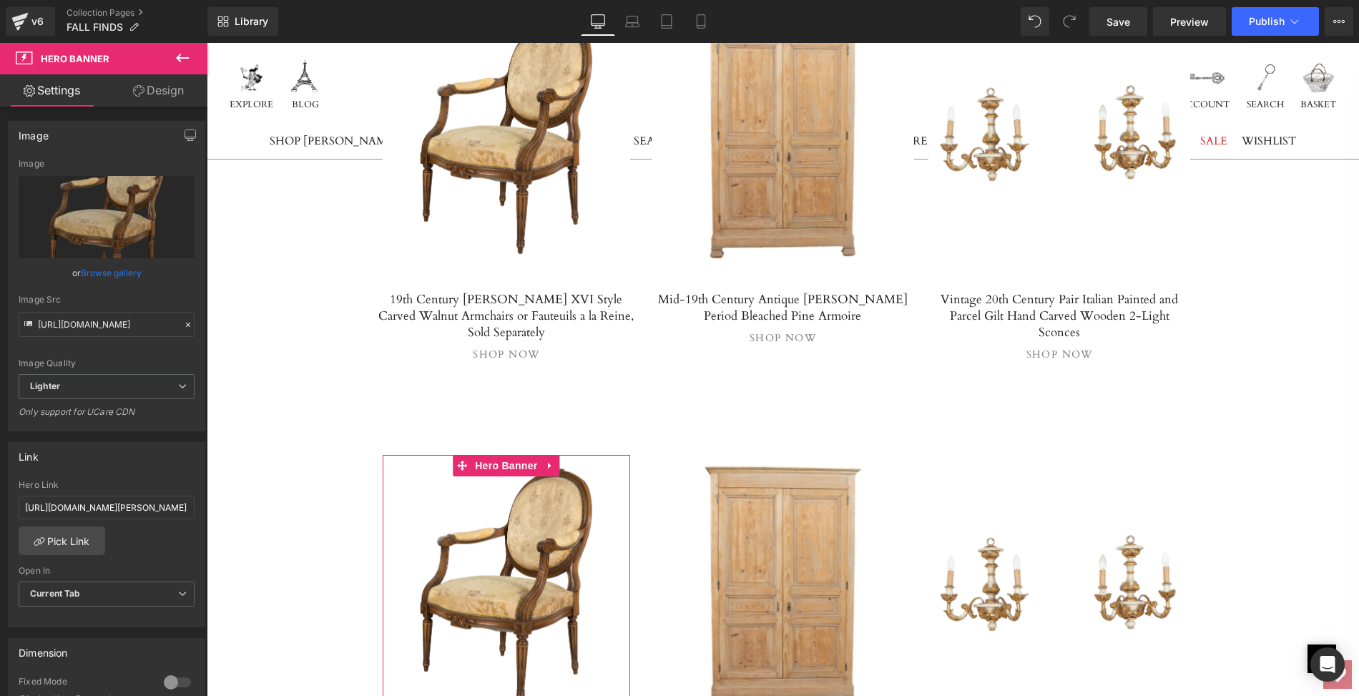
click at [87, 278] on link "Browse gallery" at bounding box center [111, 272] width 61 height 25
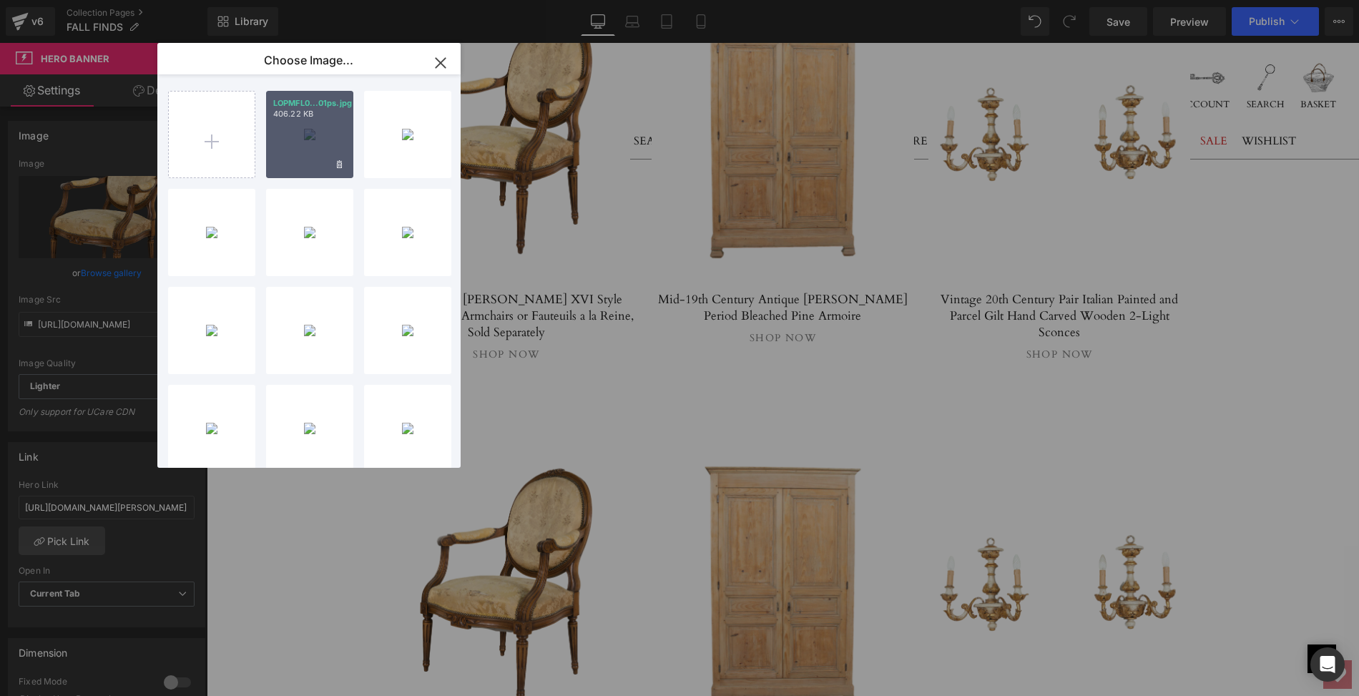
click at [304, 142] on div "LOPMFL0...01ps.jpg 406.22 KB" at bounding box center [309, 134] width 87 height 87
type input "[URL][DOMAIN_NAME]"
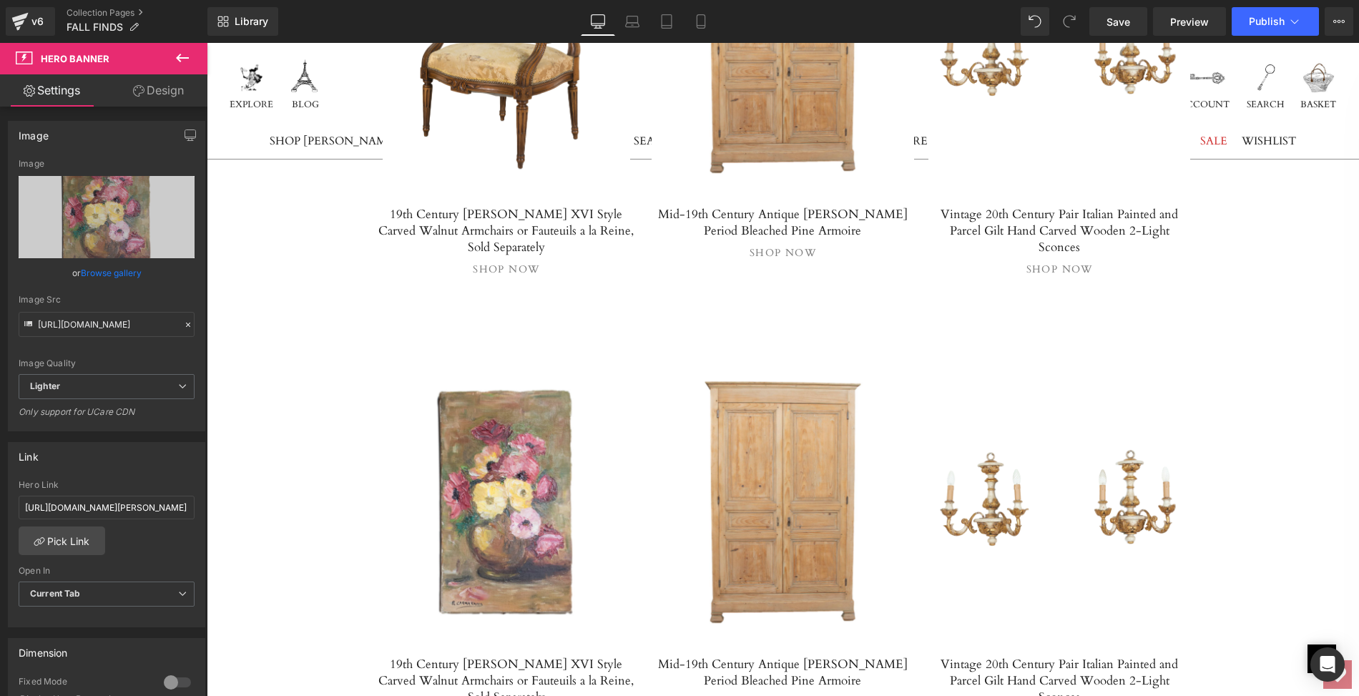
scroll to position [4163, 0]
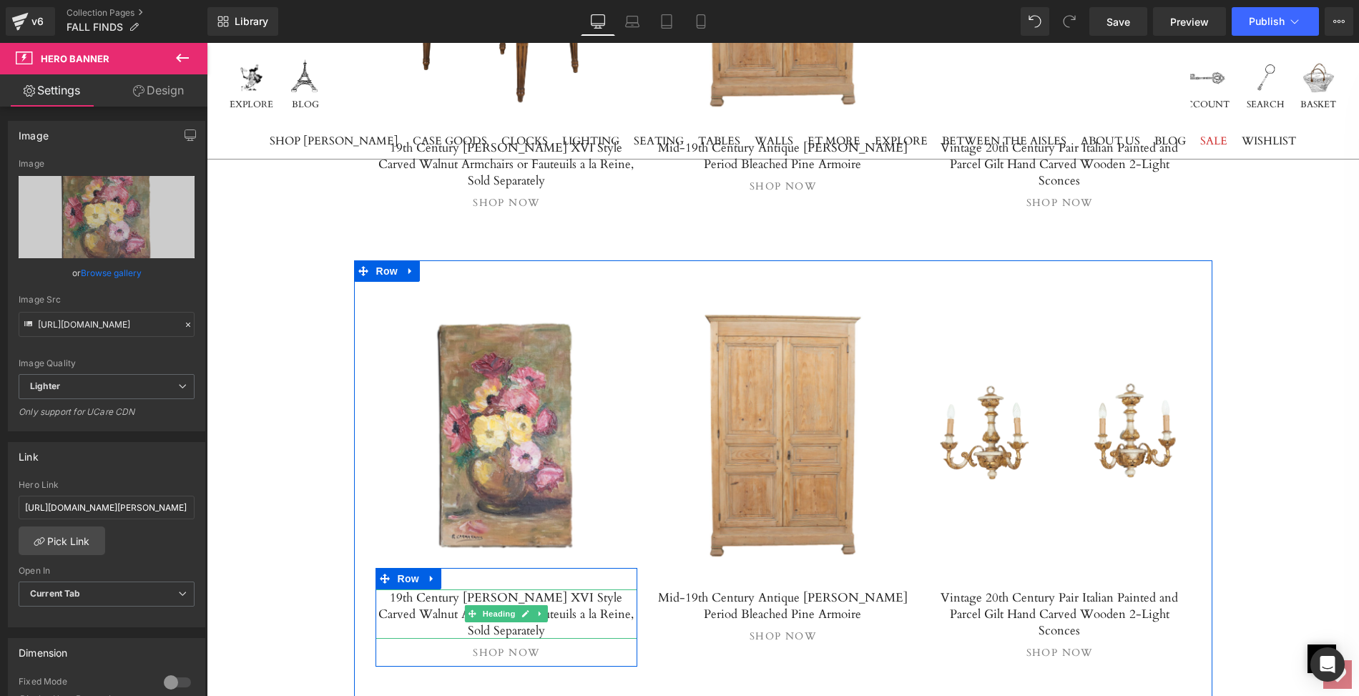
click at [425, 589] on h5 "19th Century [PERSON_NAME] XVI Style Carved Walnut Armchairs or Fauteuils a la …" at bounding box center [506, 613] width 262 height 49
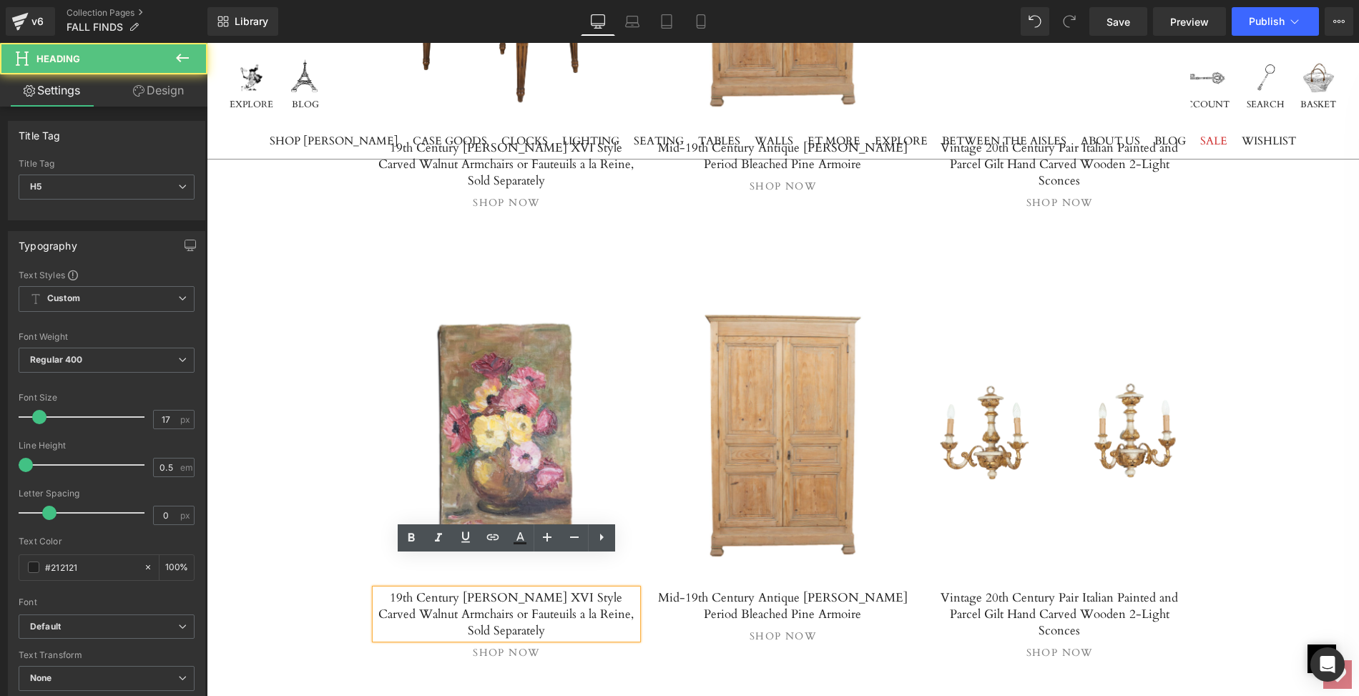
click at [378, 589] on h5 "19th Century [PERSON_NAME] XVI Style Carved Walnut Armchairs or Fauteuils a la …" at bounding box center [506, 613] width 262 height 49
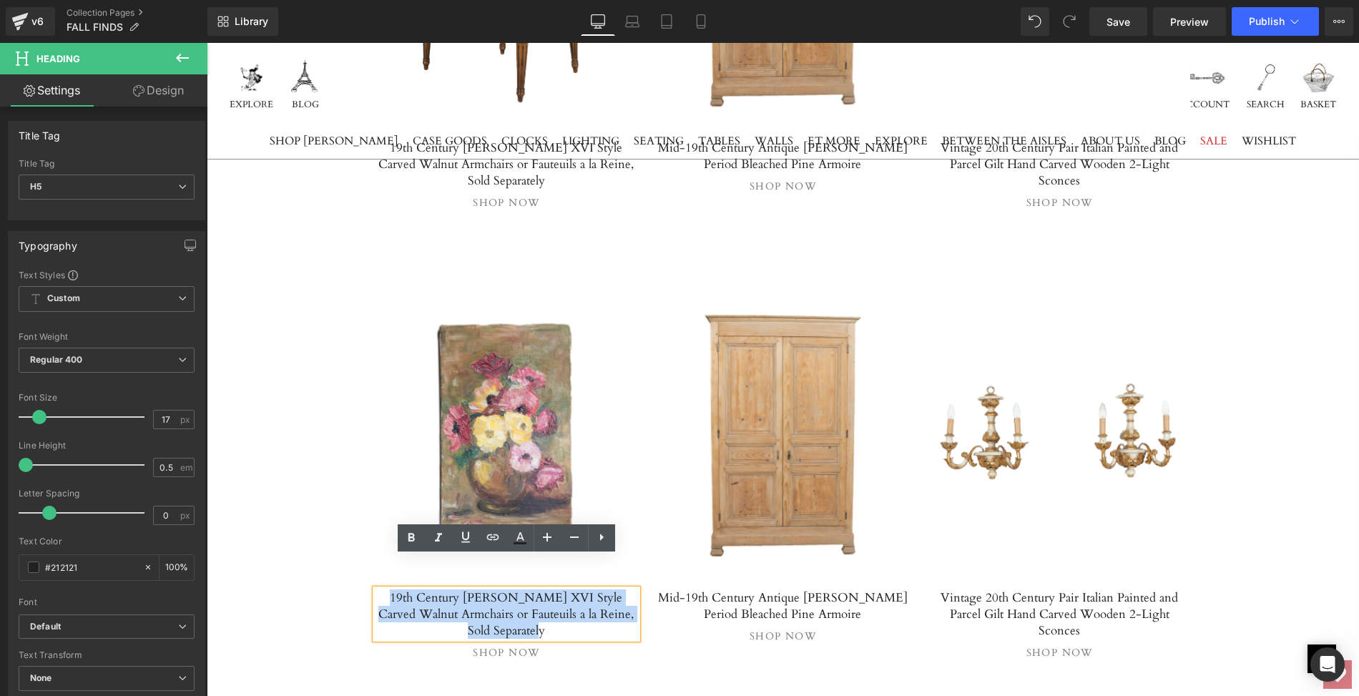
drag, startPoint x: 378, startPoint y: 566, endPoint x: 630, endPoint y: 580, distance: 252.8
click at [630, 589] on h5 "19th Century [PERSON_NAME] XVI Style Carved Walnut Armchairs or Fauteuils a la …" at bounding box center [506, 613] width 262 height 49
paste div
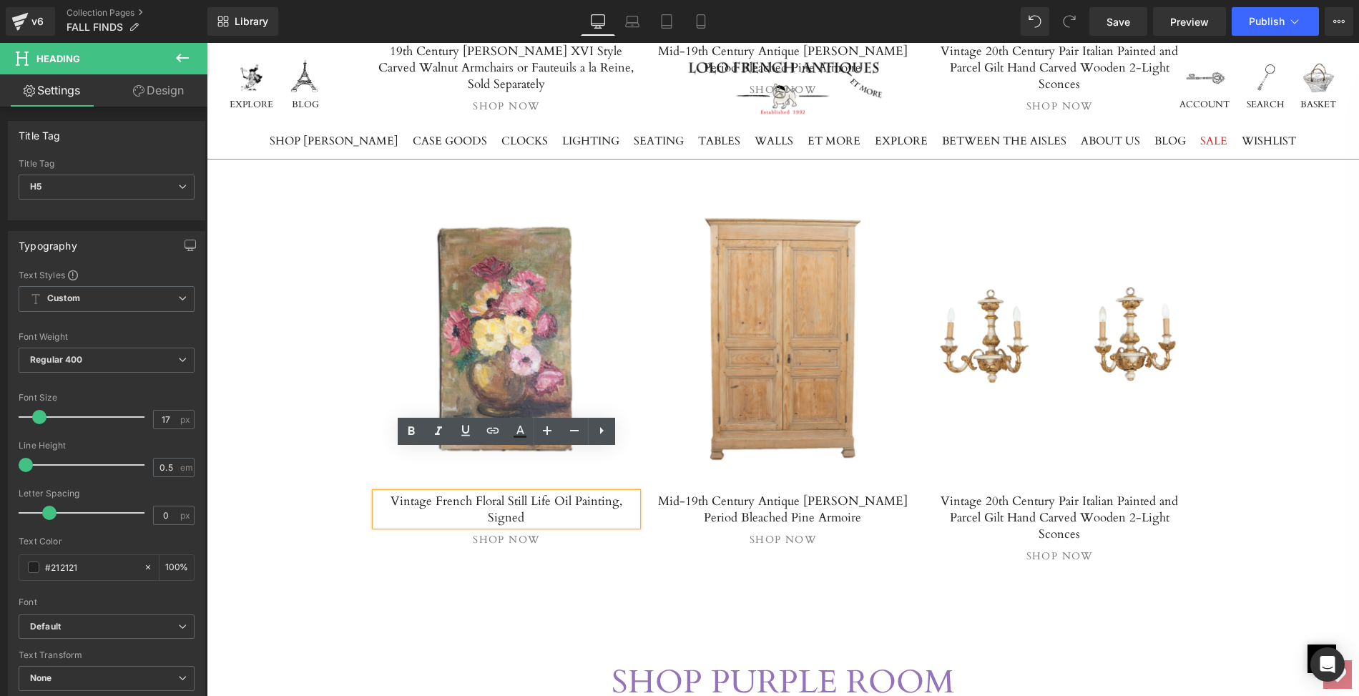
scroll to position [4270, 0]
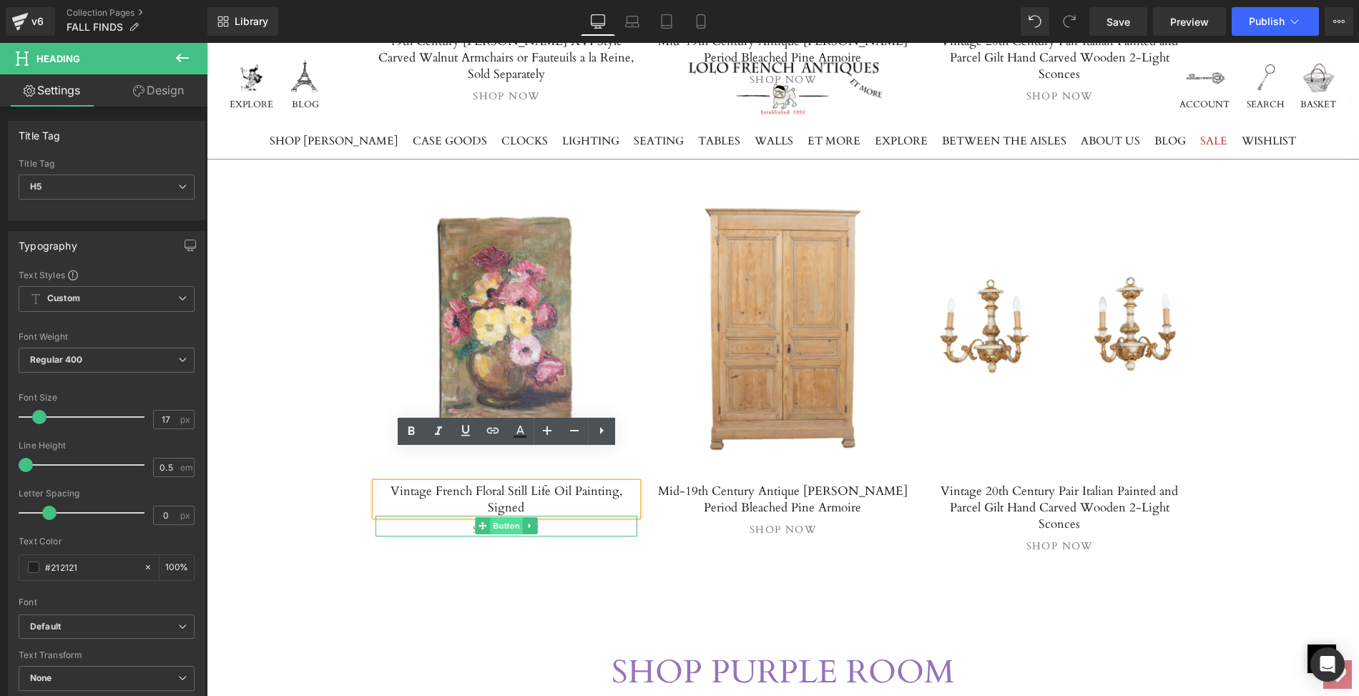
click at [507, 517] on span "Button" at bounding box center [506, 525] width 33 height 17
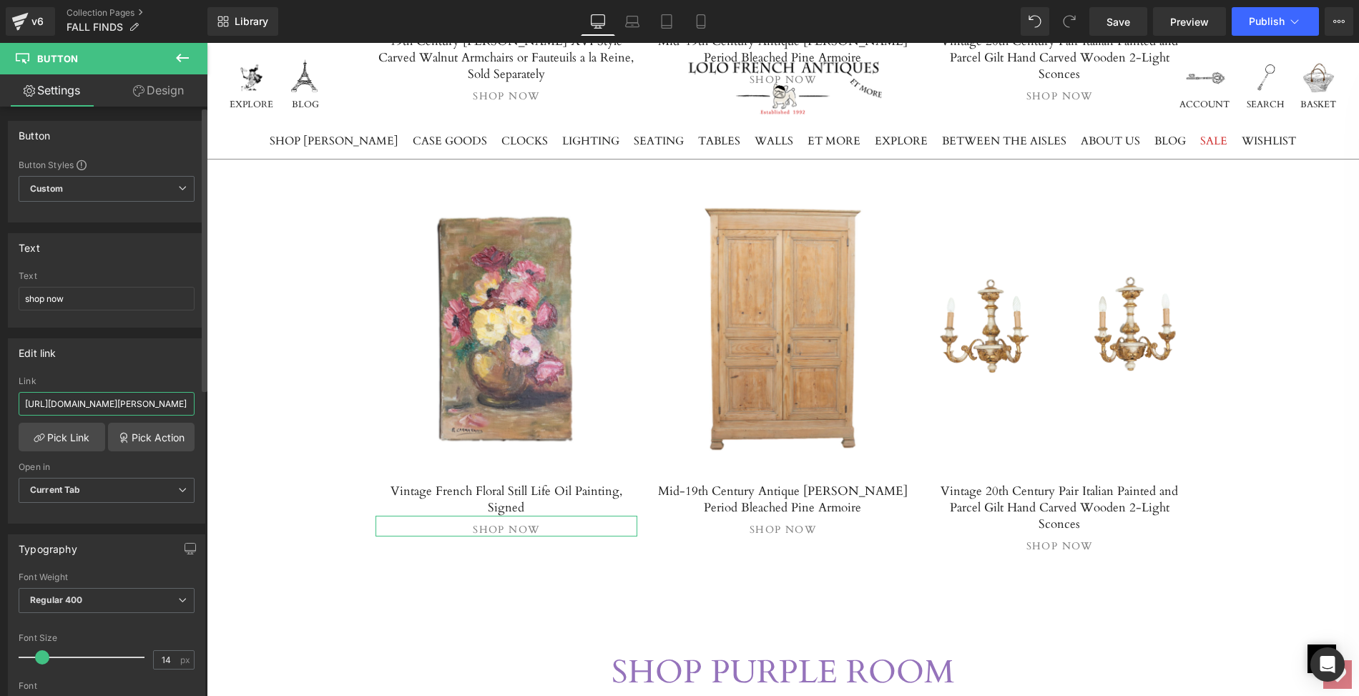
click at [21, 401] on input "[URL][DOMAIN_NAME][PERSON_NAME]" at bounding box center [107, 404] width 176 height 24
drag, startPoint x: 21, startPoint y: 401, endPoint x: 190, endPoint y: 406, distance: 169.6
click at [190, 406] on div "[URL][DOMAIN_NAME][PERSON_NAME] Link [URL][DOMAIN_NAME][PERSON_NAME] Pick Link …" at bounding box center [107, 449] width 196 height 147
paste input "vintage-french-floral-still-life-oil-painting-signed"
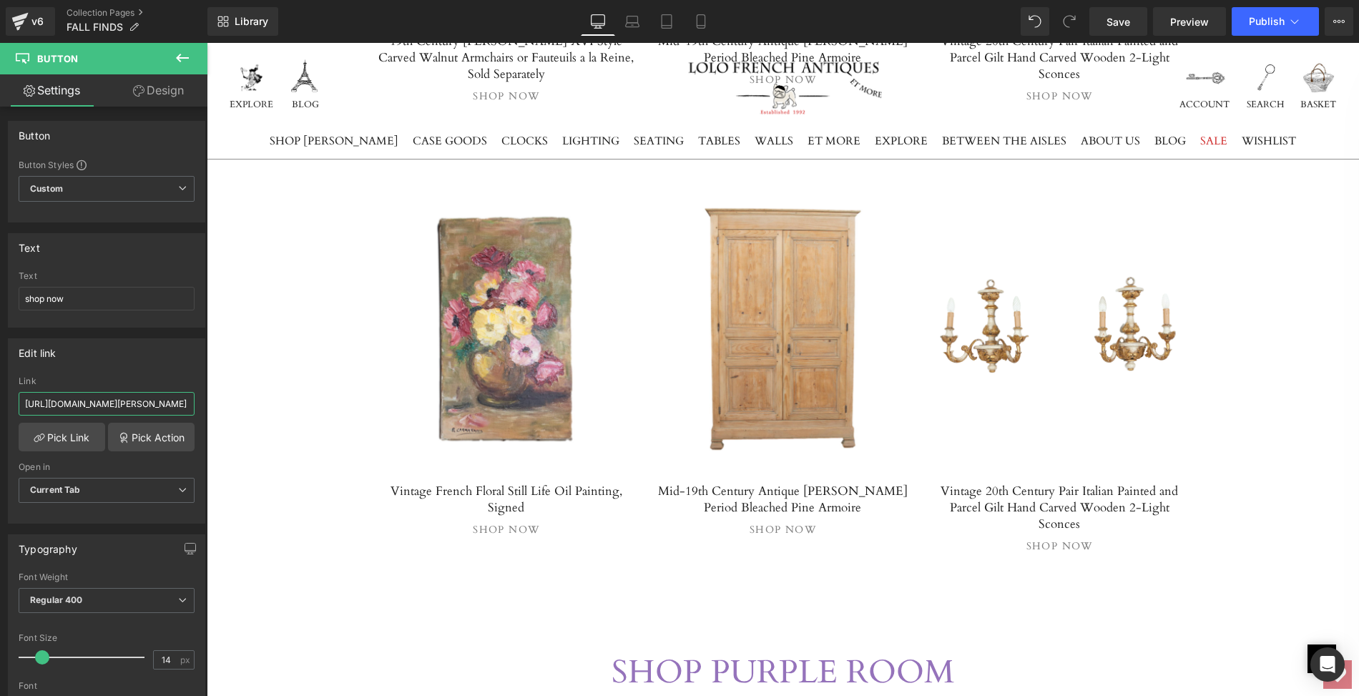
type input "[URL][DOMAIN_NAME]"
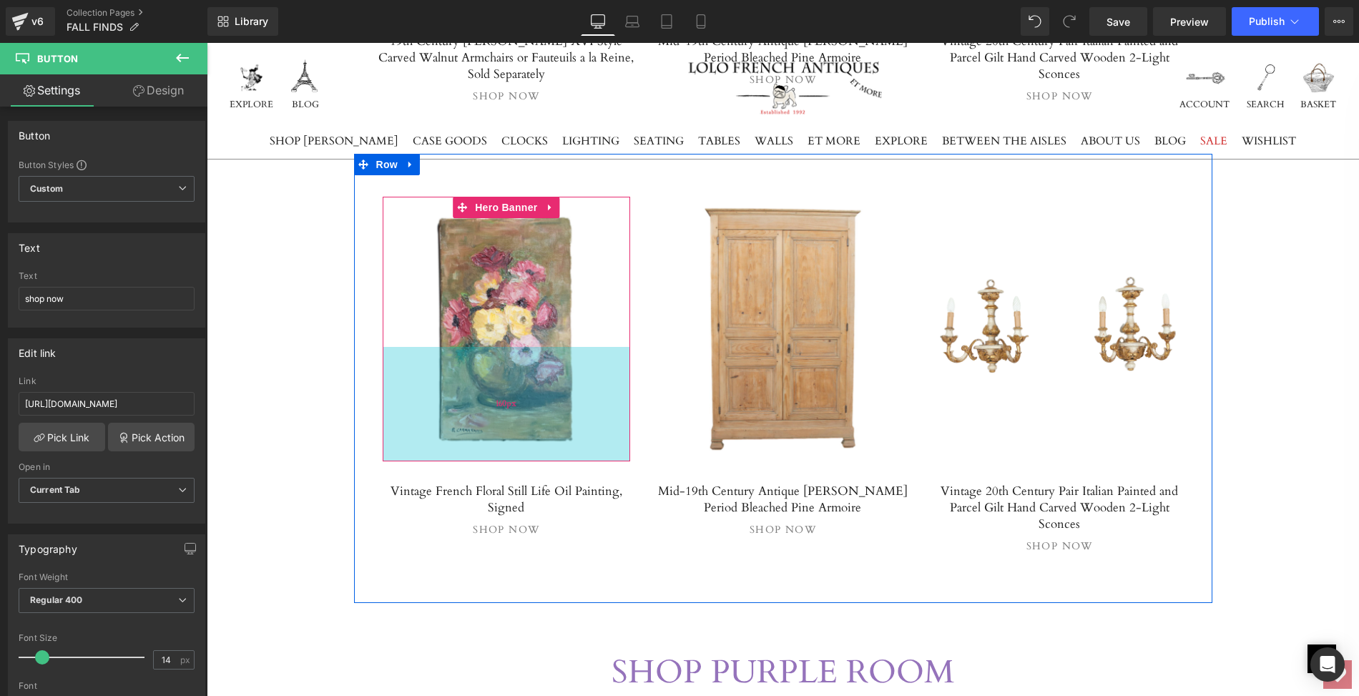
click at [483, 347] on div "160px" at bounding box center [507, 404] width 248 height 114
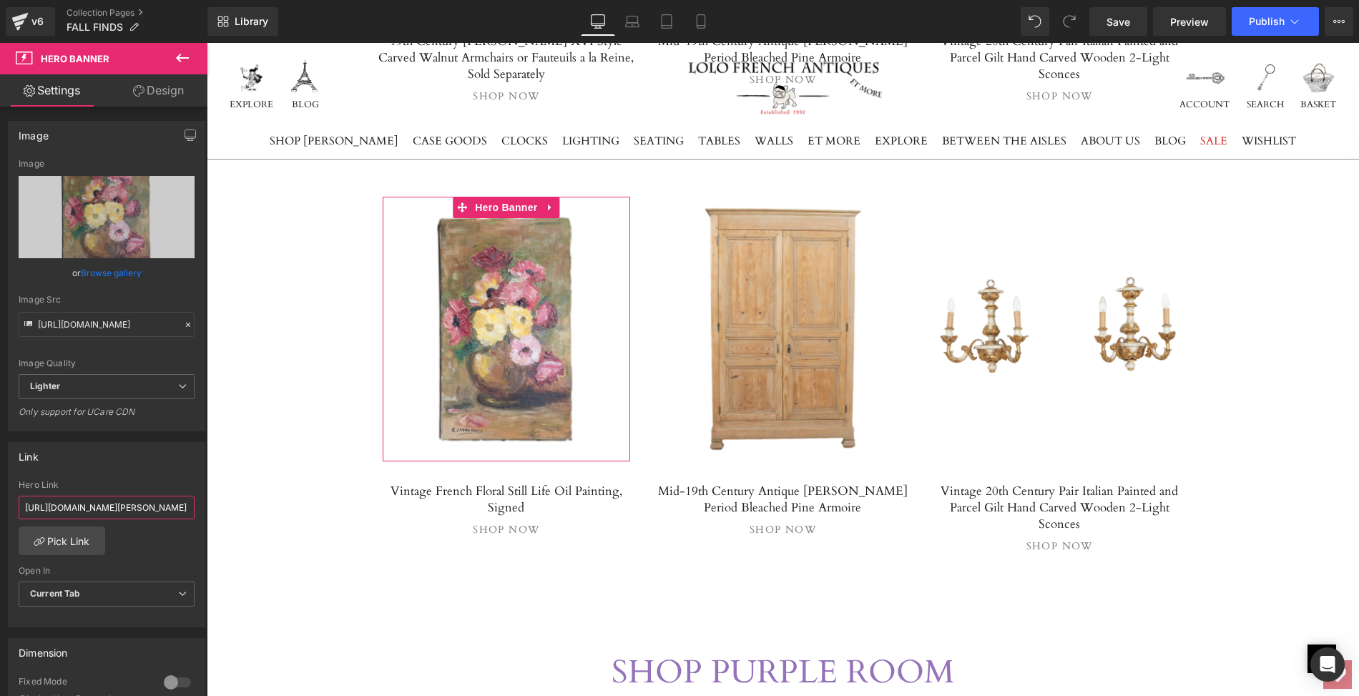
click at [21, 500] on input "[URL][DOMAIN_NAME][PERSON_NAME]" at bounding box center [107, 508] width 176 height 24
drag, startPoint x: 21, startPoint y: 500, endPoint x: 193, endPoint y: 508, distance: 171.8
click at [193, 508] on div "[URL][DOMAIN_NAME][PERSON_NAME] Hero Link [URL][DOMAIN_NAME][PERSON_NAME] Pick …" at bounding box center [107, 553] width 196 height 147
paste input "vintage-french-floral-still-life-oil-painting-signed"
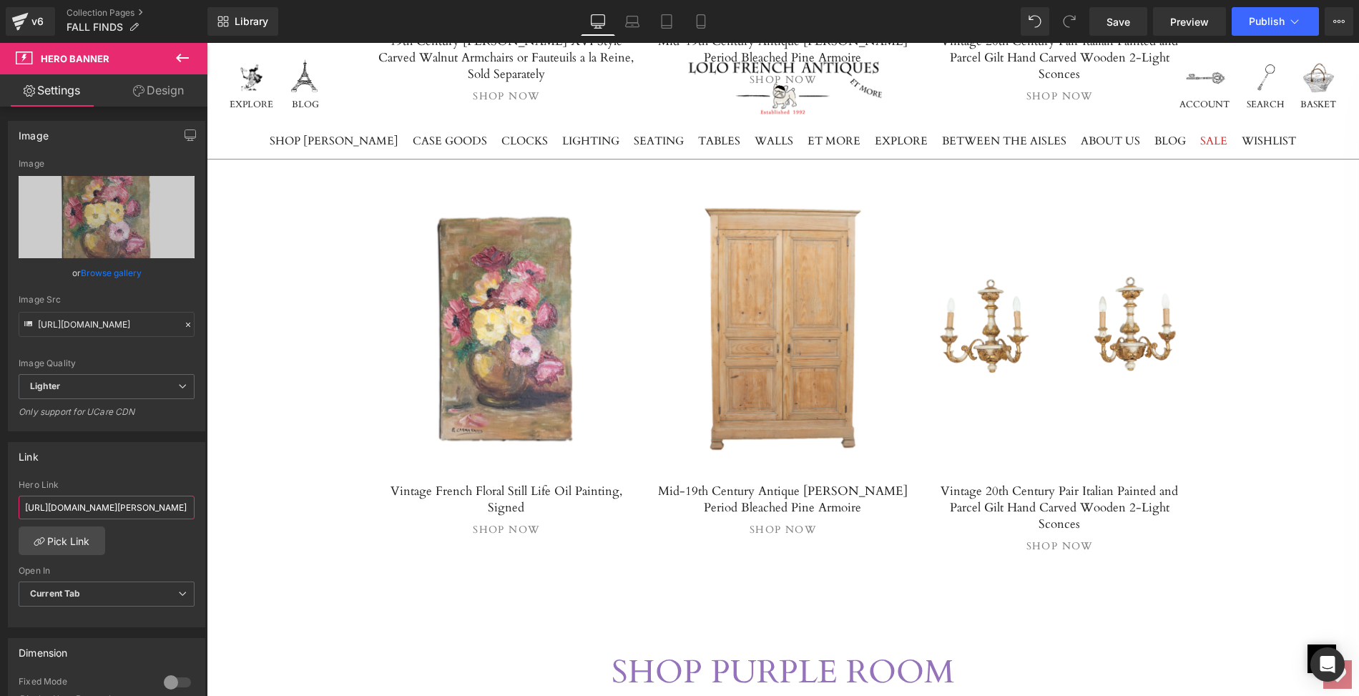
type input "[URL][DOMAIN_NAME]"
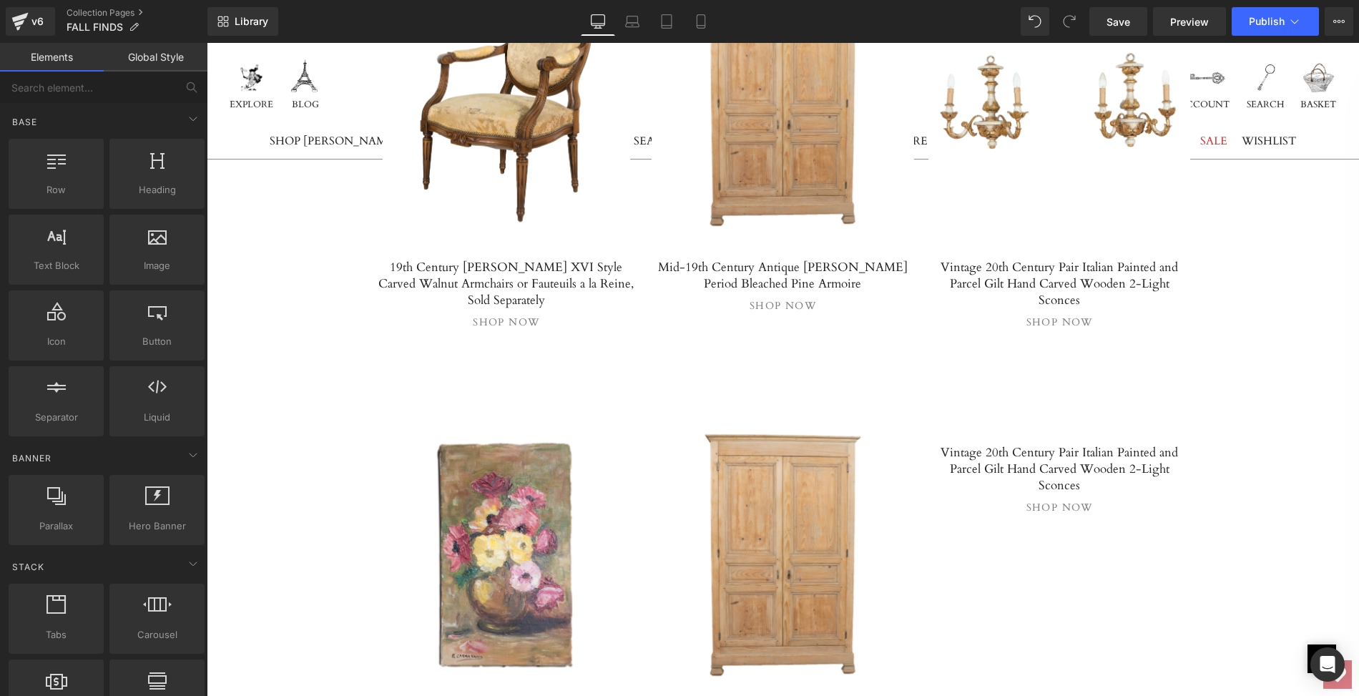
scroll to position [4047, 0]
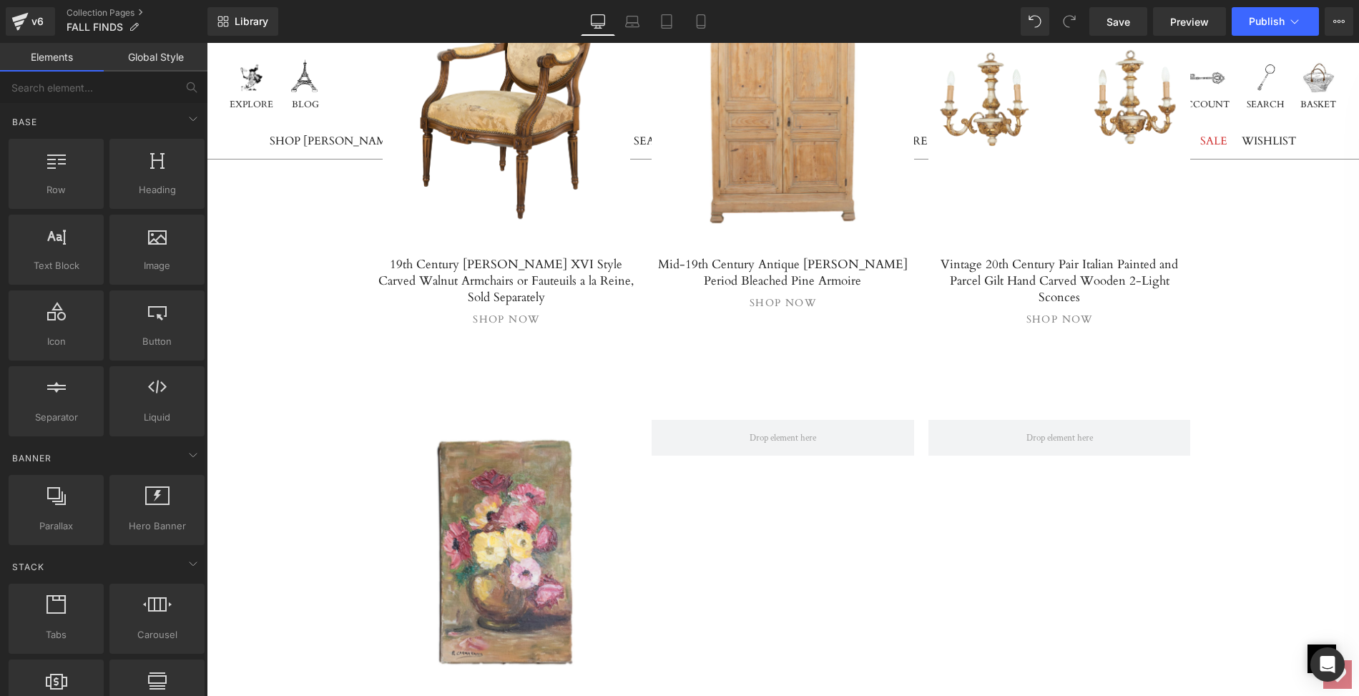
click at [1122, 19] on span "Save" at bounding box center [1118, 21] width 24 height 15
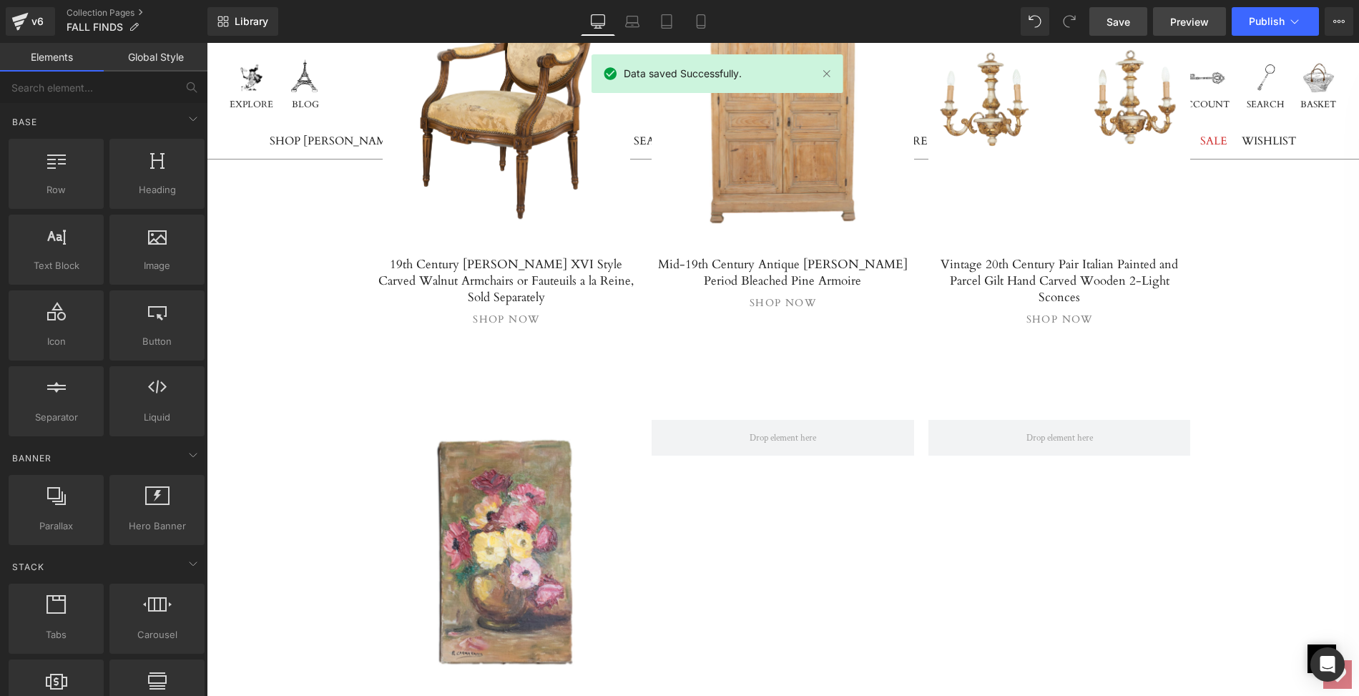
click at [1184, 19] on span "Preview" at bounding box center [1189, 21] width 39 height 15
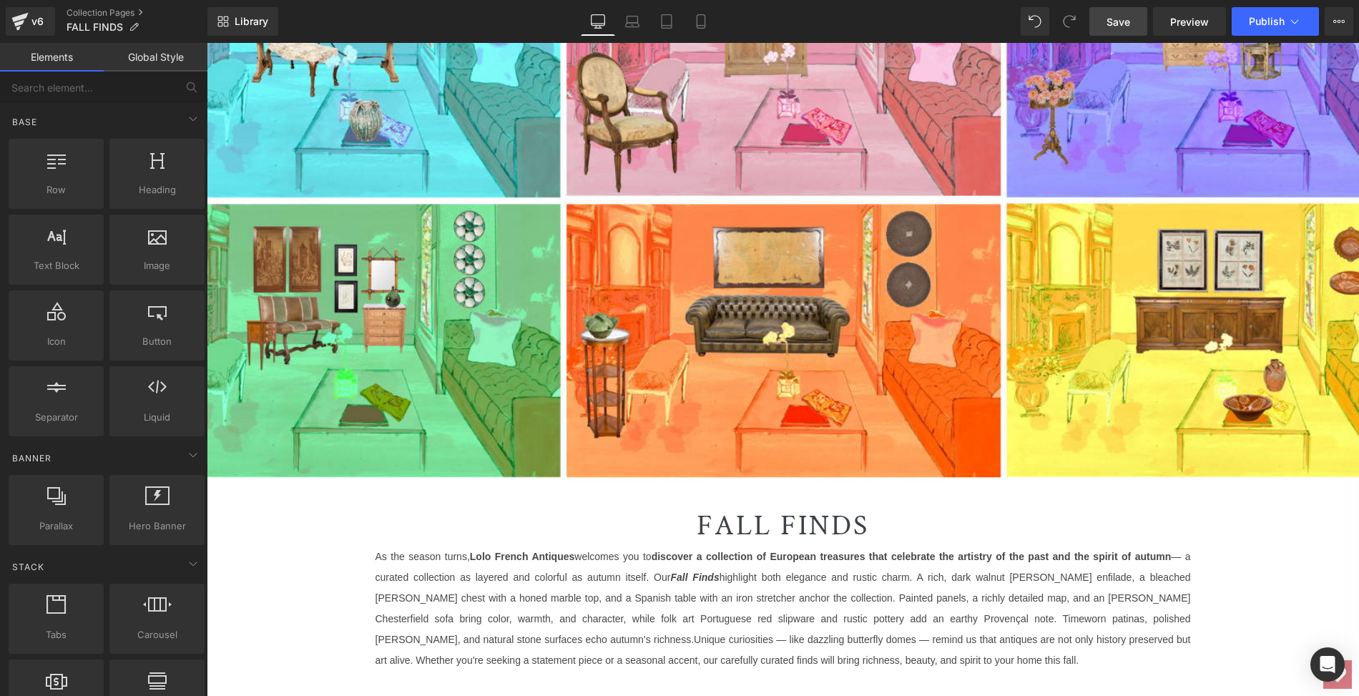
scroll to position [344, 0]
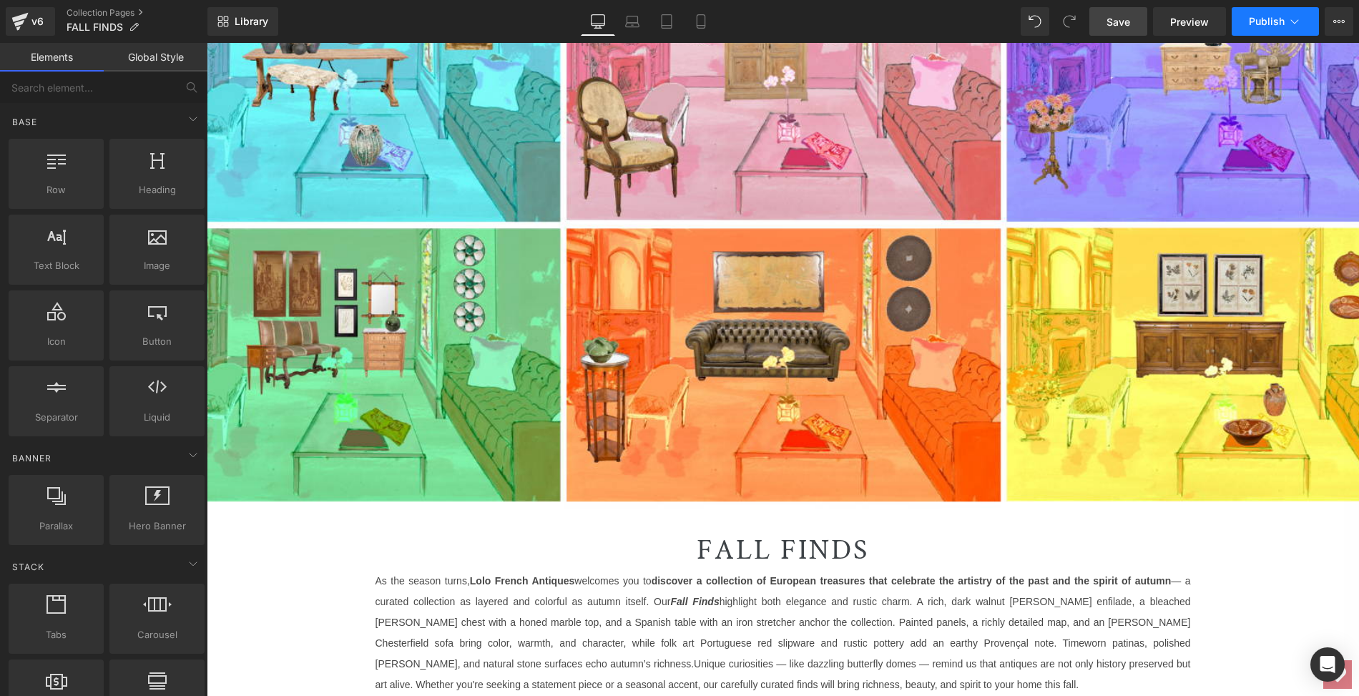
click at [1276, 21] on span "Publish" at bounding box center [1267, 21] width 36 height 11
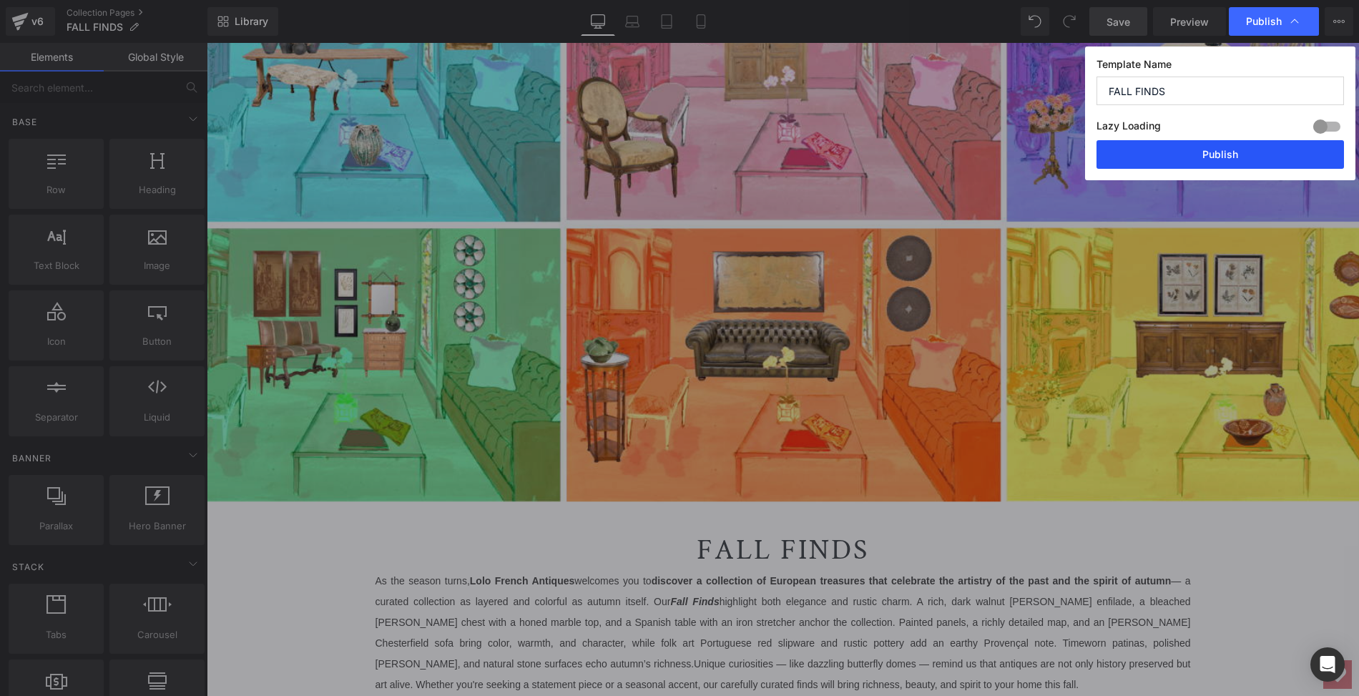
click at [1226, 152] on button "Publish" at bounding box center [1219, 154] width 247 height 29
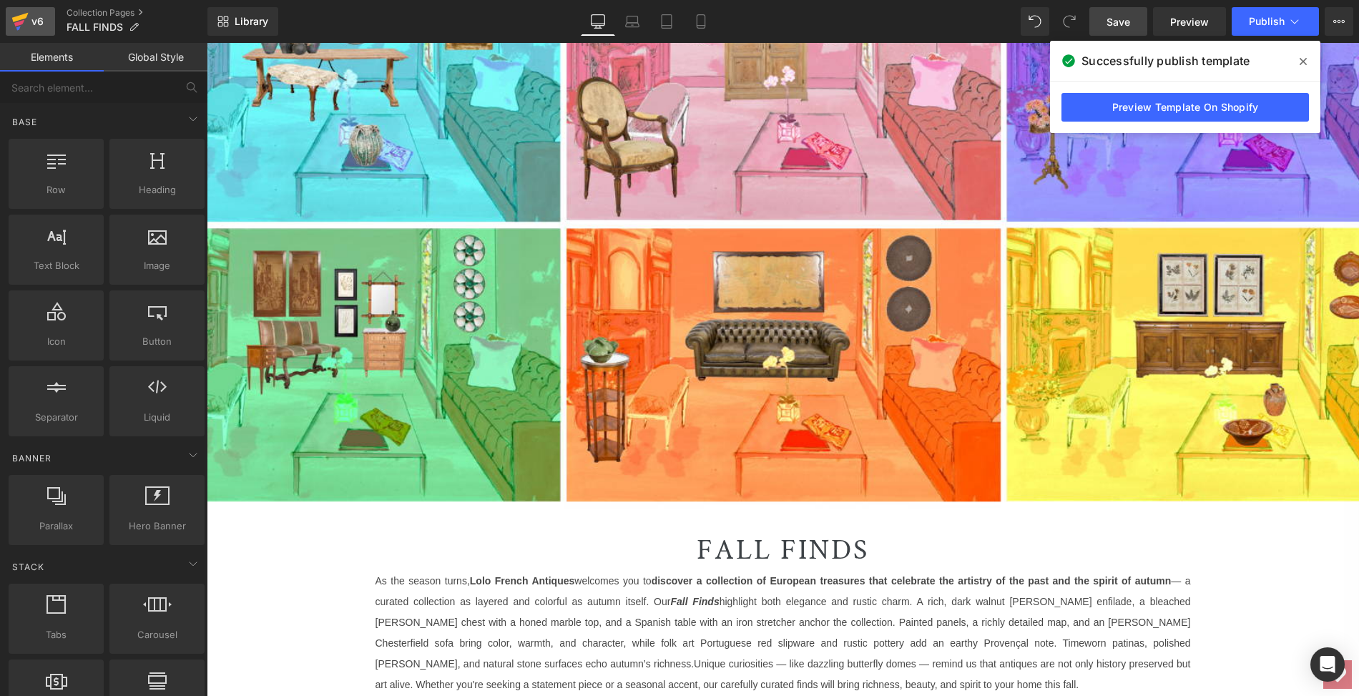
click at [19, 15] on icon at bounding box center [19, 22] width 17 height 36
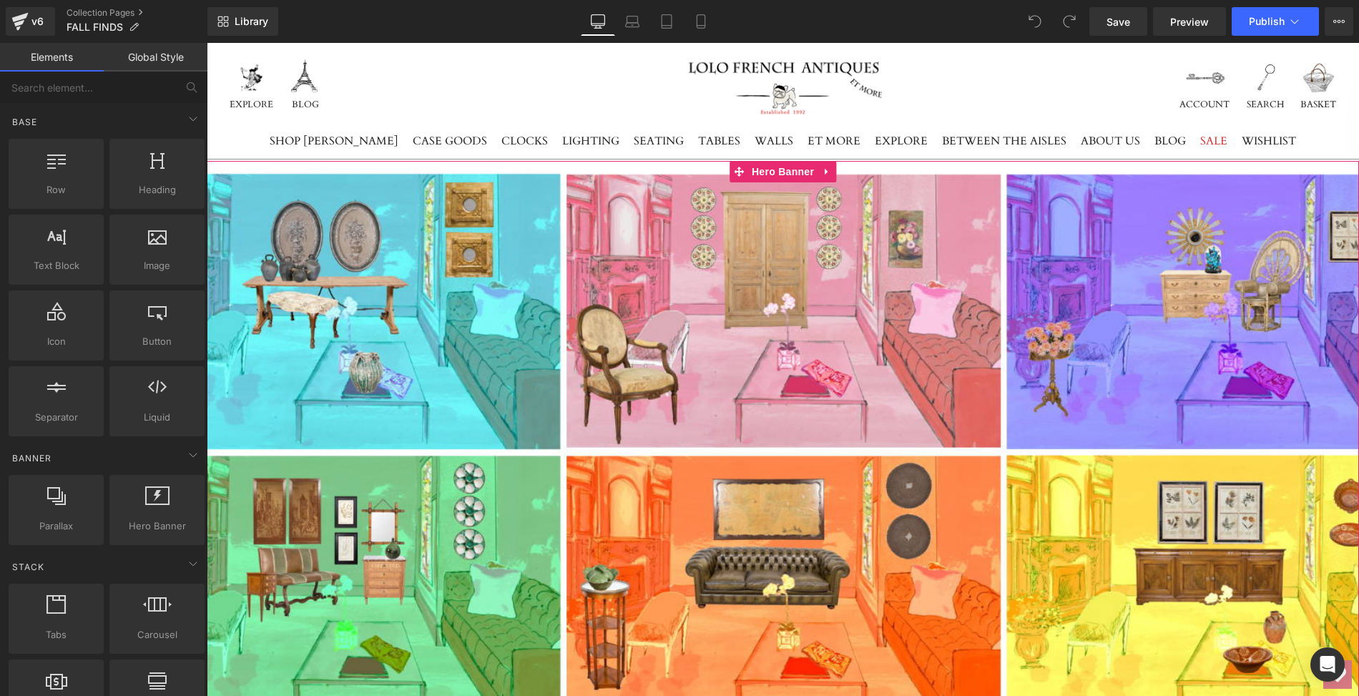
scroll to position [190, 0]
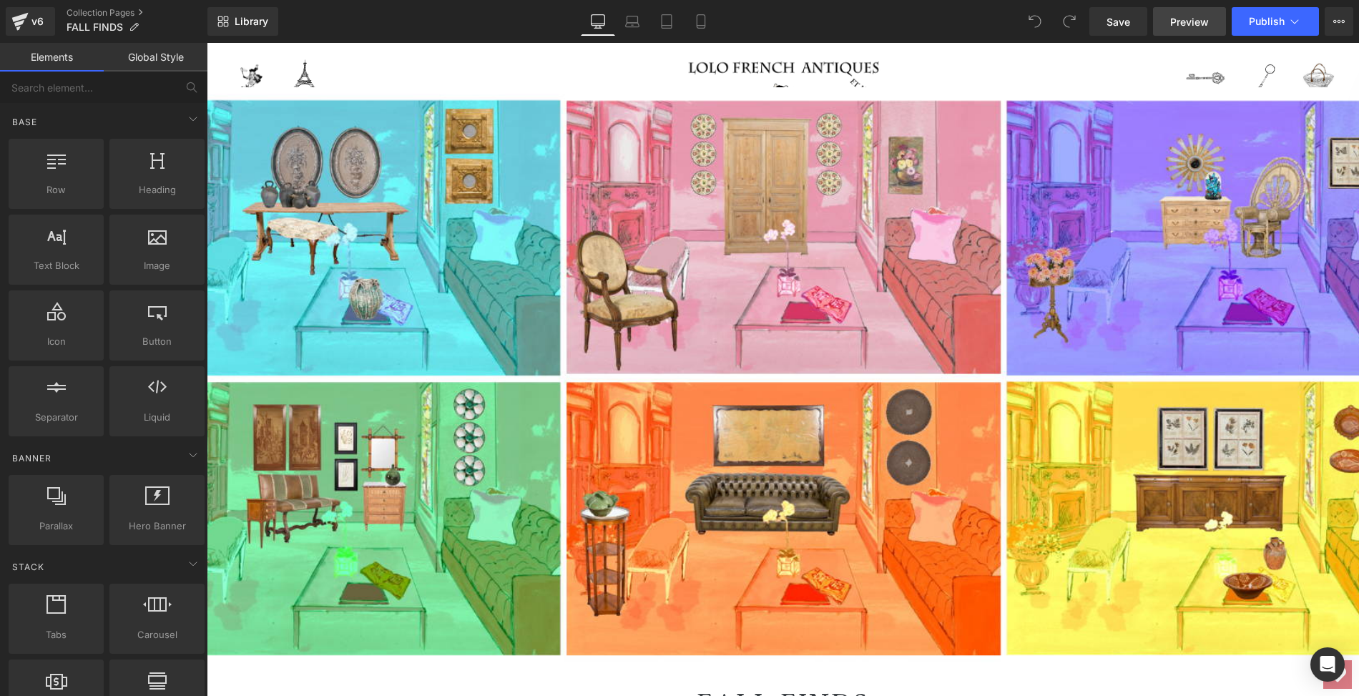
click at [1193, 19] on span "Preview" at bounding box center [1189, 21] width 39 height 15
click at [16, 16] on icon at bounding box center [19, 22] width 17 height 36
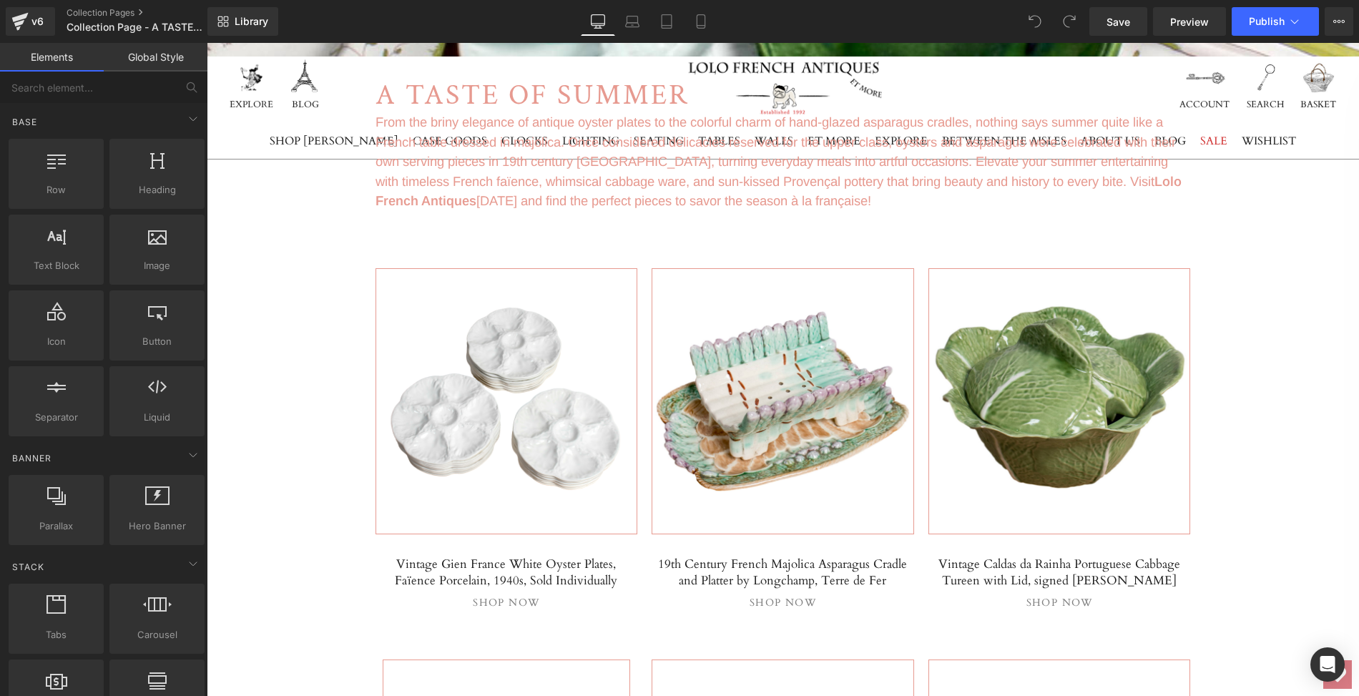
scroll to position [460, 0]
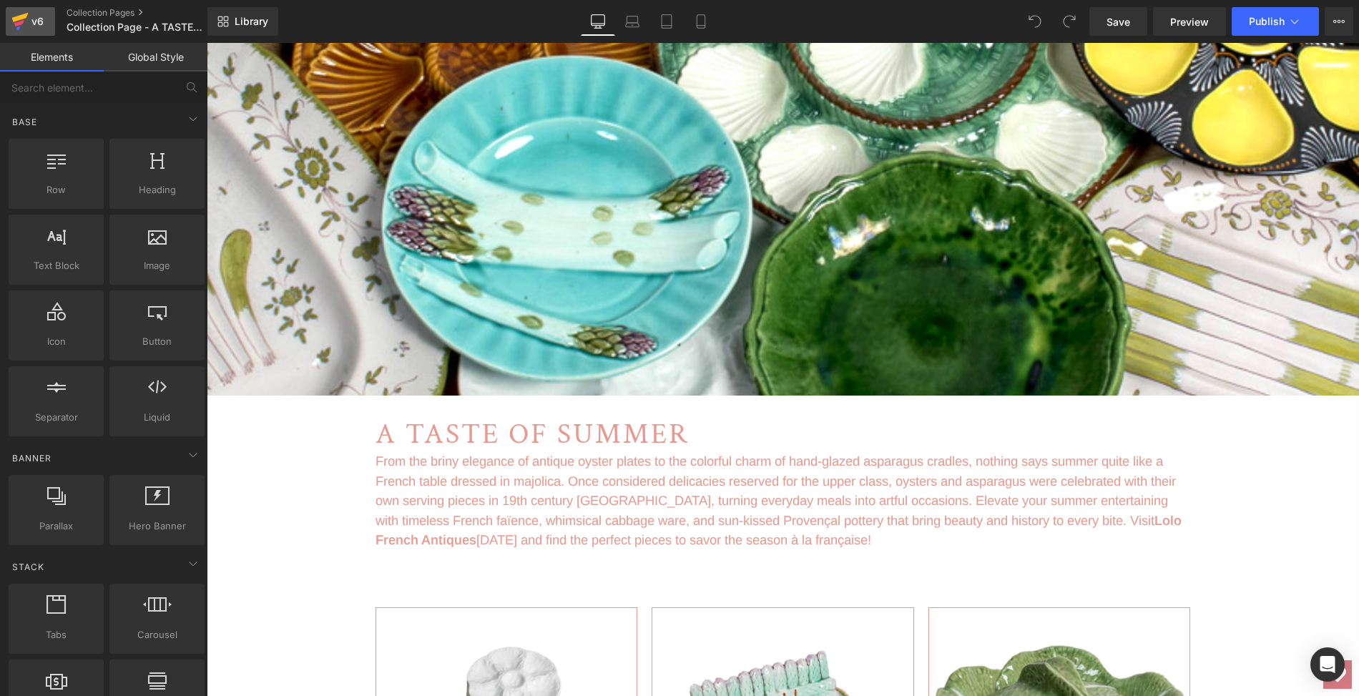
click at [14, 20] on icon at bounding box center [20, 17] width 16 height 9
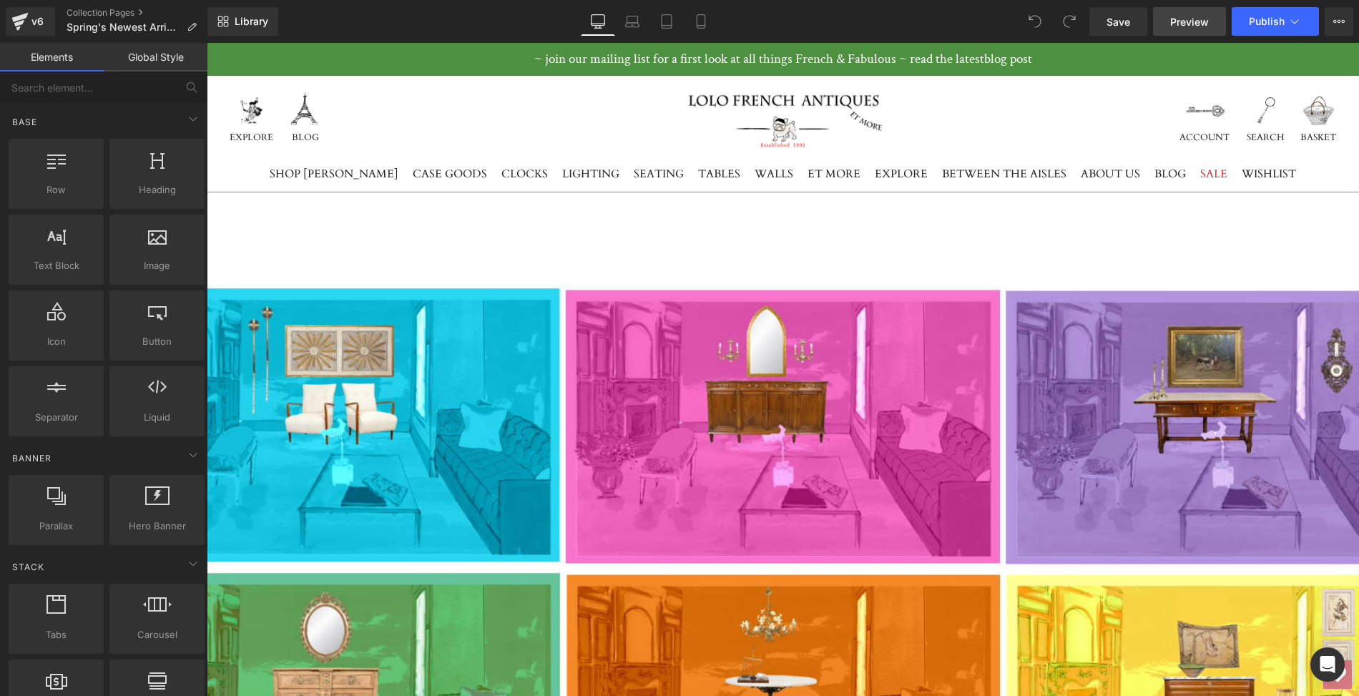
click at [1191, 19] on span "Preview" at bounding box center [1189, 21] width 39 height 15
